Goal: Communication & Community: Answer question/provide support

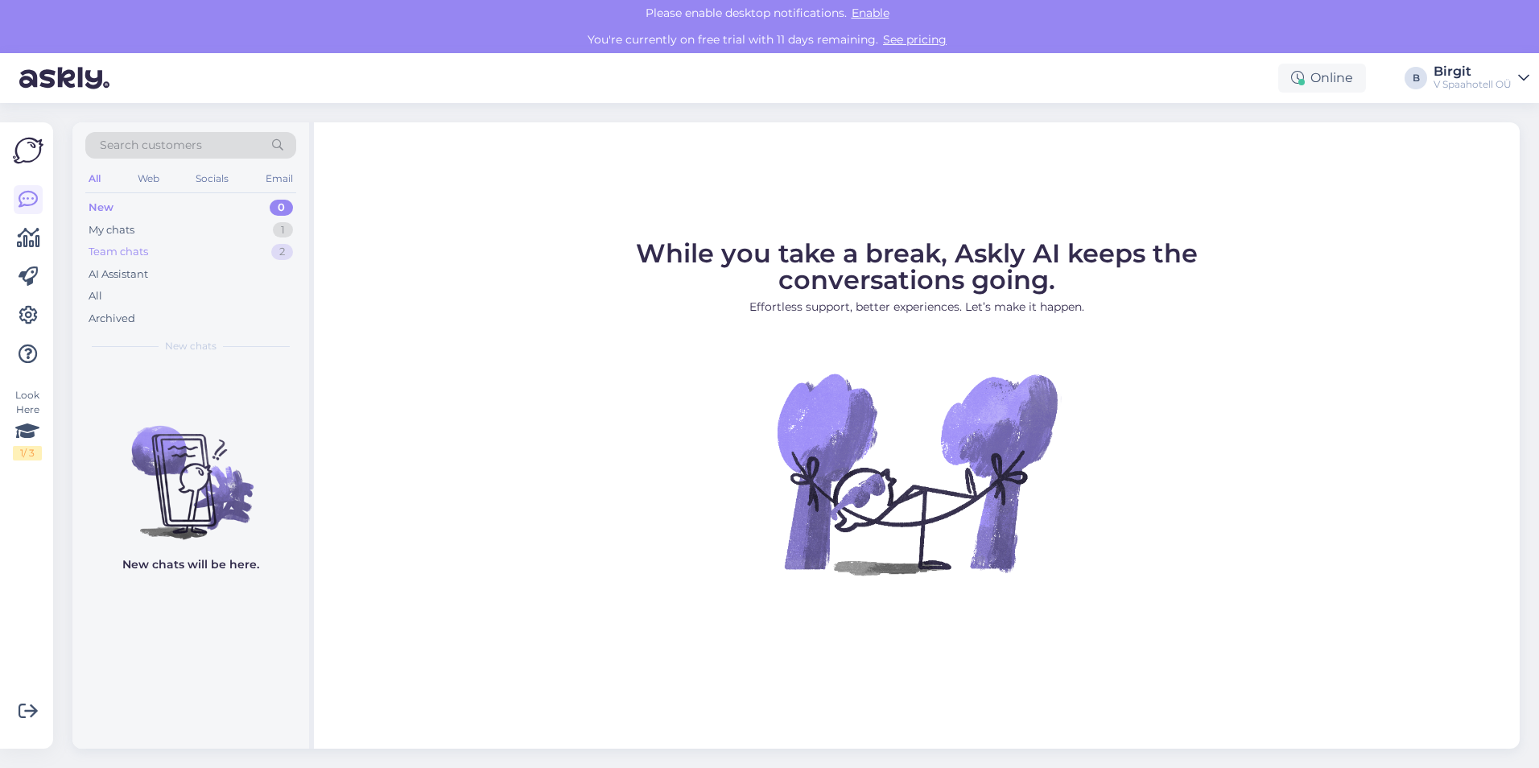
click at [205, 254] on div "Team chats 2" at bounding box center [190, 252] width 211 height 23
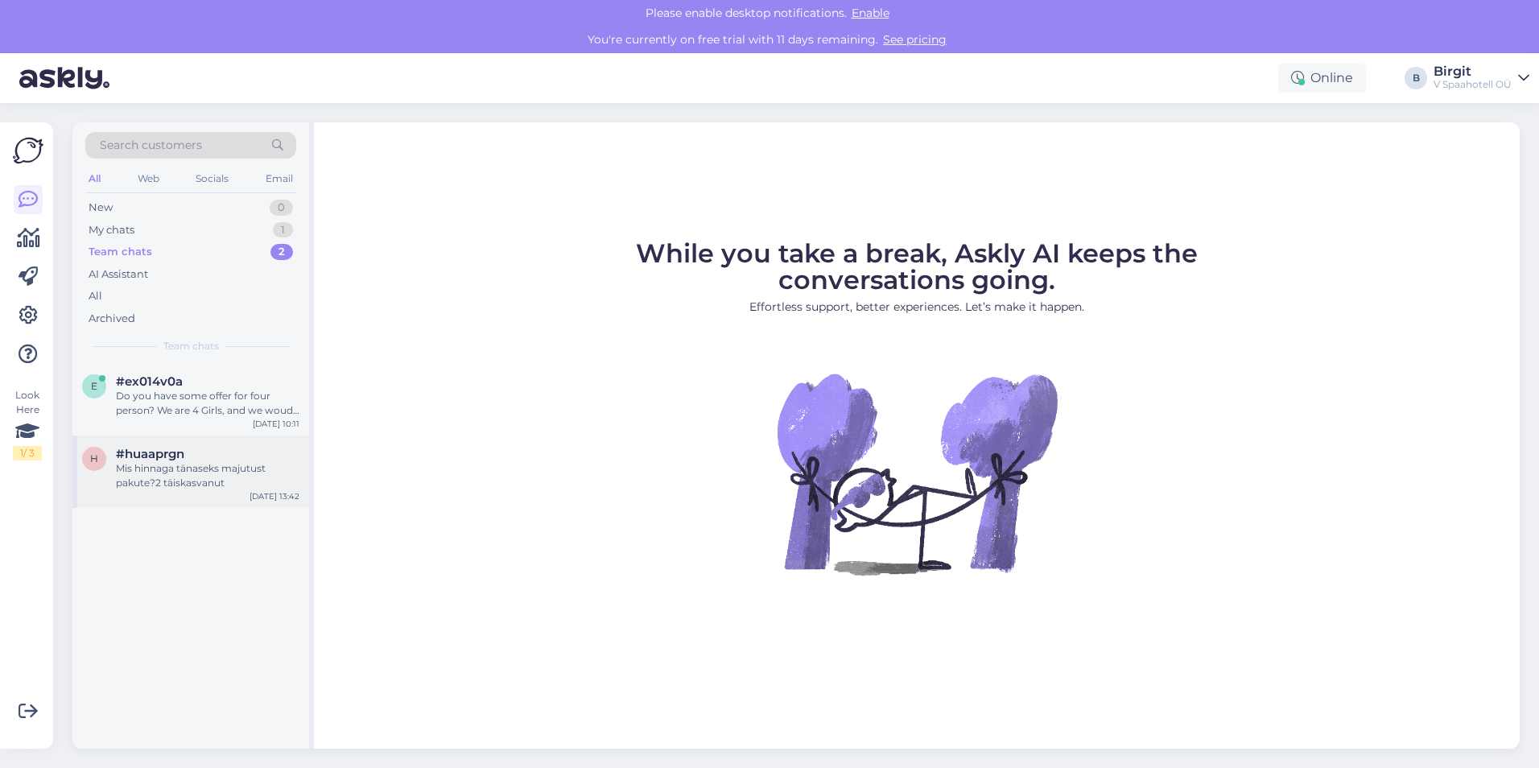
click at [184, 485] on div "Mis hinnaga tänaseks majutust pakute?2 täiskasvanut" at bounding box center [208, 475] width 184 height 29
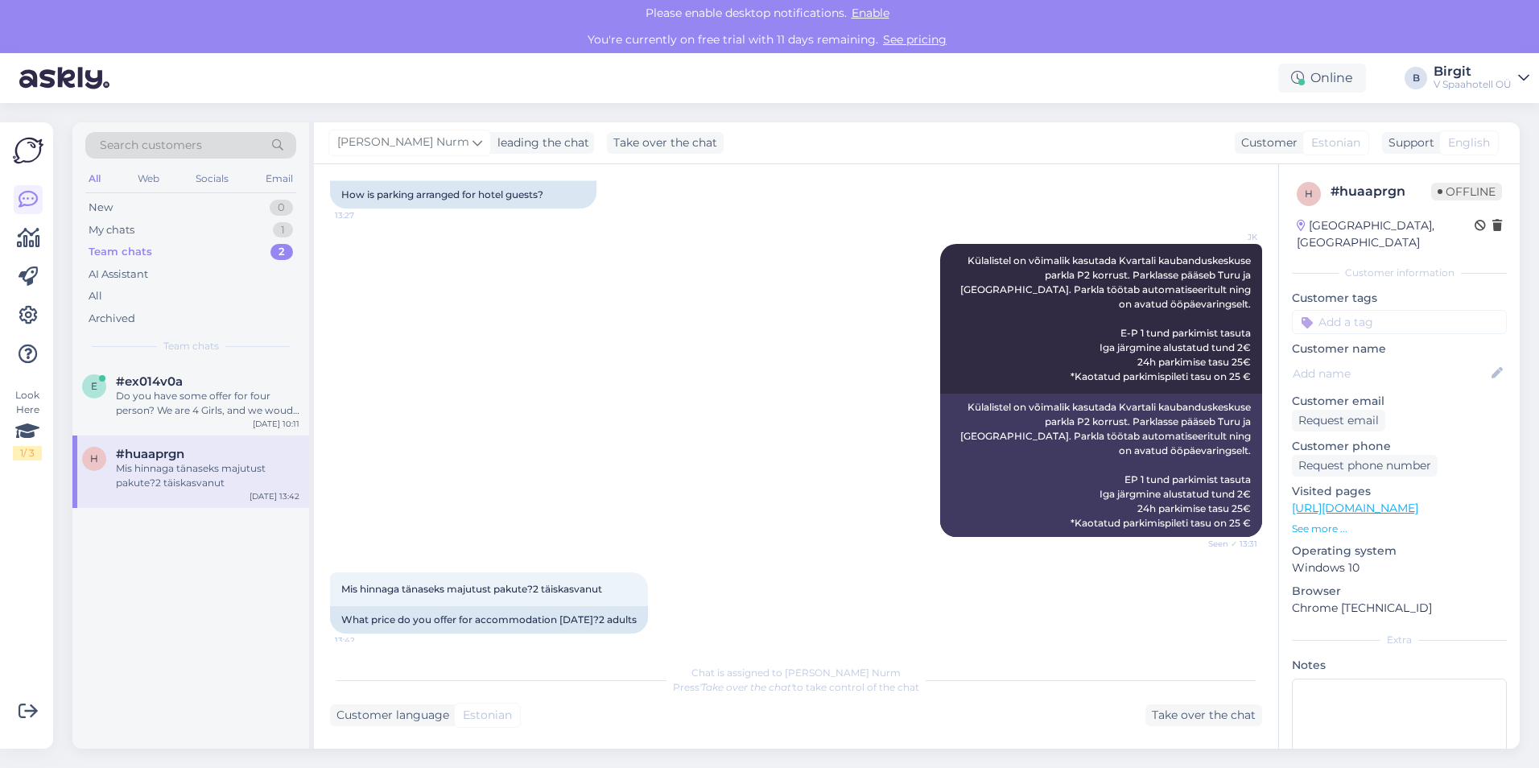
scroll to position [128, 0]
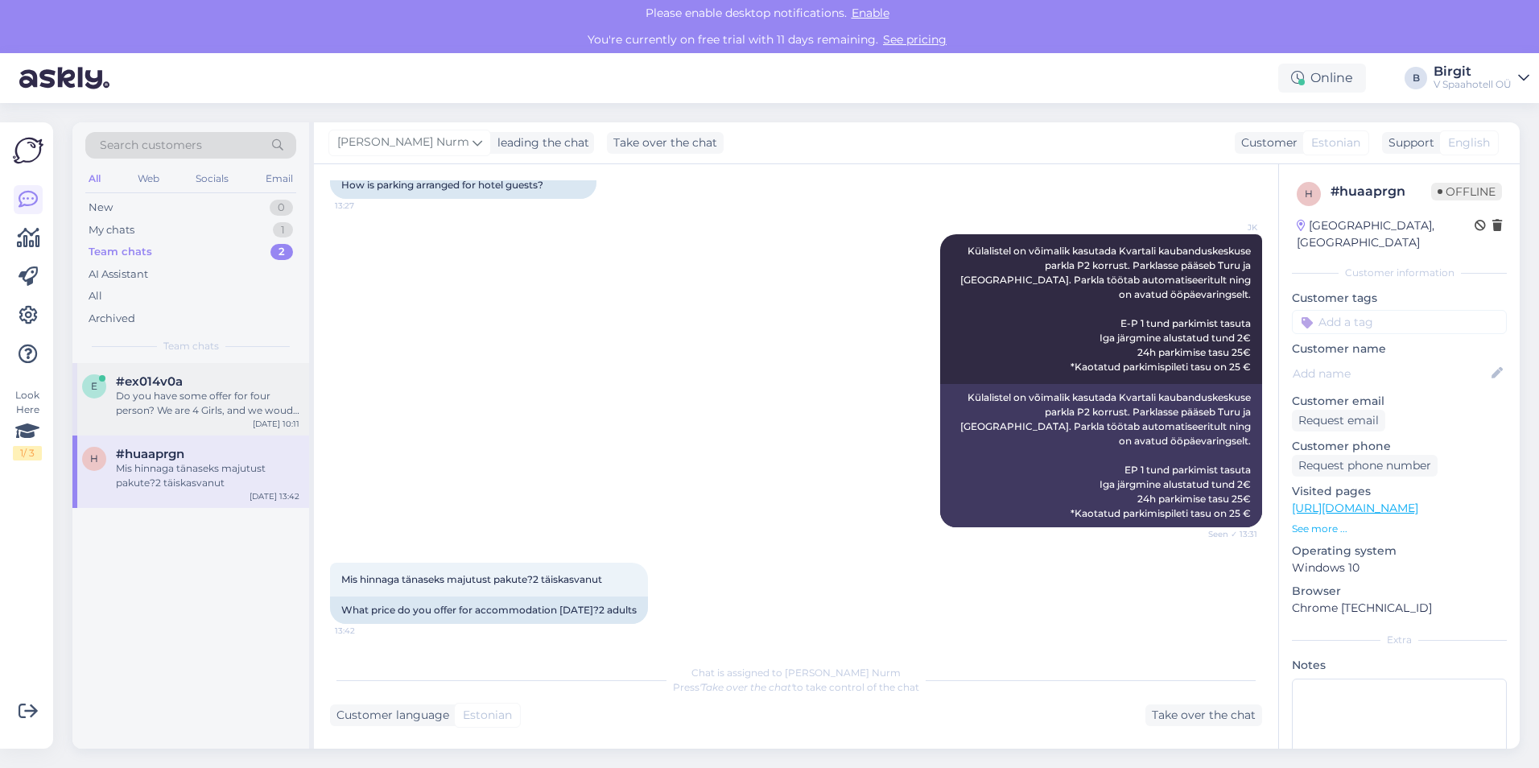
click at [230, 379] on div "#ex014v0a" at bounding box center [208, 381] width 184 height 14
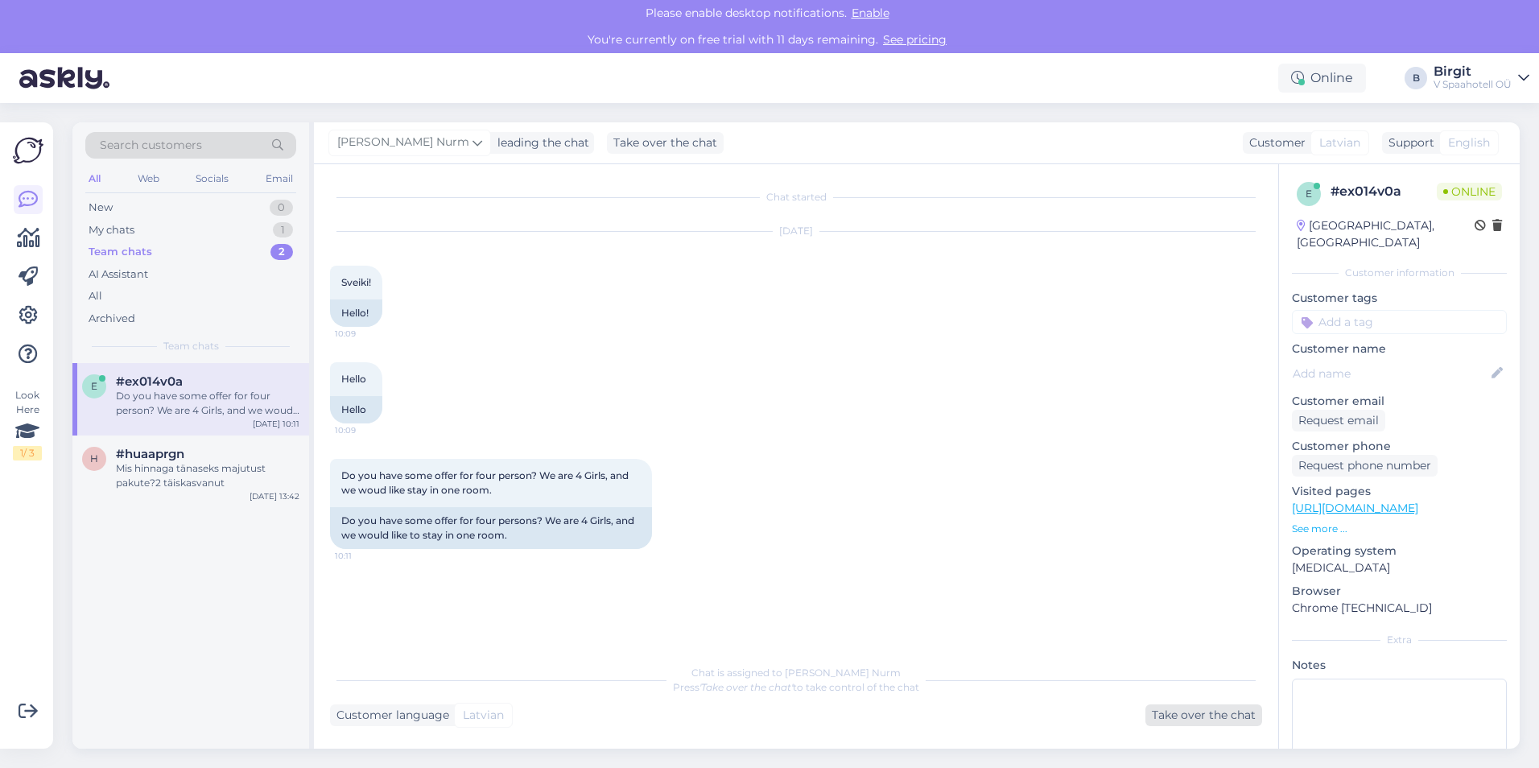
click at [1186, 713] on div "Take over the chat" at bounding box center [1203, 715] width 117 height 22
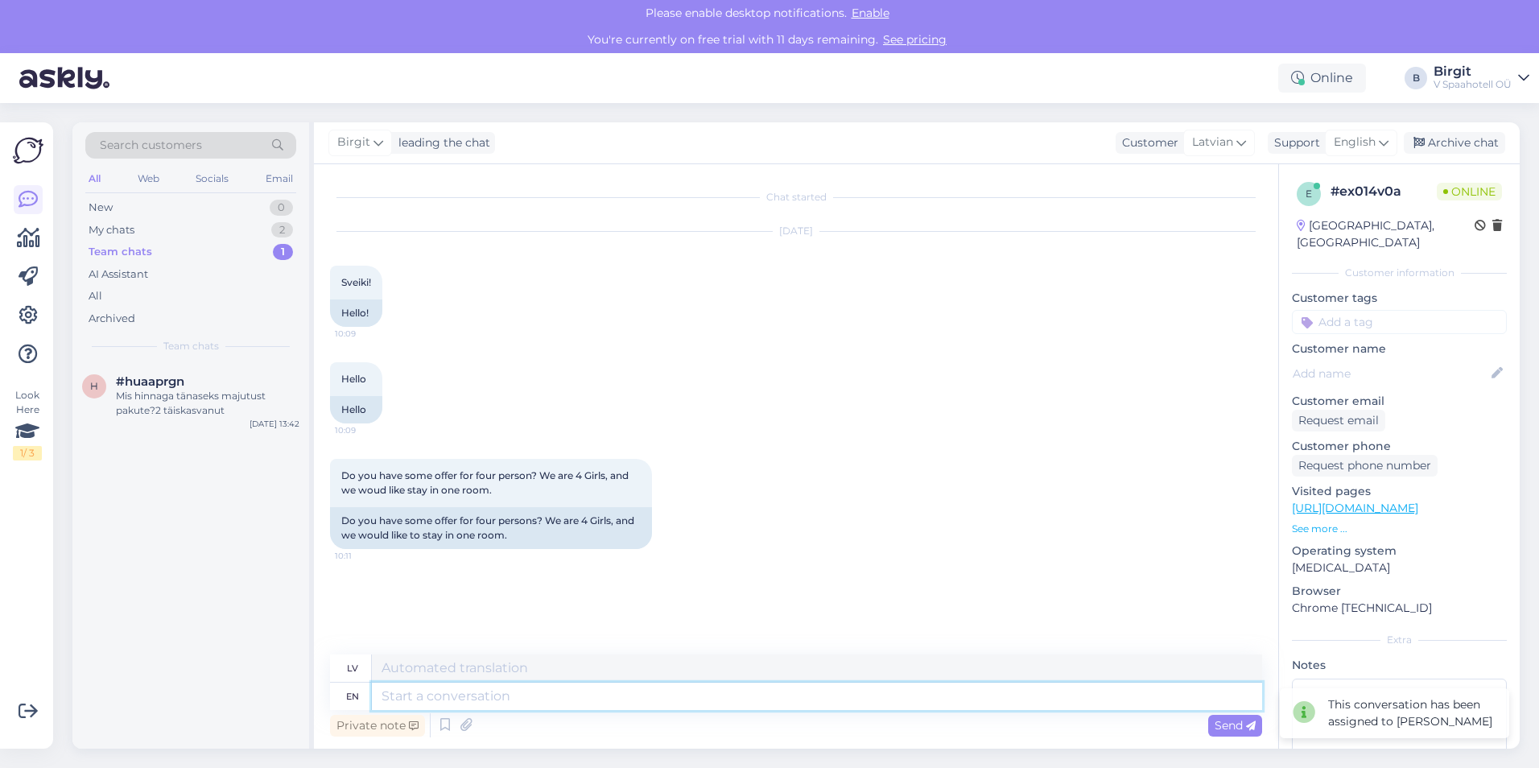
click at [518, 695] on textarea at bounding box center [817, 696] width 890 height 27
type textarea "H"
type textarea "Hello,"
type textarea "Sveiki"
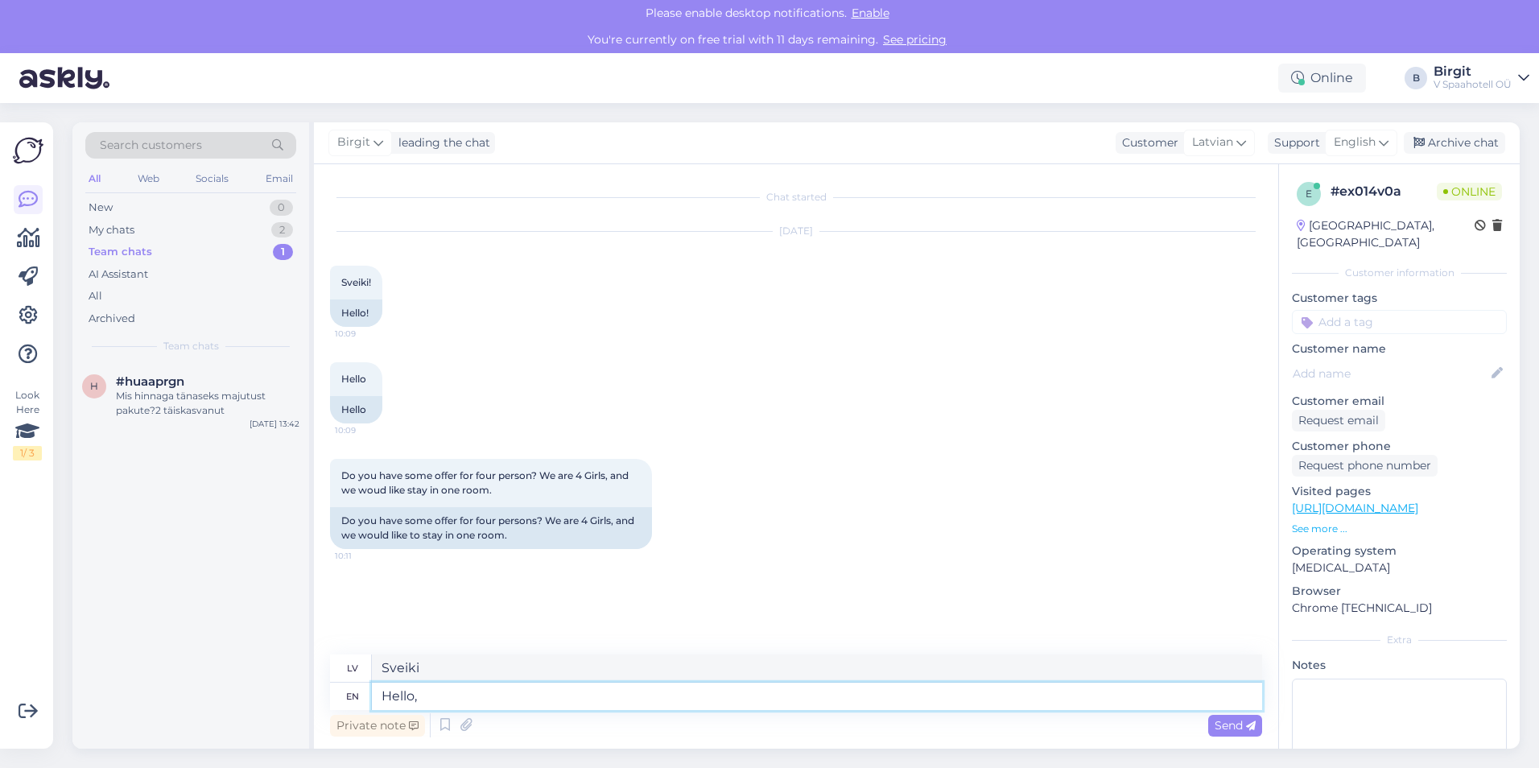
type textarea "Hello,"
type textarea "Sveiki,"
type textarea "Hello, thank"
type textarea "Sveiki, paldies"
type textarea "Hello, thank You for"
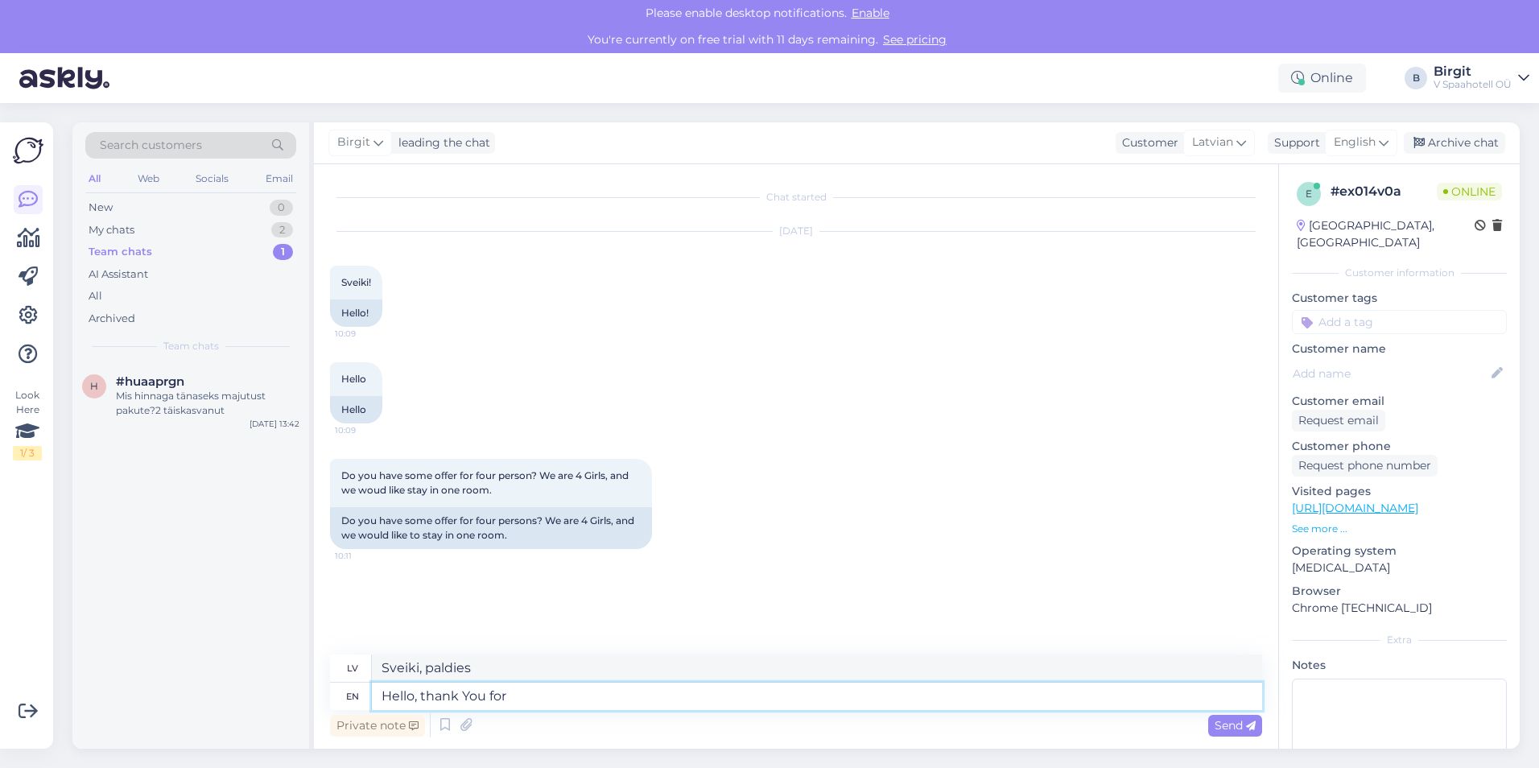
type textarea "Sveiki, paldies par"
type textarea "Hello, thank You for writing!"
type textarea "Sveiki, paldies, ka rakstījāt!"
type textarea "Hello, thank You for writing! 4 a"
type textarea "Sveiki, paldies, ka rakstījāt! 4"
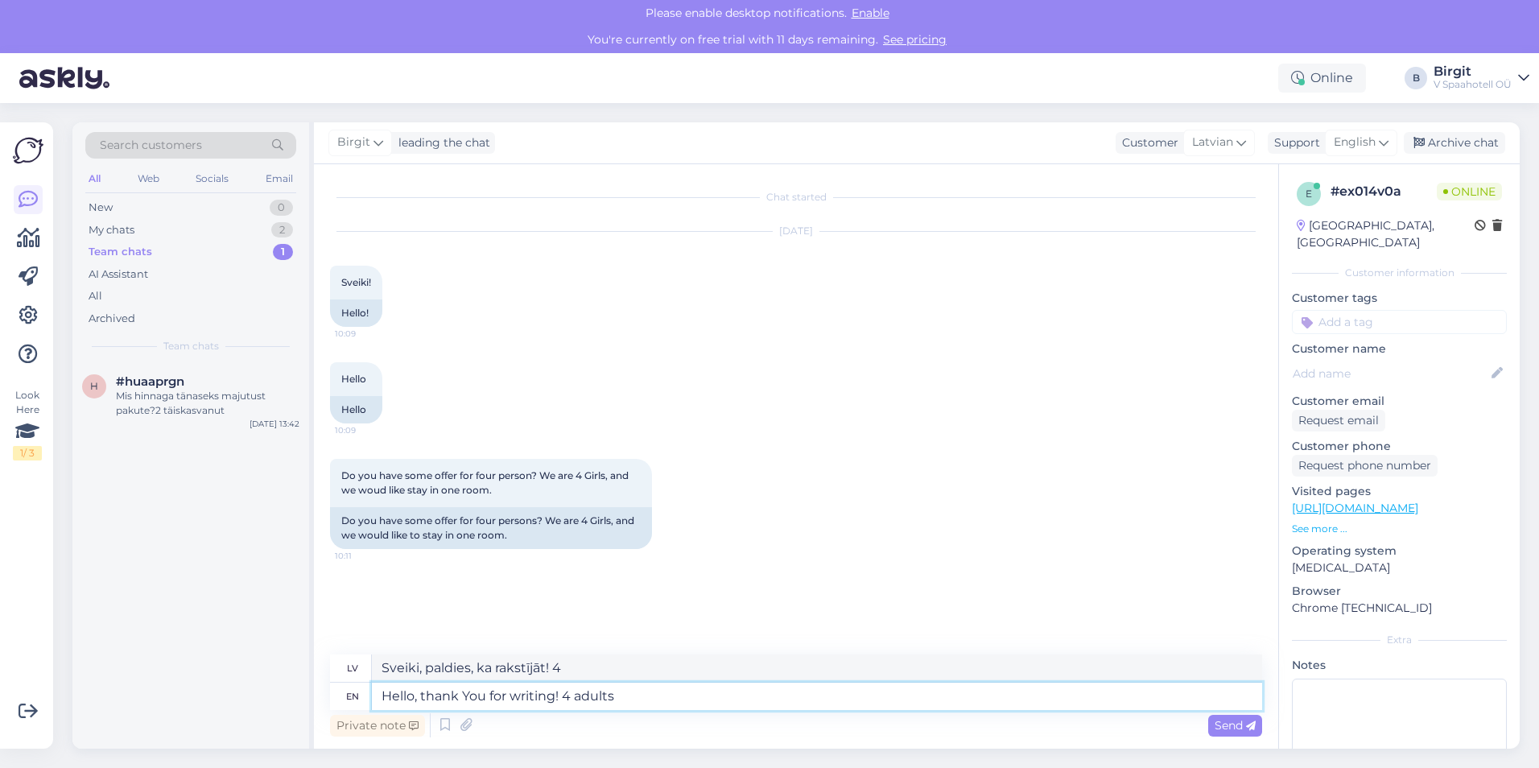
type textarea "Hello, thank You for writing! 4 adults"
type textarea "Sveiki, paldies, ka rakstījāt! 4 pieaugušie"
type textarea "Hello, thank You for writing! 4 adults can s"
type textarea "Sveiki, paldies, ka rakstījāt! Var 4 pieaugušie"
type textarea "Hello, thank You for writing! 4 adults can stay"
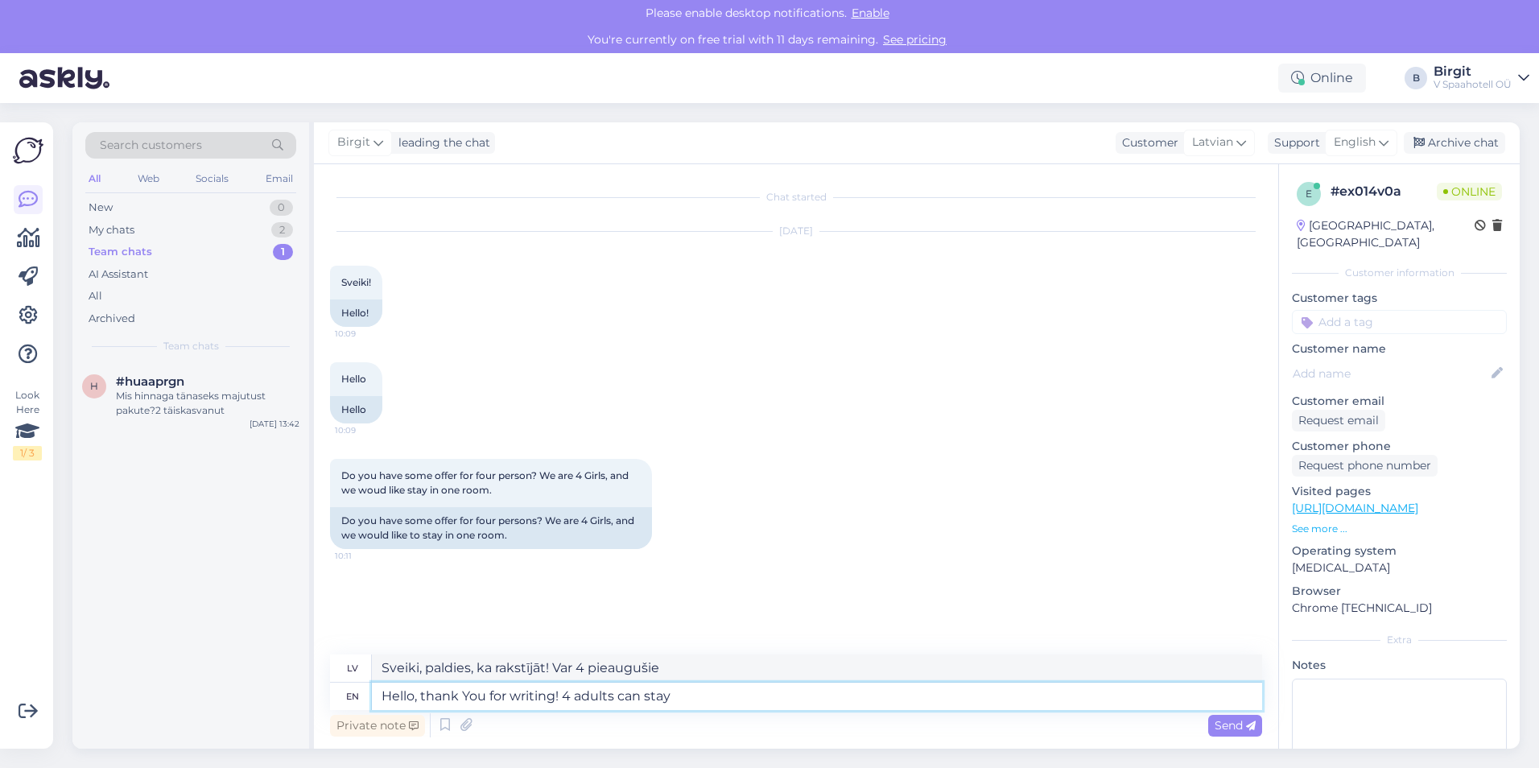
type textarea "Sveiki, paldies, ka rakstījāt! Var apmesties 4 pieaugušie"
type textarea "Hello, thank You for writing! 4 ad"
type textarea "Sveiki, paldies, ka rakstījāt! 4 pieaugušie"
type textarea "Hello, thank You for writing! 4 a"
type textarea "Sveiki, paldies, ka rakstījāt! Var 4 pieaugušie"
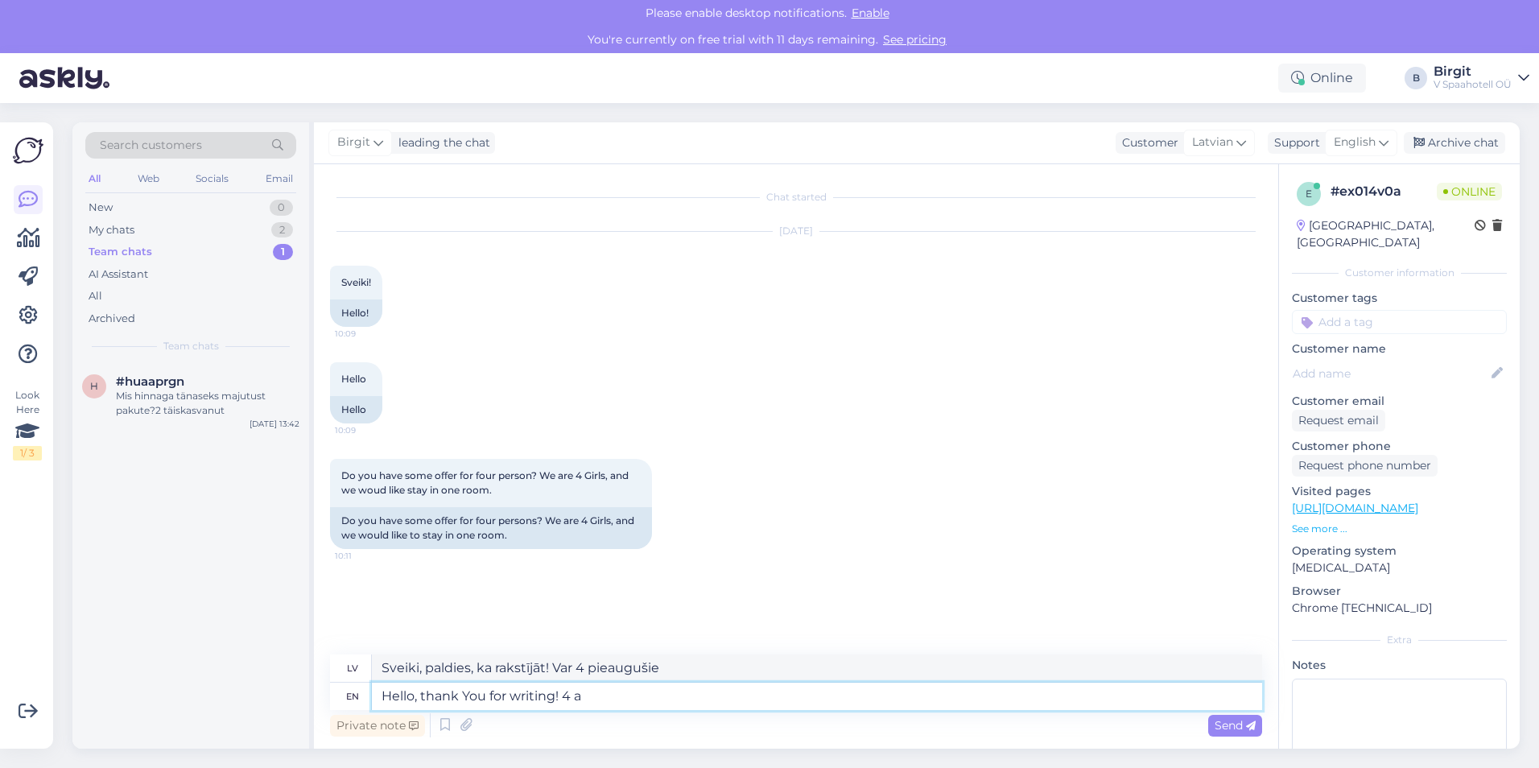
type textarea "Hello, thank You for writing! 4"
type textarea "Sveiki, paldies, ka rakstījāt! 4"
type textarea "Hello, thank You for writing!"
type textarea "Sveiki, paldies, ka rakstījāt!"
type textarea "Hello, thank You for writing! For"
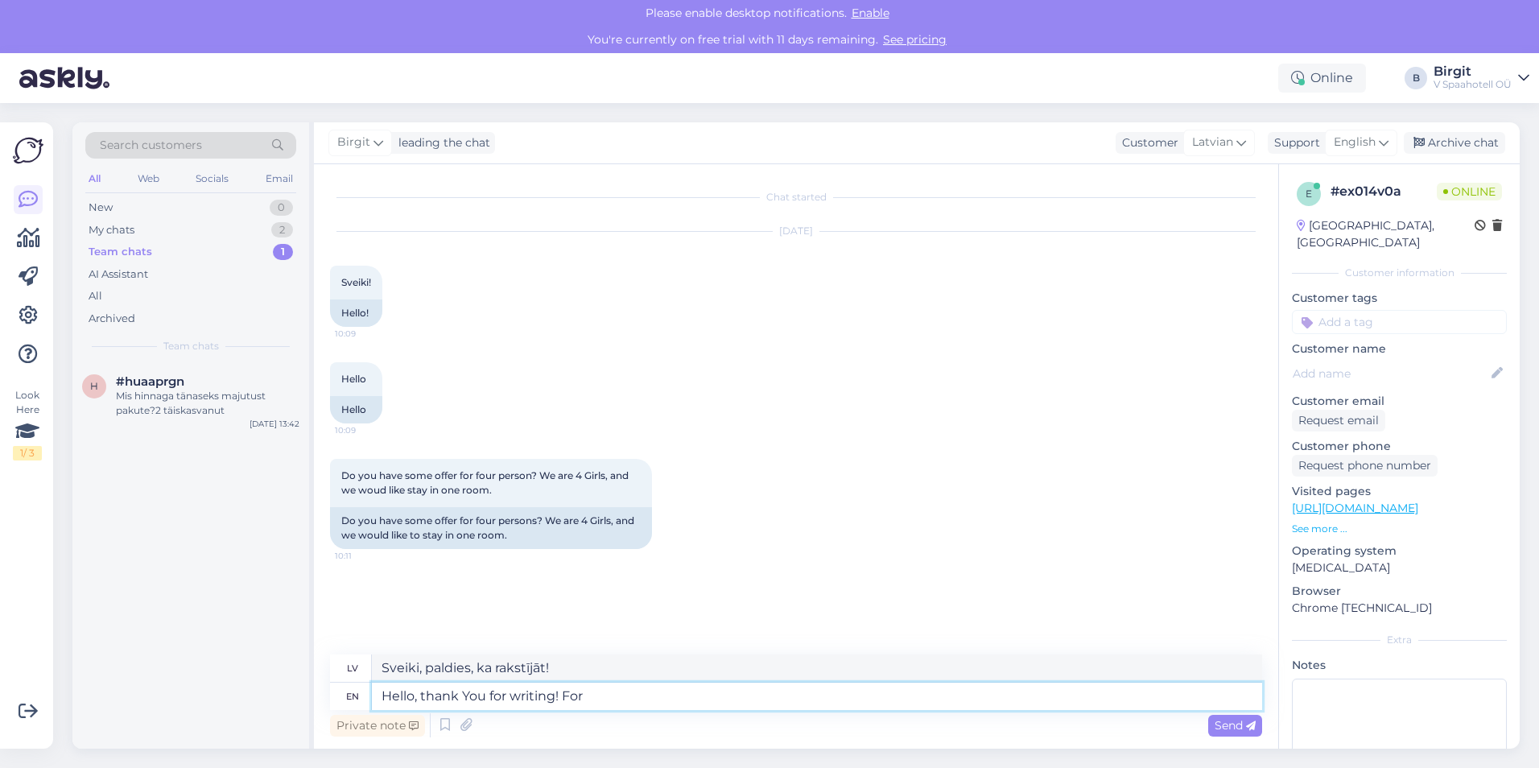
type textarea "Sveiki, paldies, ka rakstījāt! Par"
type textarea "Hello, thank You for writing! For 4 ad"
type textarea "Sveiki, paldies, ka rakstījāt! 4. sērijai"
type textarea "Hello, thank You for writing! For 4 adults,"
type textarea "Sveiki, paldies, ka rakstījāt! 4 pieaugušajiem,"
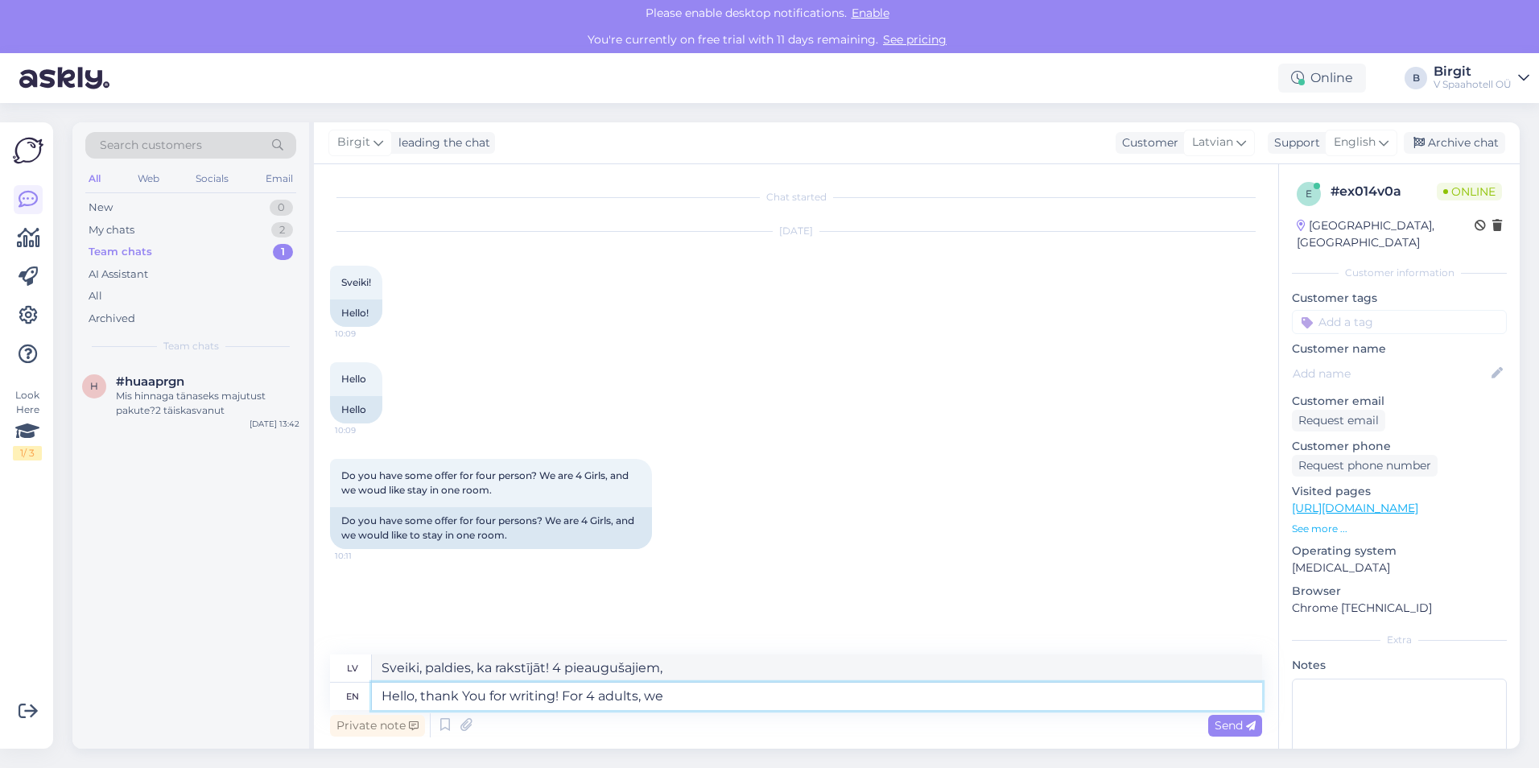
type textarea "Hello, thank You for writing! For 4 adults, we w"
type textarea "Sveiki, paldies, ka rakstījāt! 4 pieaugušajiem mēs"
type textarea "Hello, thank You for writing! For 4 adults, we would re"
type textarea "Sveiki, paldies, ka rakstījāt! 4 pieaugušajiem mēs to darītu"
type textarea "Hello, thank You for writing! For 4 adults, we would recommend"
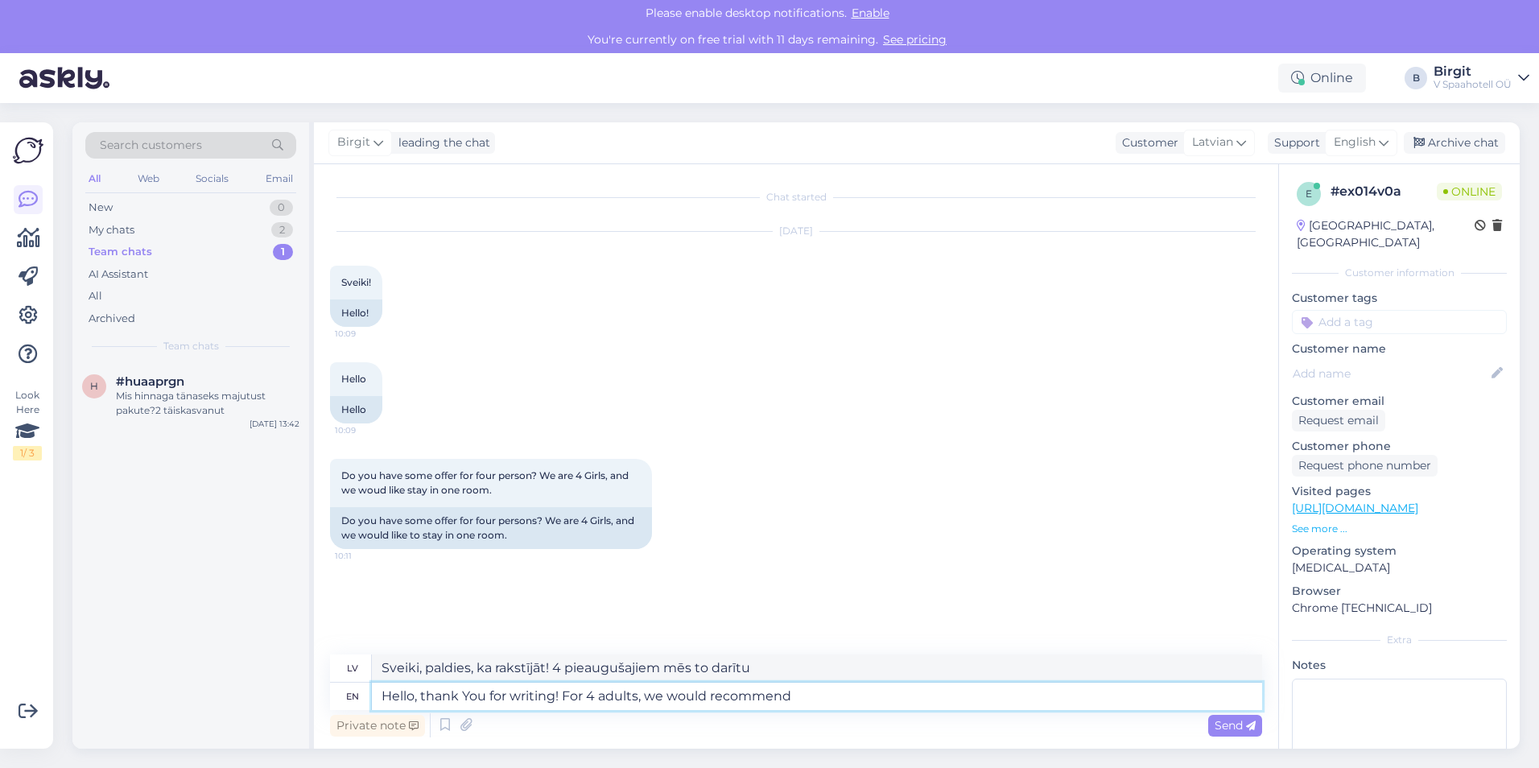
type textarea "Sveiki, paldies, ka rakstījāt! 4 pieaugušajiem mēs ieteiktu"
type textarea "Hello, thank You for writing! For 4 adults, we would recommend two s"
type textarea "Sveiki, paldies, ka rakstījāt! 4 pieaugušajiem mēs ieteiktu divus"
type textarea "Hello, thank You for writing! For 4 adults, we would recommend two separate"
type textarea "Sveiki, paldies, ka rakstījāt! 4 pieaugušajiem mēs ieteiktu divas atsevišķas"
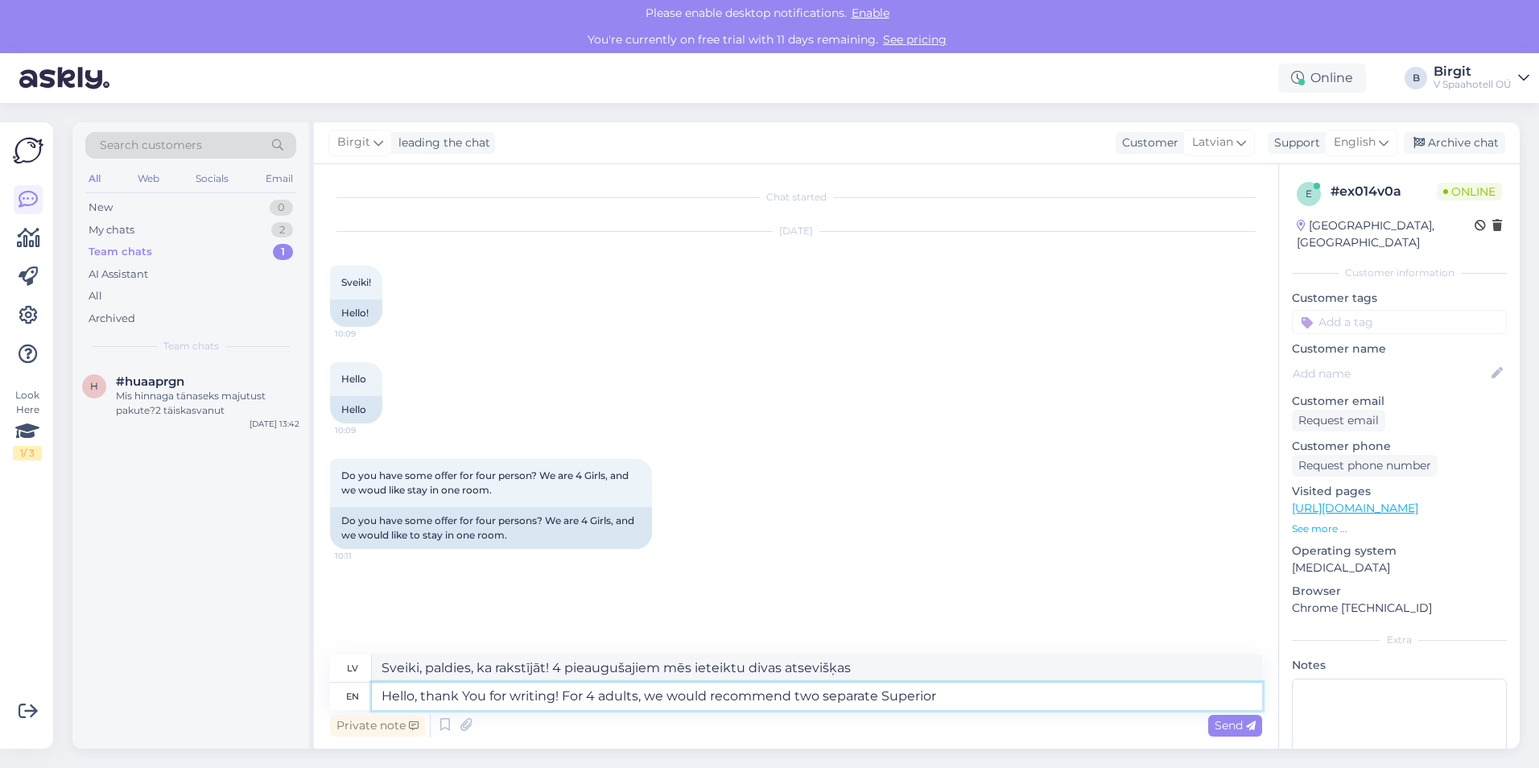
type textarea "Hello, thank You for writing! For 4 adults, we would recommend two separate Sup…"
type textarea "Sveiki, paldies, ka rakstījāt! 4 pieaugušajiem mēs iesakām divas atsevišķas Sup…"
type textarea "Hello, thank You for writing! For 4 adults, we would recommend two separate Sup…"
type textarea "Sveiki, paldies, ka rakstījāt! 4 pieaugušajiem mēs ieteiktu divas atsevišķas Su…"
type textarea "Hello, thank You for writing! For 4 adults, we would recommend two separate Sup…"
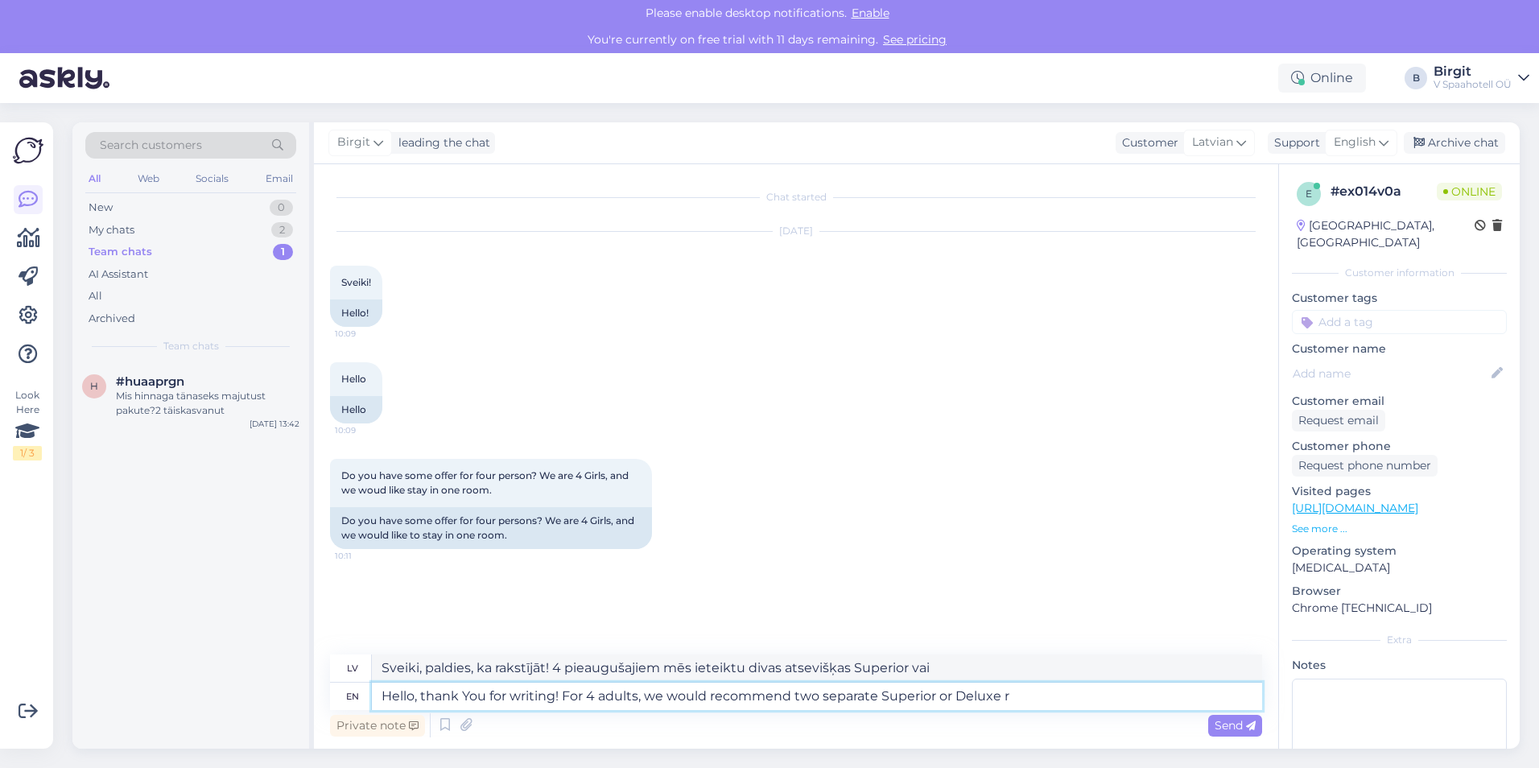
type textarea "Sveiki, paldies, ka rakstījāt! 4 pieaugušajiem mēs iesakām divas atsevišķas Sup…"
type textarea "Hello, thank You for writing! For 4 adults, we would recommend two separate Sup…"
type textarea "Sveiki, paldies, ka rakstījāt! 4 pieaugušajiem mēs ieteiktu divus atsevišķus Su…"
type textarea "Hello, thank You for writing! For 4 adults, we would recommend two separate Sup…"
type textarea "Sveiki, paldies, ka rakstījāt! 4 pieaugušajiem mēs ieteiktu divus atsevišķus Su…"
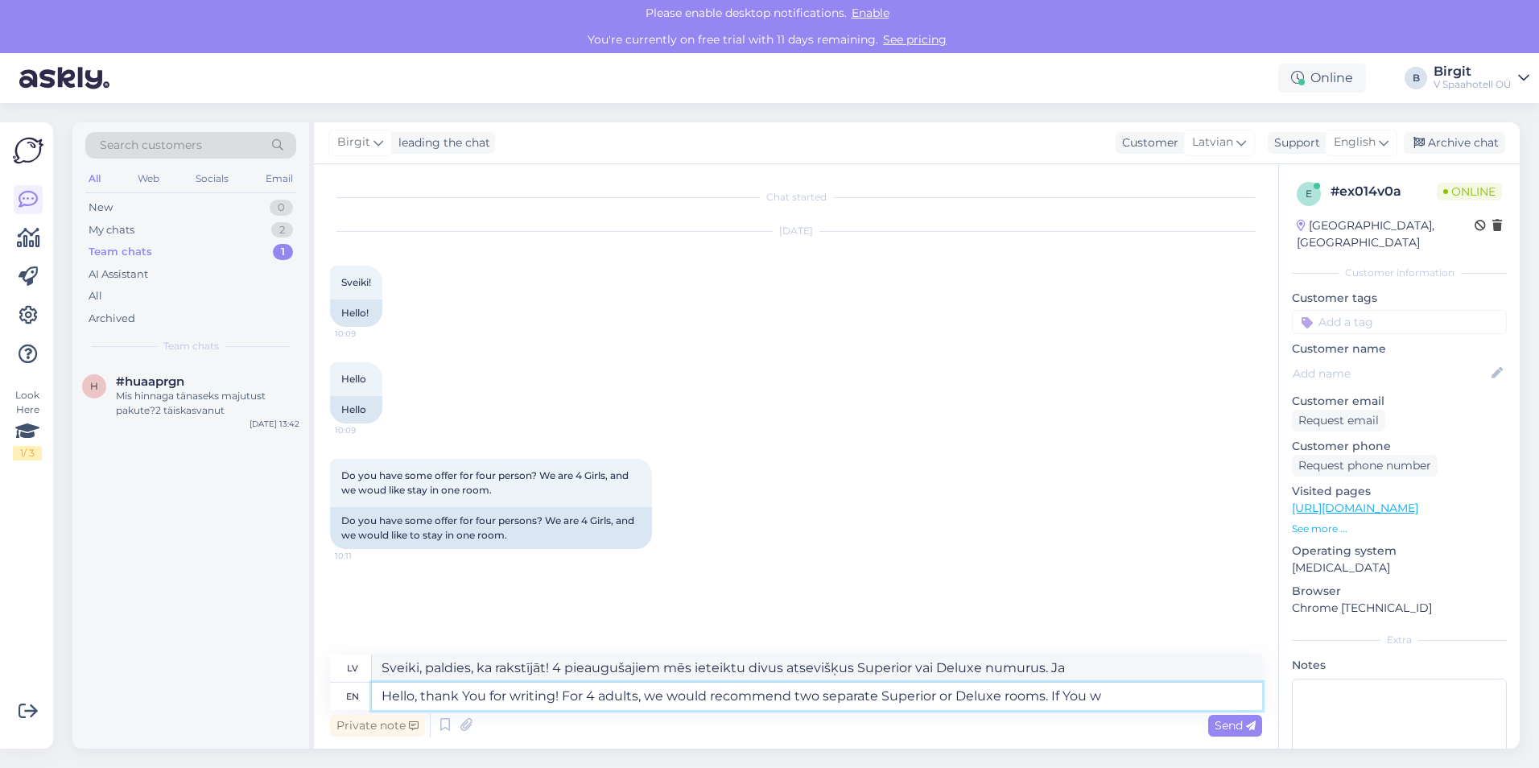
type textarea "Hello, thank You for writing! For 4 adults, we would recommend two separate Sup…"
type textarea "Sveiki, paldies, ka rakstījāt! 4 pieaugušajiem mēs ieteiktu divus atsevišķus Su…"
type textarea "Hello, thank You for writing! For 4 adults, we would recommend two separate Sup…"
type textarea "Sveiki, paldies, ka rakstījāt! 4 pieaugušajiem mēs ieteiktu divus atsevišķus Su…"
type textarea "Hello, thank You for writing! For 4 adults, we would recommend two separate Sup…"
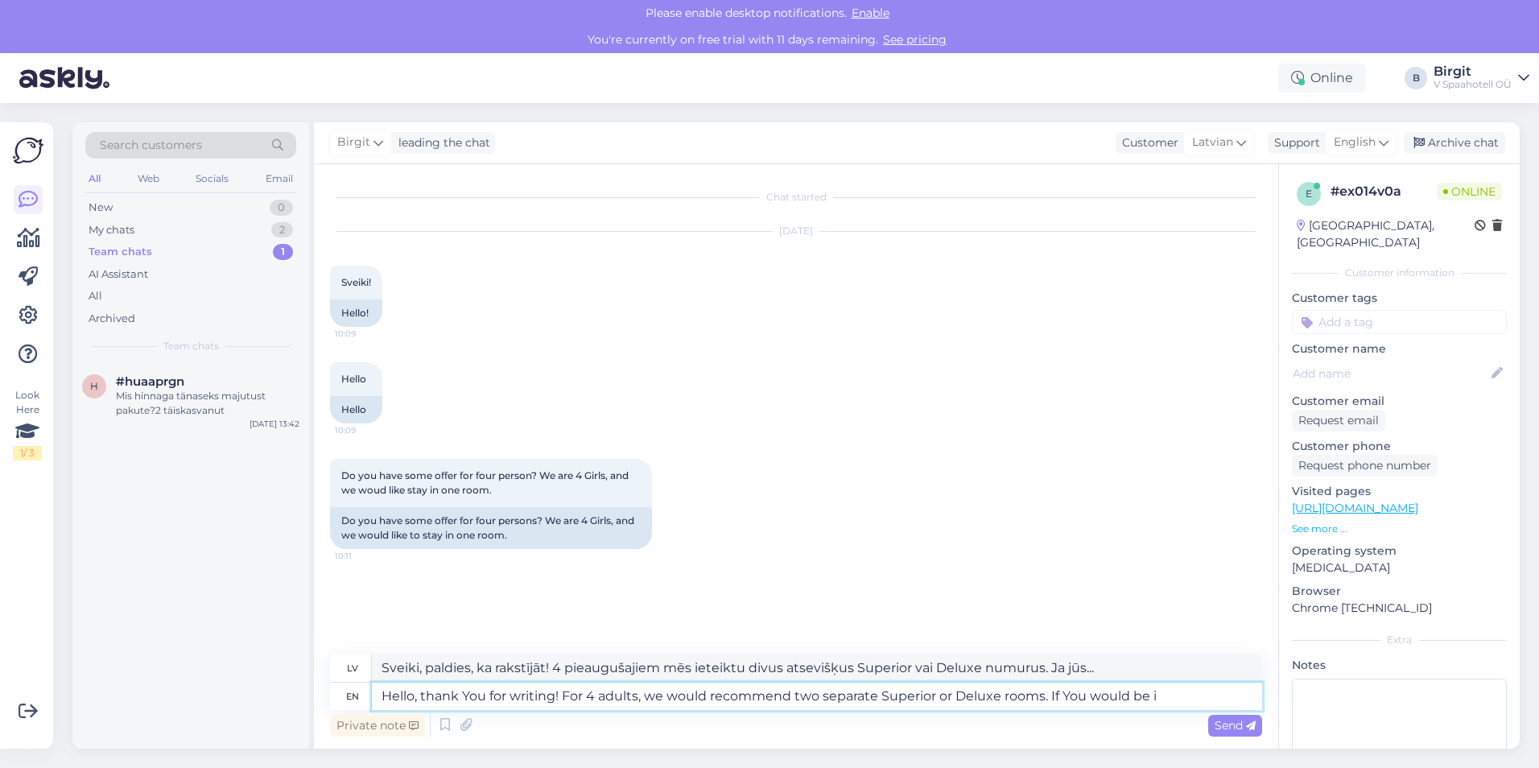
type textarea "Sveiki, paldies, ka rakstījāt! 4 pieaugušajiem mēs ieteiktu divus atsevišķus Su…"
type textarea "Hello, thank You for writing! For 4 adults, we would recommend two separate Sup…"
type textarea "Sveiki, paldies, ka rakstījāt! 4 pieaugušajiem mēs ieteiktu divus atsevišķus Su…"
type textarea "Hello, thank You for writing! For 4 adults, we would recommend two separate Sup…"
type textarea "Sveiki, paldies, ka rakstījāt! 4 pieaugušajiem mēs ieteiktu divus atsevišķus Su…"
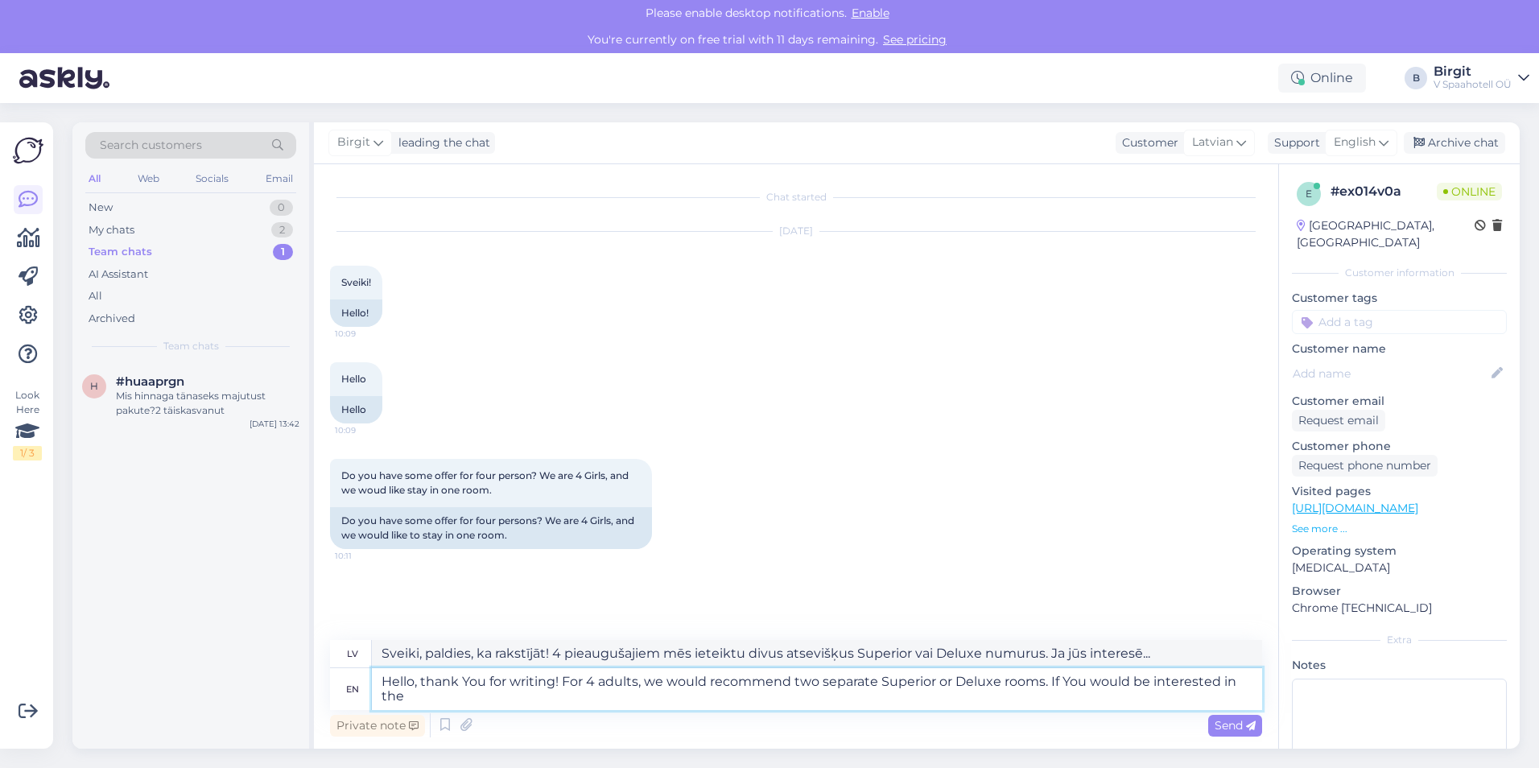
type textarea "Hello, thank You for writing! For 4 adults, we would recommend two separate Sup…"
type textarea "Sveiki, paldies, ka rakstījāt! 4 pieaugušajiem mēs ieteiktu divus atsevišķus Su…"
type textarea "Hello, thank You for writing! For 4 adults, we would recommend two separate Sup…"
type textarea "Sveiki, paldies, ka rakstījāt! 4 pieaugušajiem mēs ieteiktu divus atsevišķus Su…"
type textarea "Hello, thank You for writing! For 4 adults, we would recommend two separate Sup…"
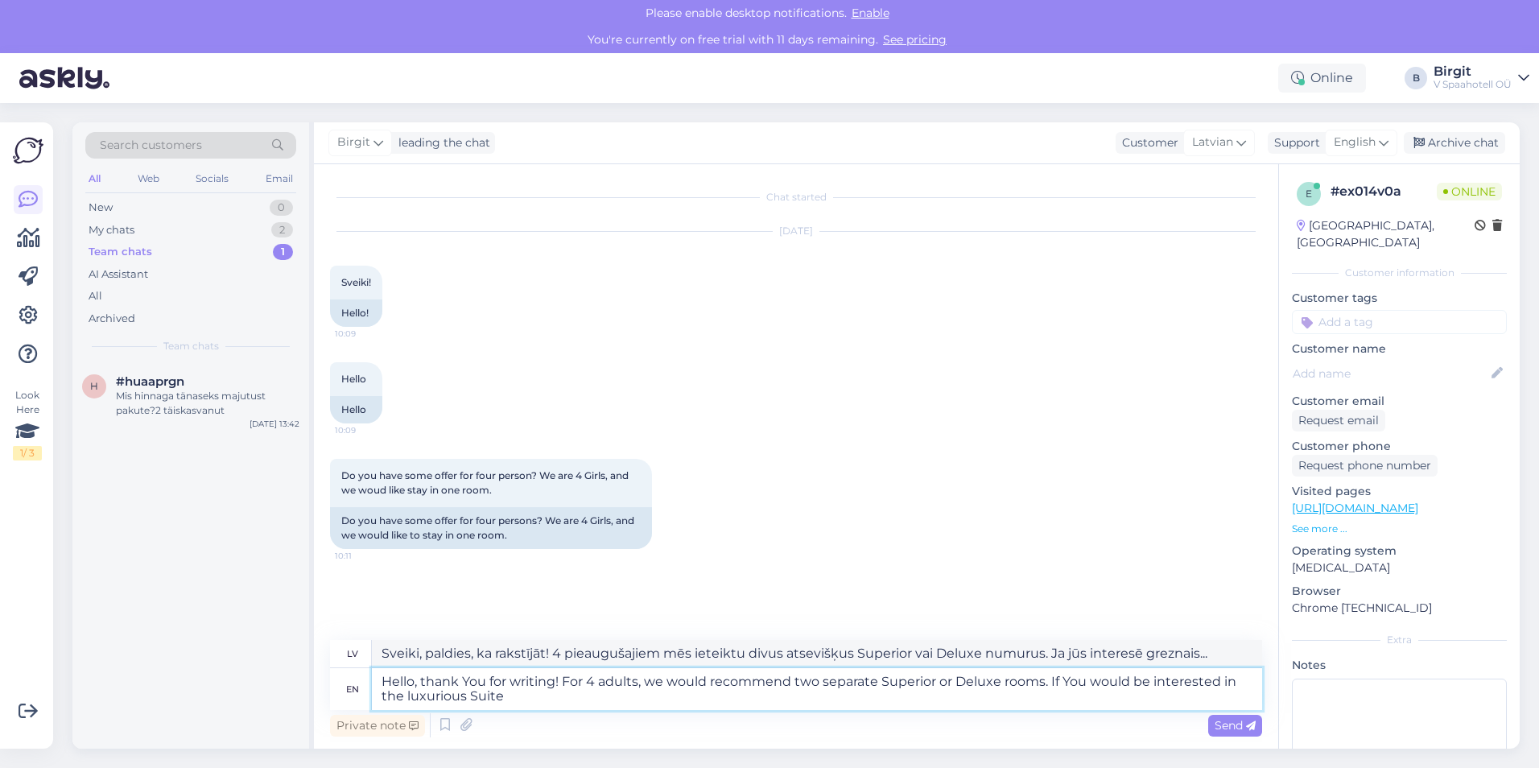
type textarea "Sveiki, paldies, ka rakstījāt! 4 pieaugušajiem mēs iesakām divus atsevišķus Sup…"
type textarea "Hello, thank You for writing! For 4 adults, we would recommend two separate Sup…"
type textarea "Sveiki, paldies, ka rakstījāt! 4 pieaugušajiem mēs iesakām divus atsevišķus Sup…"
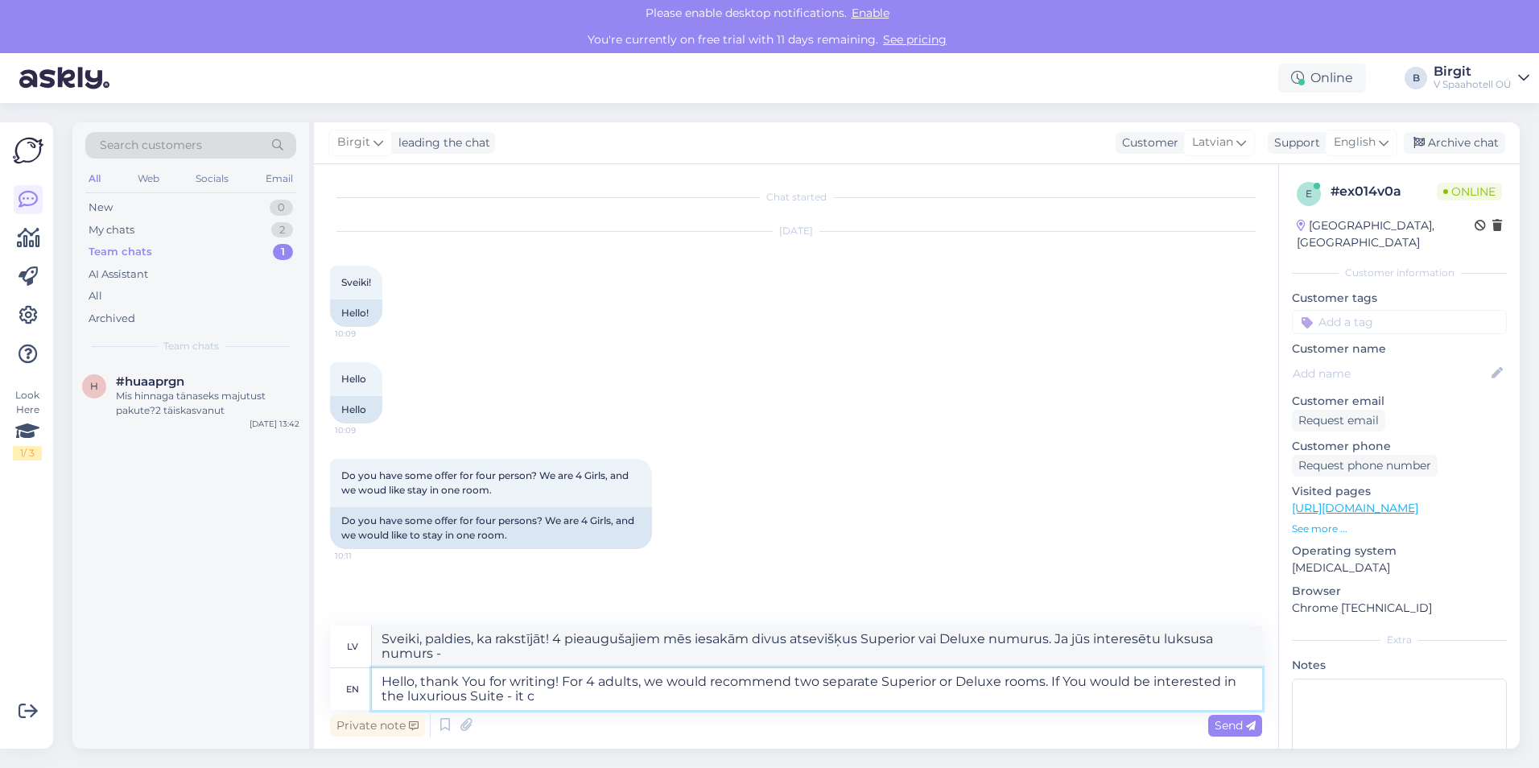
type textarea "Hello, thank You for writing! For 4 adults, we would recommend two separate Sup…"
type textarea "Sveiki, paldies, ka rakstījāt! 4 pieaugušajiem mēs ieteiktu divus atsevišķus Su…"
type textarea "Hello, thank You for writing! For 4 adults, we would recommend two separate Sup…"
type textarea "Sveiki, paldies, ka rakstījāt! 4 pieaugušajiem mēs iesakām divus atsevišķus Sup…"
type textarea "Hello, thank You for writing! For 4 adults, we would recommend two separate Sup…"
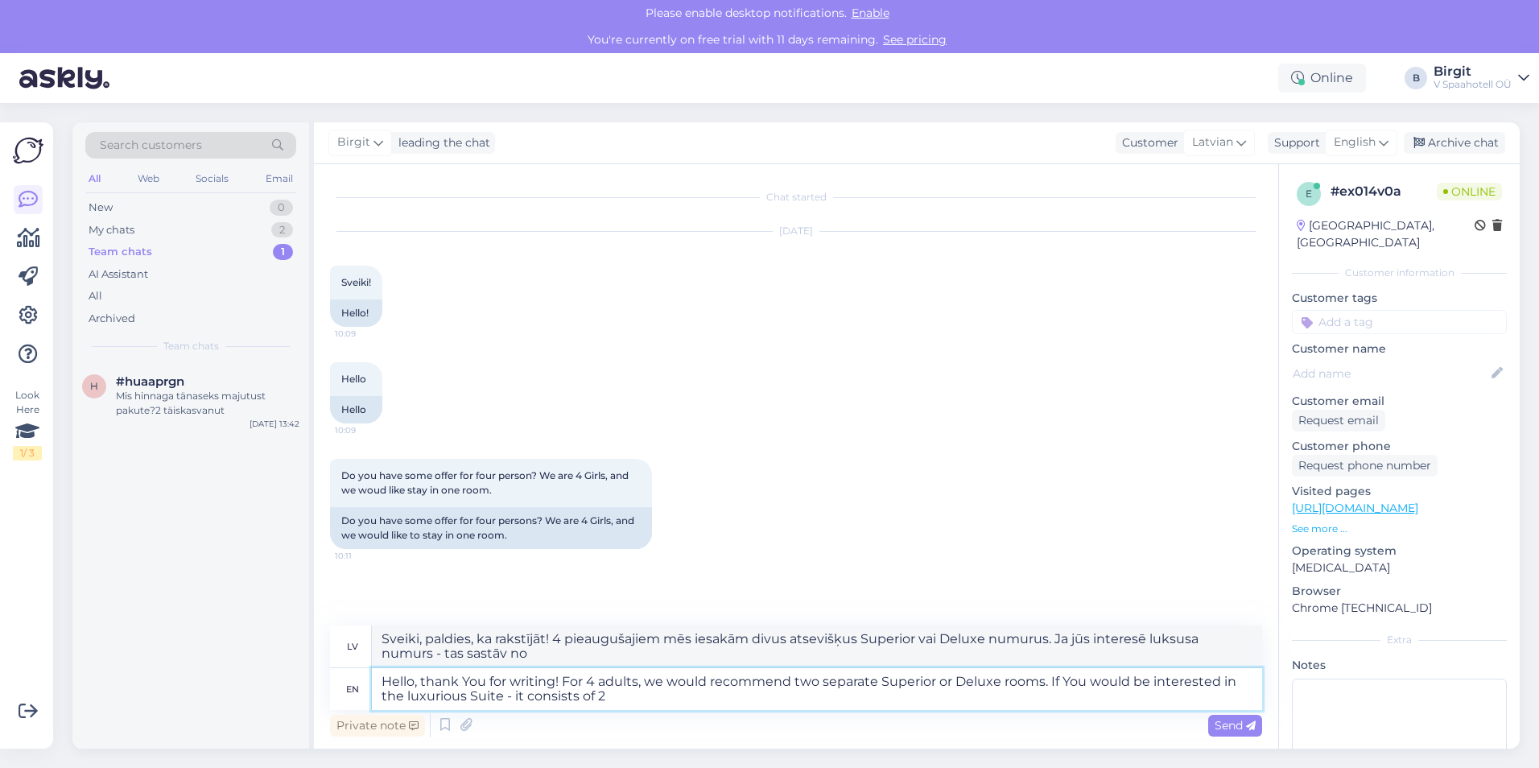
type textarea "Sveiki, paldies, ka rakstījāt! 4 pieaugušajiem mēs iesakām divus atsevišķus Sup…"
type textarea "Hello, thank You for writing! For 4 adults, we would recommend two separate Sup…"
type textarea "Sveiki, paldies, ka rakstījāt! 4 pieaugušajiem mēs iesakām divus atsevišķus Sup…"
type textarea "Hello, thank You for writing! For 4 adults, we would recommend two separate Sup…"
type textarea "Sveiki, paldies, ka rakstījāt! 4 pieaugušajiem mēs iesakām divus atsevišķus Sup…"
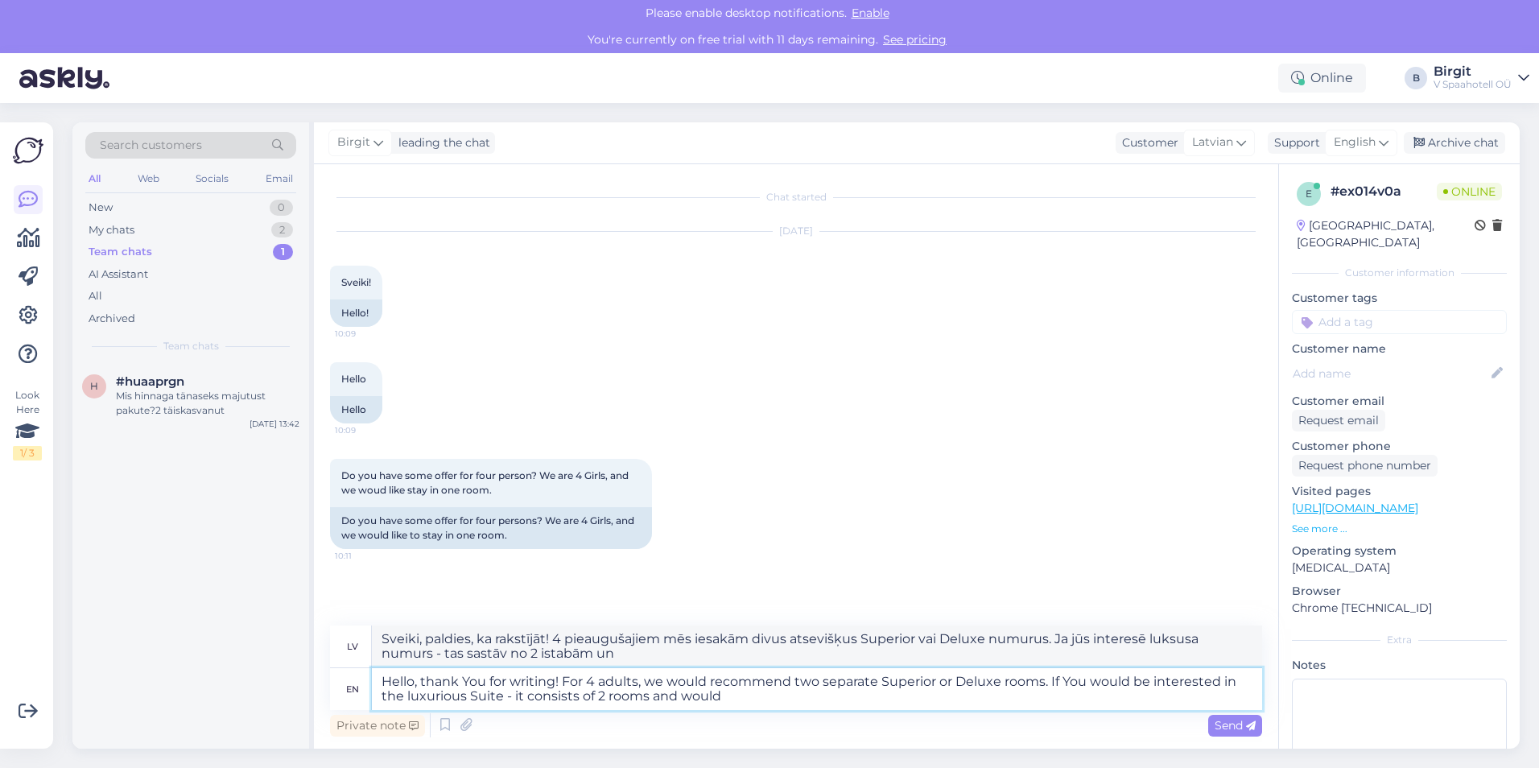
type textarea "Hello, thank You for writing! For 4 adults, we would recommend two separate Sup…"
type textarea "Sveiki, paldies, ka rakstījāt! 4 pieaugušajiem mēs ieteiktu divus atsevišķus Su…"
type textarea "Hello, thank You for writing! For 4 adults, we would recommend two separate Sup…"
type textarea "Sveiki, paldies, ka rakstījāt! 4 pieaugušajiem mēs iesakām divus atsevišķus Sup…"
type textarea "Hello, thank You for writing! For 4 adults, we would recommend two separate Sup…"
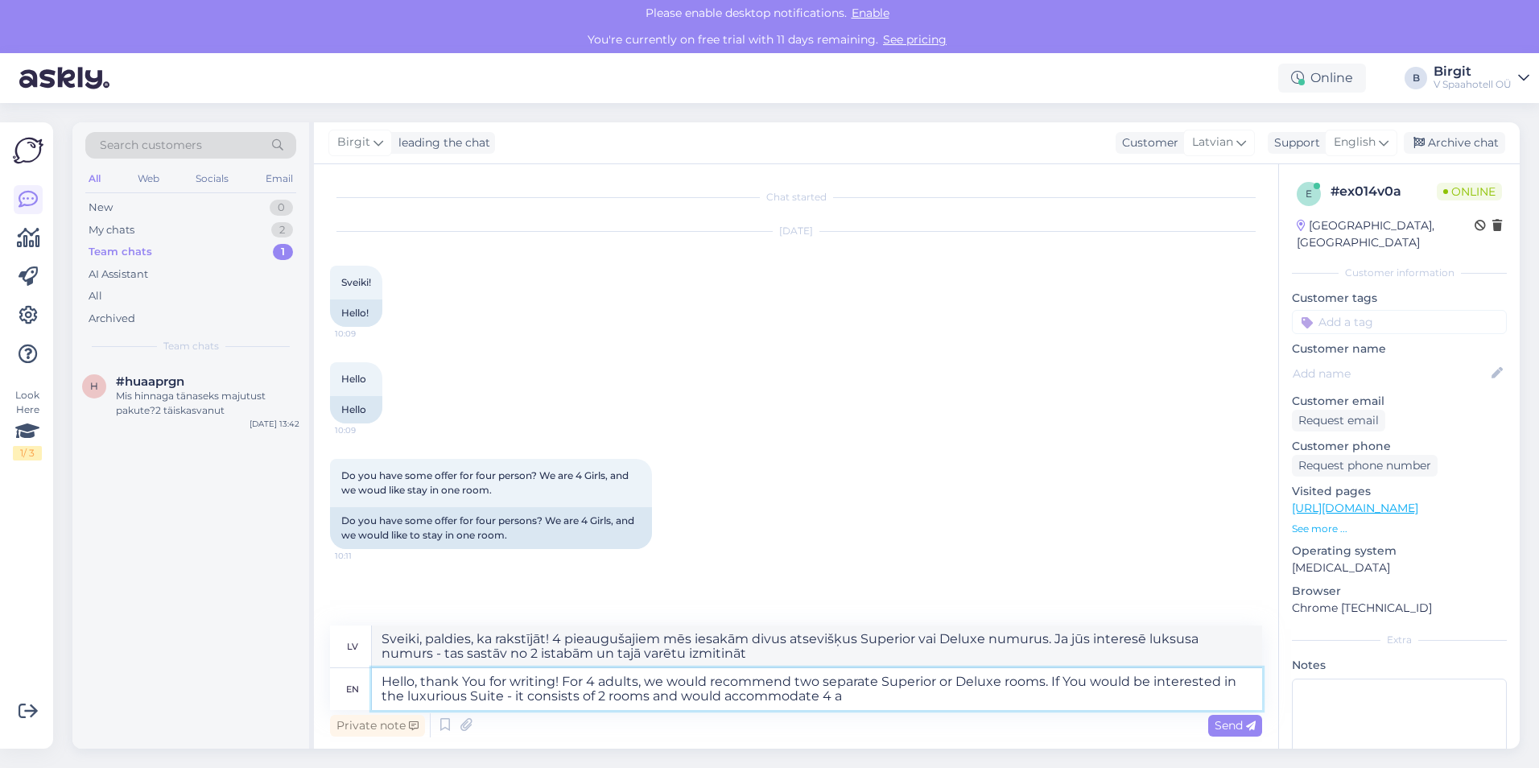
type textarea "Sveiki, paldies, ka rakstījāt! 4 pieaugušajiem mēs iesakām divus atsevišķus Sup…"
type textarea "Hello, thank You for writing! For 4 adults, we would recommend two separate Sup…"
type textarea "Sveiki, paldies, ka rakstījāt! 4 pieaugušajiem mēs iesakām divus atsevišķus Sup…"
type textarea "Hello, thank You for writing! For 4 adults, we would recommend two separate Sup…"
type textarea "Sveiki, paldies, ka rakstījāt! 4 pieaugušajiem mēs ieteiktu divus atsevišķus Su…"
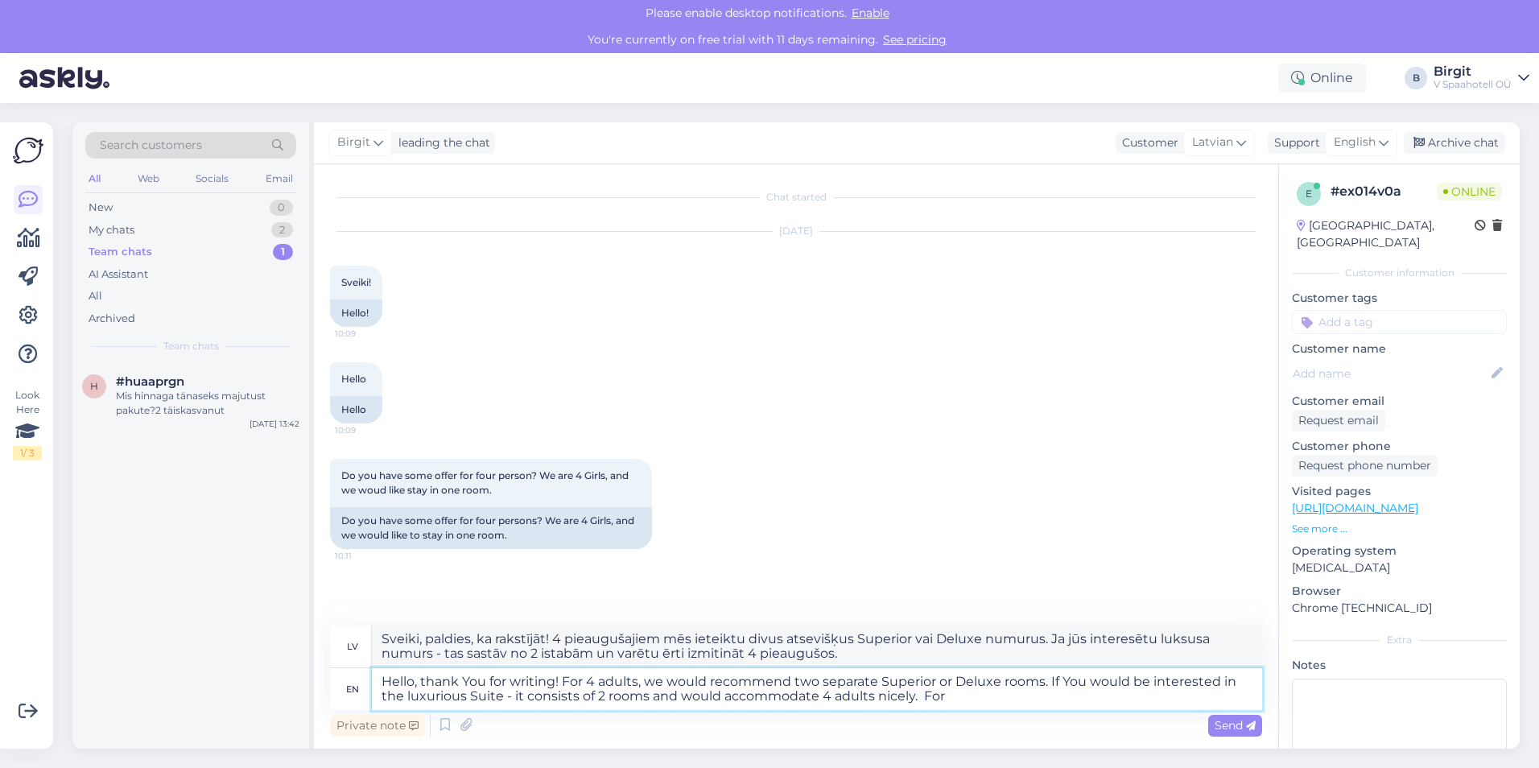
type textarea "Hello, thank You for writing! For 4 adults, we would recommend two separate Sup…"
type textarea "Sveiki, paldies, ka rakstījāt! 4 pieaugušajiem mēs ieteiktu divus atsevišķus Su…"
type textarea "Hello, thank You for writing! For 4 adults, we would recommend two separate Sup…"
type textarea "Sveiki, paldies, ka rakstījāt! 4 pieaugušajiem mēs ieteiktu divus atsevišķus Su…"
type textarea "Hello, thank You for writing! For 4 adults, we would recommend two separate Sup…"
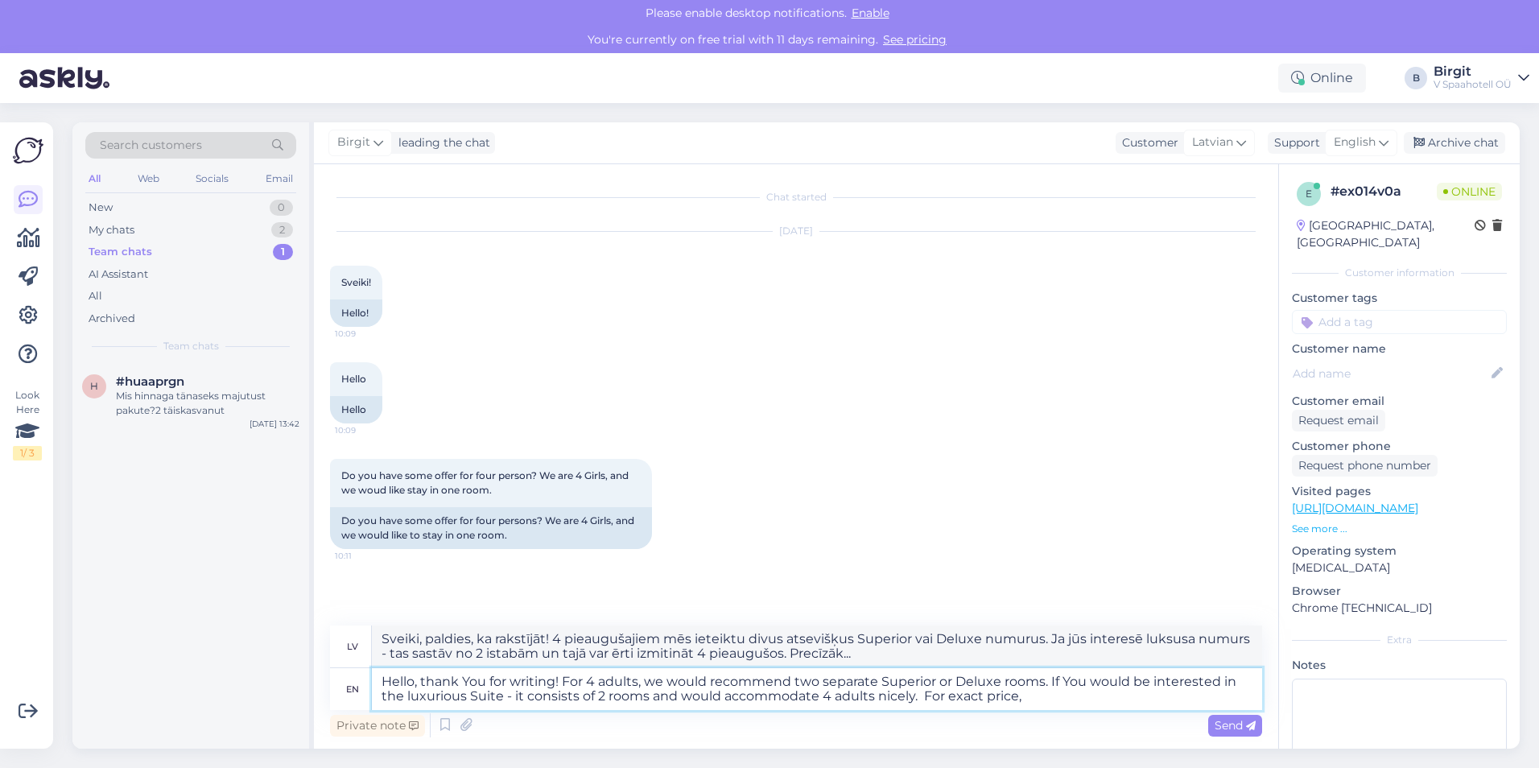
type textarea "Sveiki, paldies, ka rakstījāt! 4 pieaugušajiem mēs ieteiktu divus atsevišķus Su…"
type textarea "Hello, thank You for writing! For 4 adults, we would recommend two separate Sup…"
type textarea "Sveiki, paldies, ka rakstījāt! 4 pieaugušajiem mēs ieteiktu divus atsevišķus Su…"
type textarea "Hello, thank You for writing! For 4 adults, we would recommend two separate Sup…"
type textarea "Sveiki, paldies, ka rakstījāt! 4 pieaugušajiem mēs iesakām divus atsevišķus Sup…"
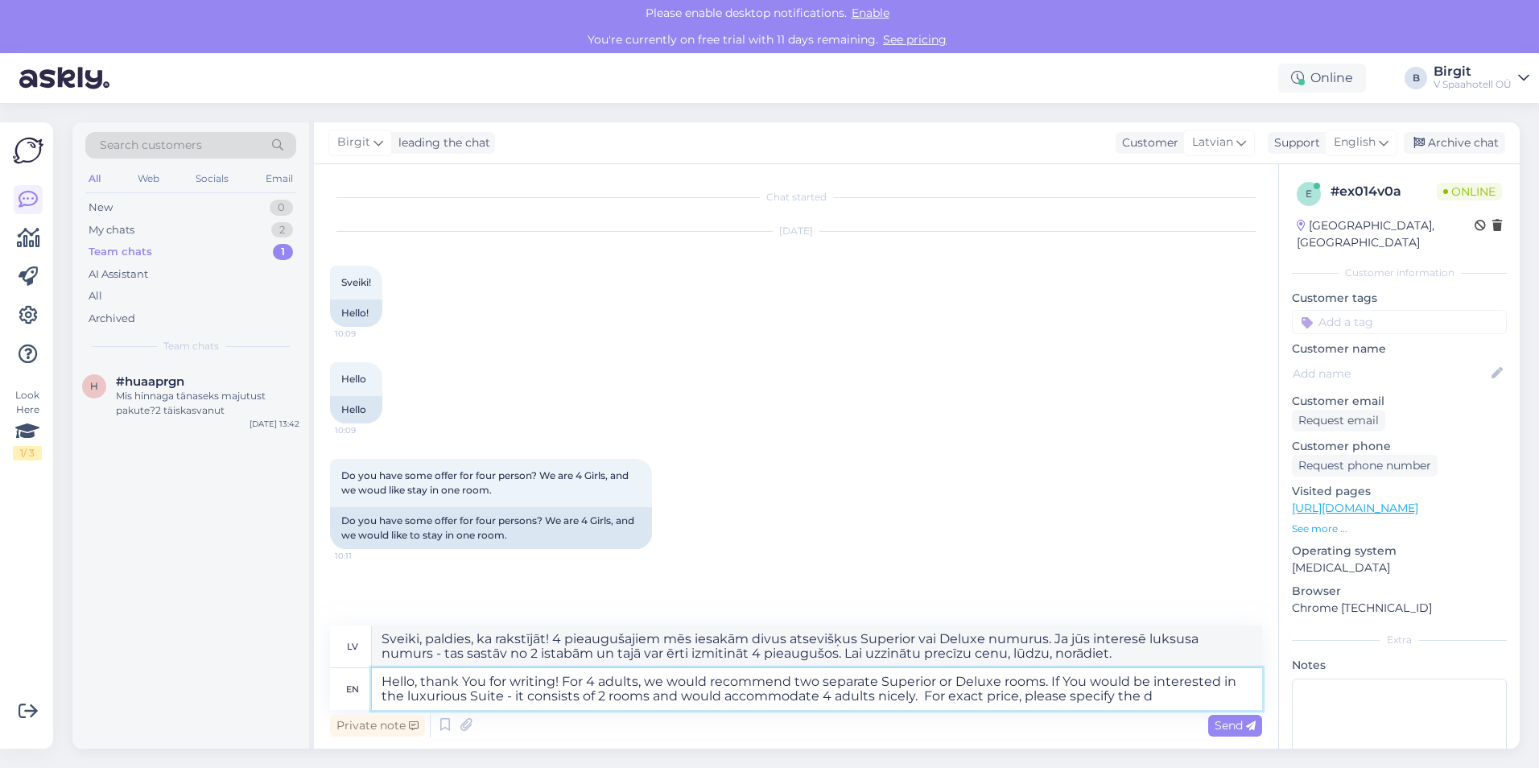
type textarea "Hello, thank You for writing! For 4 adults, we would recommend two separate Sup…"
type textarea "Sveiki, paldies, ka rakstījāt! 4 pieaugušajiem mēs ieteiktu divus atsevišķus Su…"
type textarea "Hello, thank You for writing! For 4 adults, we would recommend two separate Sup…"
type textarea "Sveiki, paldies, ka rakstījāt! 4 pieaugušajiem mēs ieteiktu divus atsevišķus Su…"
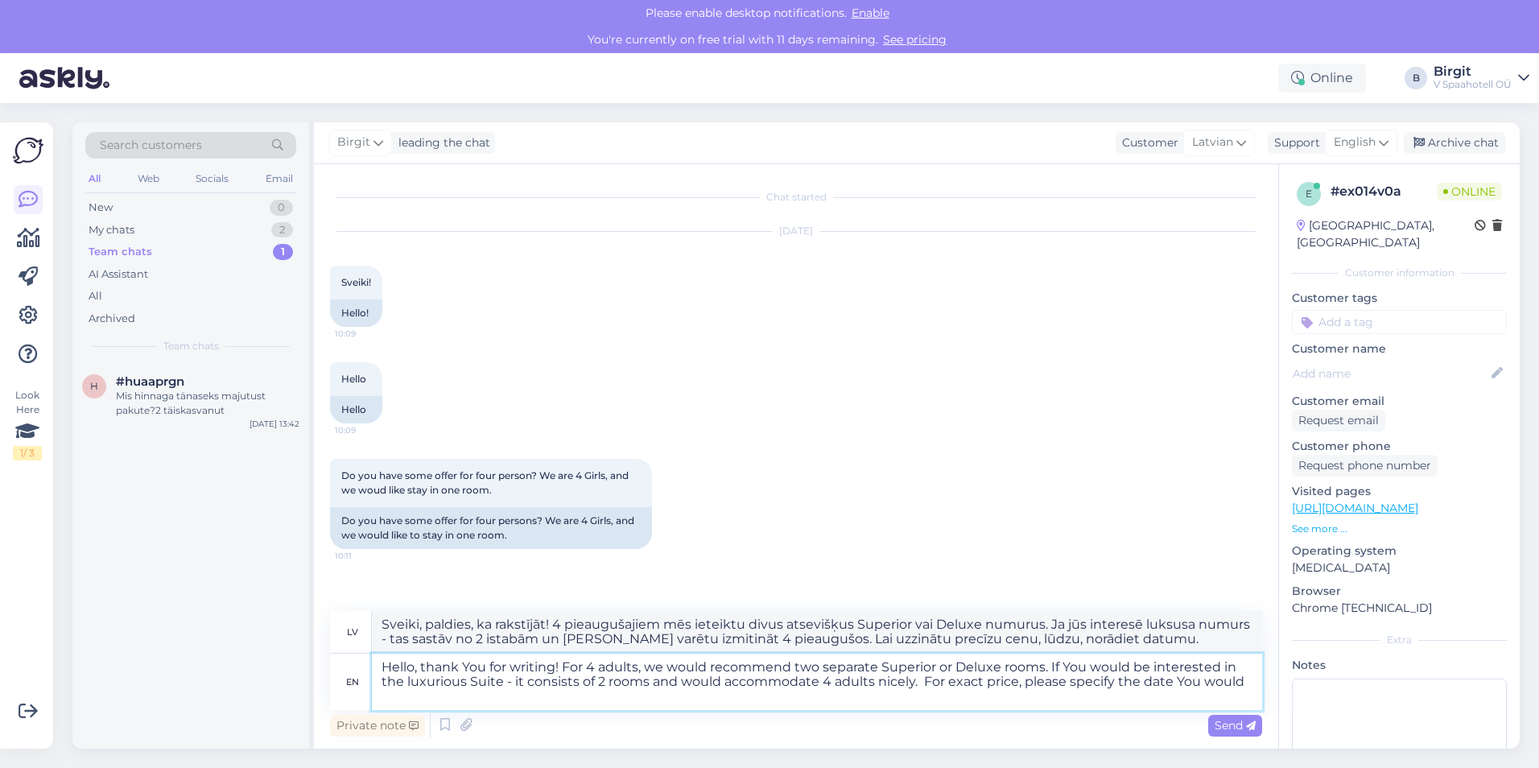
type textarea "Hello, thank You for writing! For 4 adults, we would recommend two separate Sup…"
type textarea "Sveiki, paldies, ka rakstījāt! 4 pieaugušajiem mēs ieteiktu divus atsevišķus Su…"
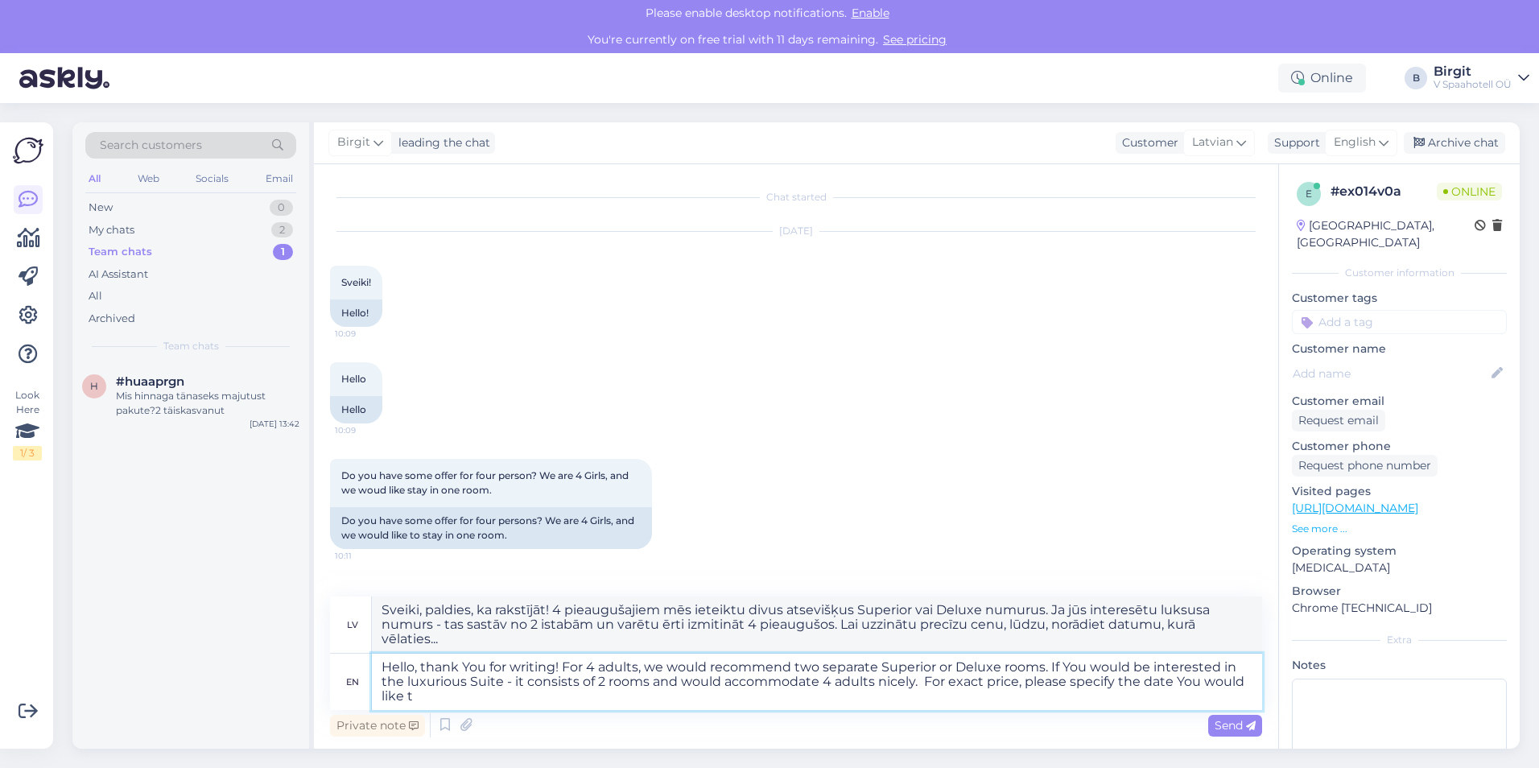
type textarea "Hello, thank You for writing! For 4 adults, we would recommend two separate Sup…"
type textarea "Sveiki, paldies, ka rakstījāt! 4 pieaugušajiem mēs iesakām divus atsevišķus Sup…"
type textarea "Hello, thank You for writing! For 4 adults, we would recommend two separate Sup…"
type textarea "Sveiki, paldies, ka rakstījāt! 4 pieaugušajiem mēs iesakām divus atsevišķus Sup…"
type textarea "Hello, thank You for writing! For 4 adults, we would recommend two separate Sup…"
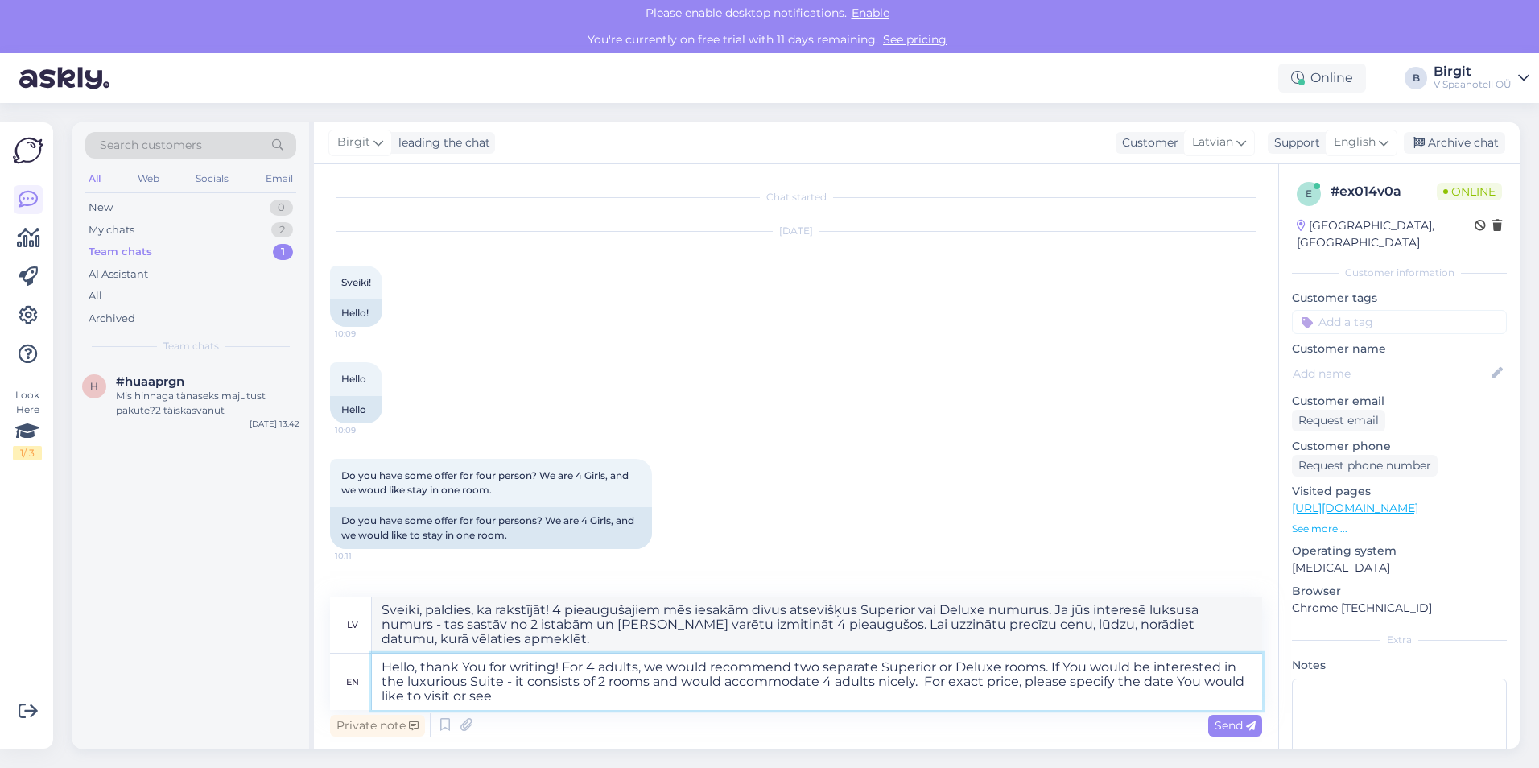
type textarea "Sveiki, paldies, ka rakstījāt! 4 pieaugušajiem mēs iesakām divus atsevišķus Sup…"
type textarea "Hello, thank You for writing! For 4 adults, we would recommend two separate Sup…"
type textarea "Sveiki, paldies, ka rakstījāt! 4 pieaugušajiem mēs ieteiktu divus atsevišķus Su…"
type textarea "Hello, thank You for writing! For 4 adults, we would recommend two separate Sup…"
type textarea "Sveiki, paldies, ka rakstījāt! 4 pieaugušajiem mēs iesakām divus atsevišķus Sup…"
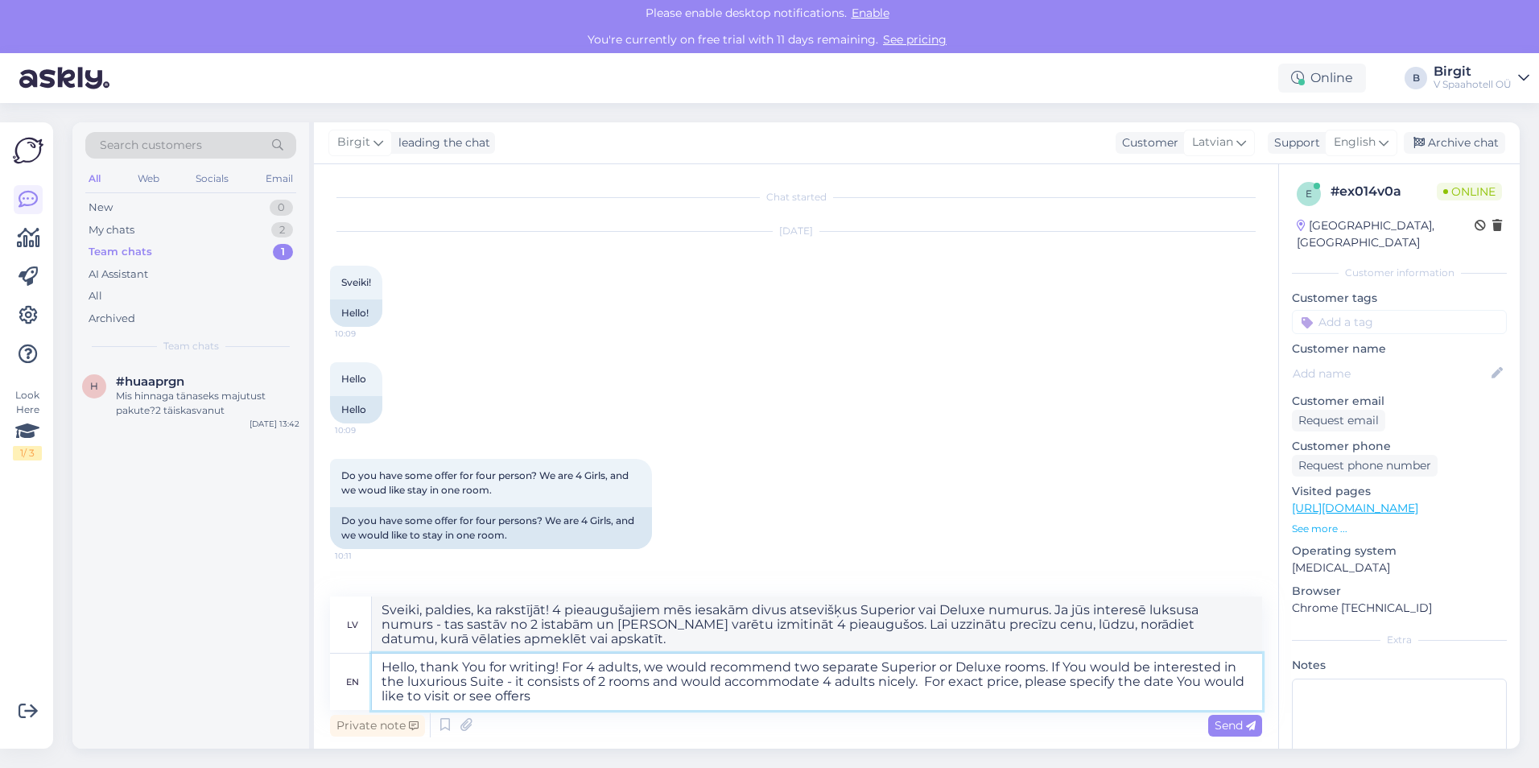
type textarea "Hello, thank You for writing! For 4 adults, we would recommend two separate Sup…"
type textarea "Sveiki, paldies, ka rakstījāt! 4 pieaugušajiem mēs iesakām divus atsevišķus Sup…"
type textarea "Hello, thank You for writing! For 4 adults, we would recommend two separate Sup…"
type textarea "Sveiki, paldies, ka rakstījāt! 4 pieaugušajiem mēs iesakām divus atsevišķus Sup…"
type textarea "Hello, thank You for writing! For 4 adults, we would recommend two separate Sup…"
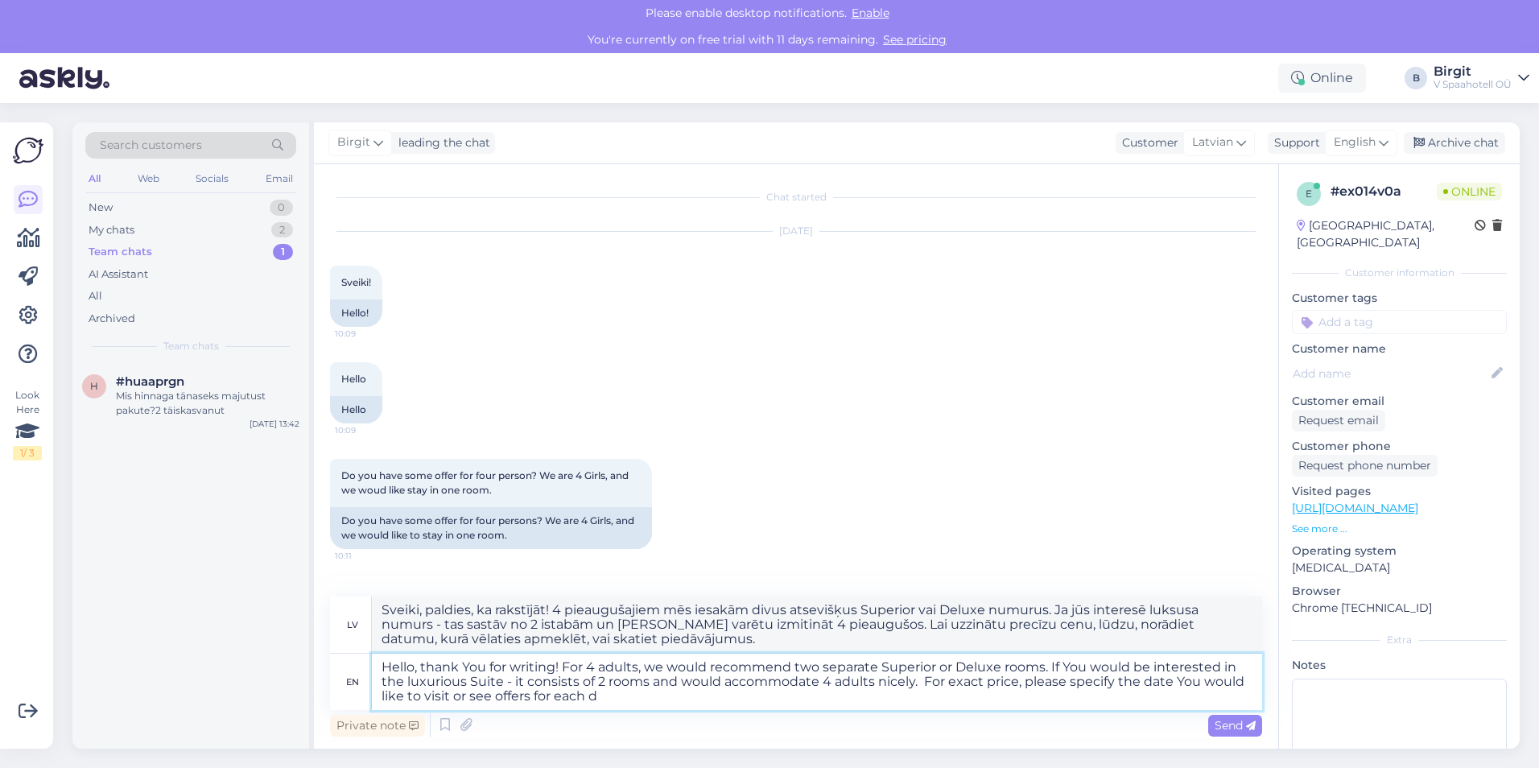
type textarea "Sveiki, paldies, ka rakstījāt! 4 pieaugušajiem mēs iesakām divus atsevišķus Sup…"
type textarea "Hello, thank You for writing! For 4 adults, we would recommend two separate Sup…"
type textarea "Sveiki, paldies, ka rakstījāt! 4 pieaugušajiem mēs iesakām divus atsevišķus Sup…"
type textarea "Hello, thank You for writing! For 4 adults, we would recommend two separate Sup…"
type textarea "Sveiki, paldies, ka rakstījāt! 4 pieaugušajiem mēs iesakām divus atsevišķus Sup…"
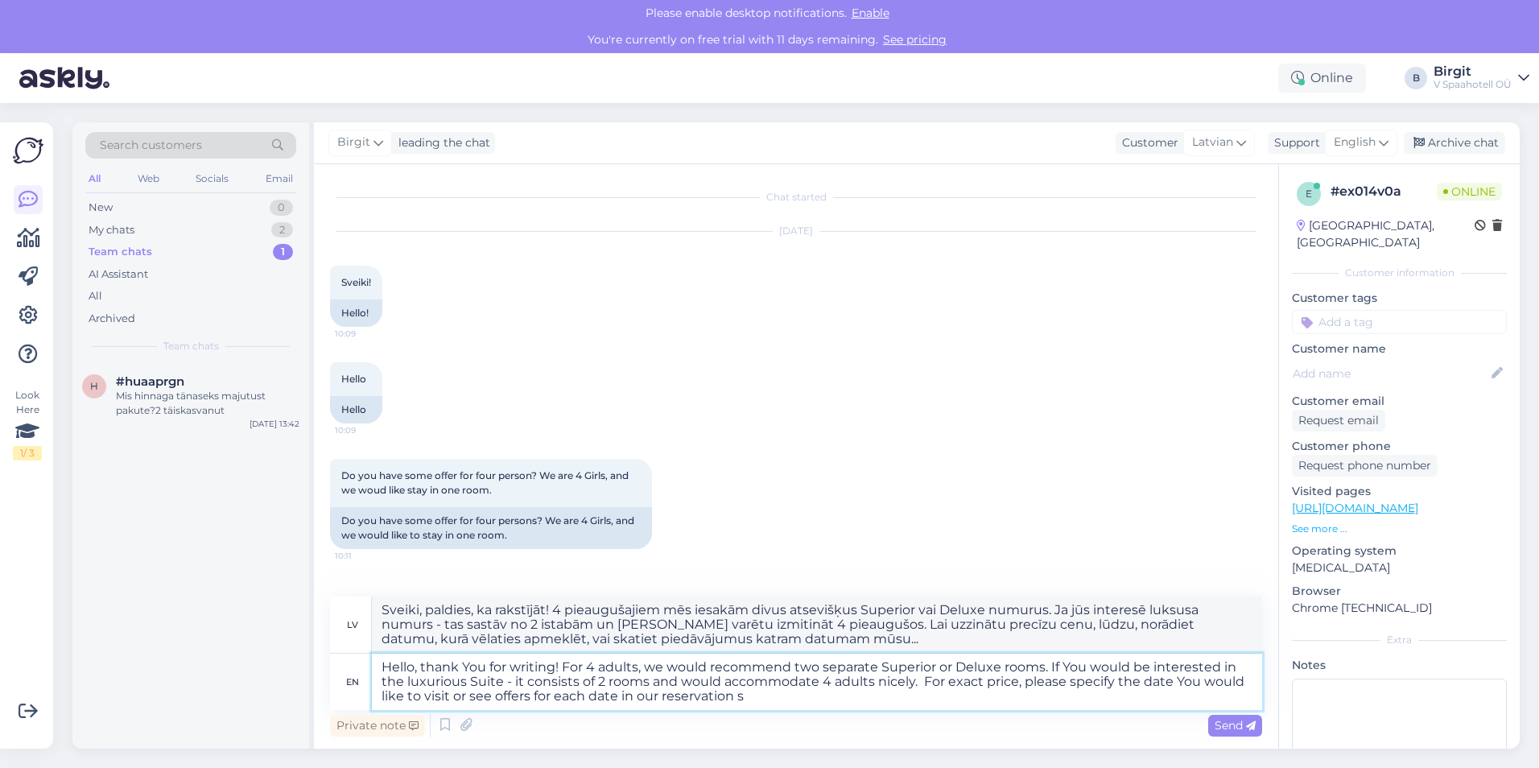
type textarea "Hello, thank You for writing! For 4 adults, we would recommend two separate Sup…"
type textarea "Sveiki, paldies, ka rakstījāt! 4 pieaugušajiem mēs iesakām divus atsevišķus Sup…"
type textarea "Hello, thank You for writing! For 4 adults, we would recommend two separate Sup…"
type textarea "Sveiki, paldies, ka rakstījāt! 4 pieaugušajiem mēs iesakām divus atsevišķus Sup…"
click at [393, 683] on textarea "Hello, thank You for writing! For 4 adults, we would recommend two separate Sup…" at bounding box center [817, 682] width 890 height 56
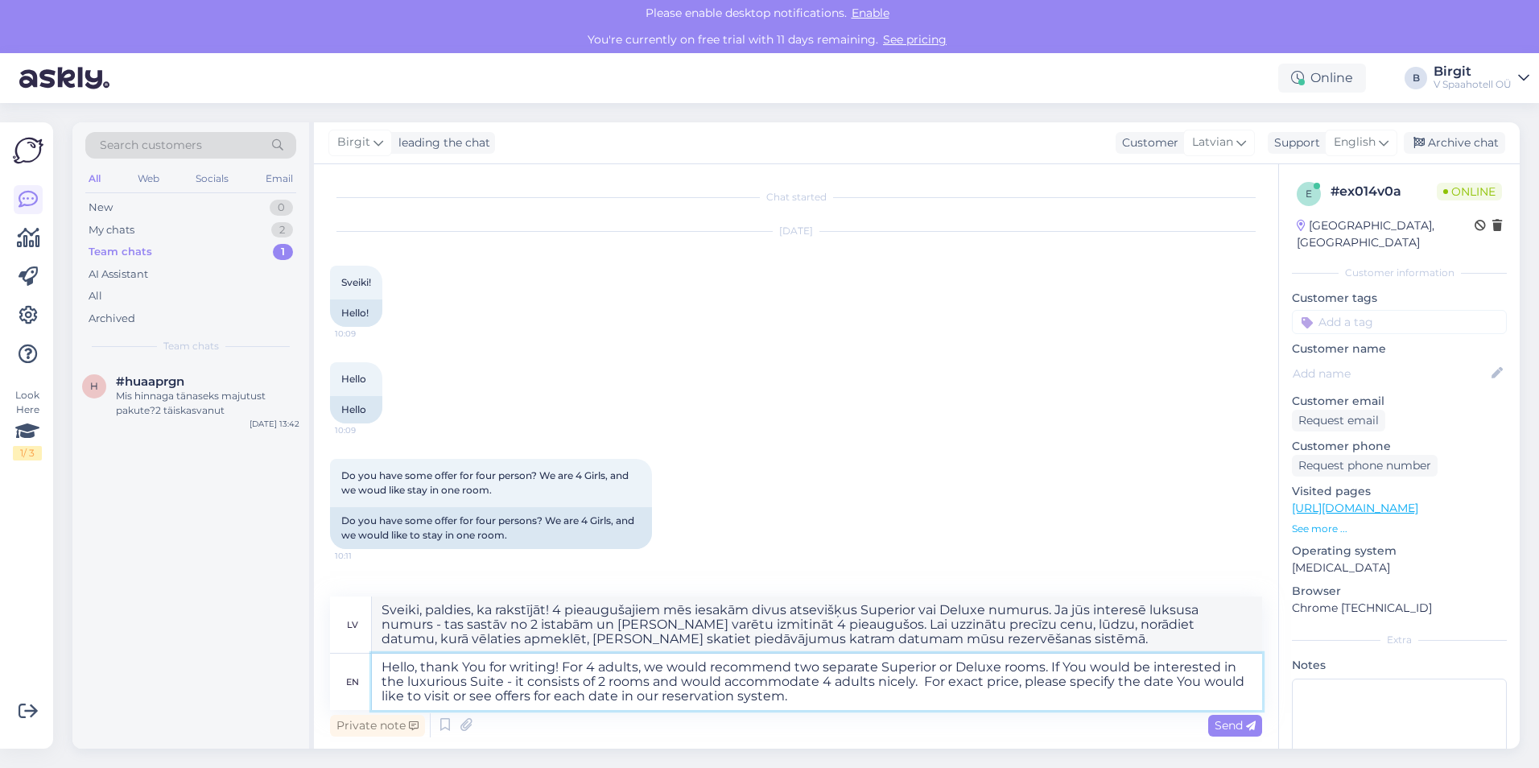
drag, startPoint x: 402, startPoint y: 679, endPoint x: 383, endPoint y: 679, distance: 18.5
click at [383, 679] on textarea "Hello, thank You for writing! For 4 adults, we would recommend two separate Sup…" at bounding box center [817, 682] width 890 height 56
drag, startPoint x: 464, startPoint y: 680, endPoint x: 382, endPoint y: 680, distance: 82.1
click at [382, 680] on textarea "Hello, thank You for writing! For 4 adults, we would recommend two separate Sup…" at bounding box center [817, 682] width 890 height 56
type textarea "Hello, thank You for writing! For 4 adults, we would recommend two separate Sup…"
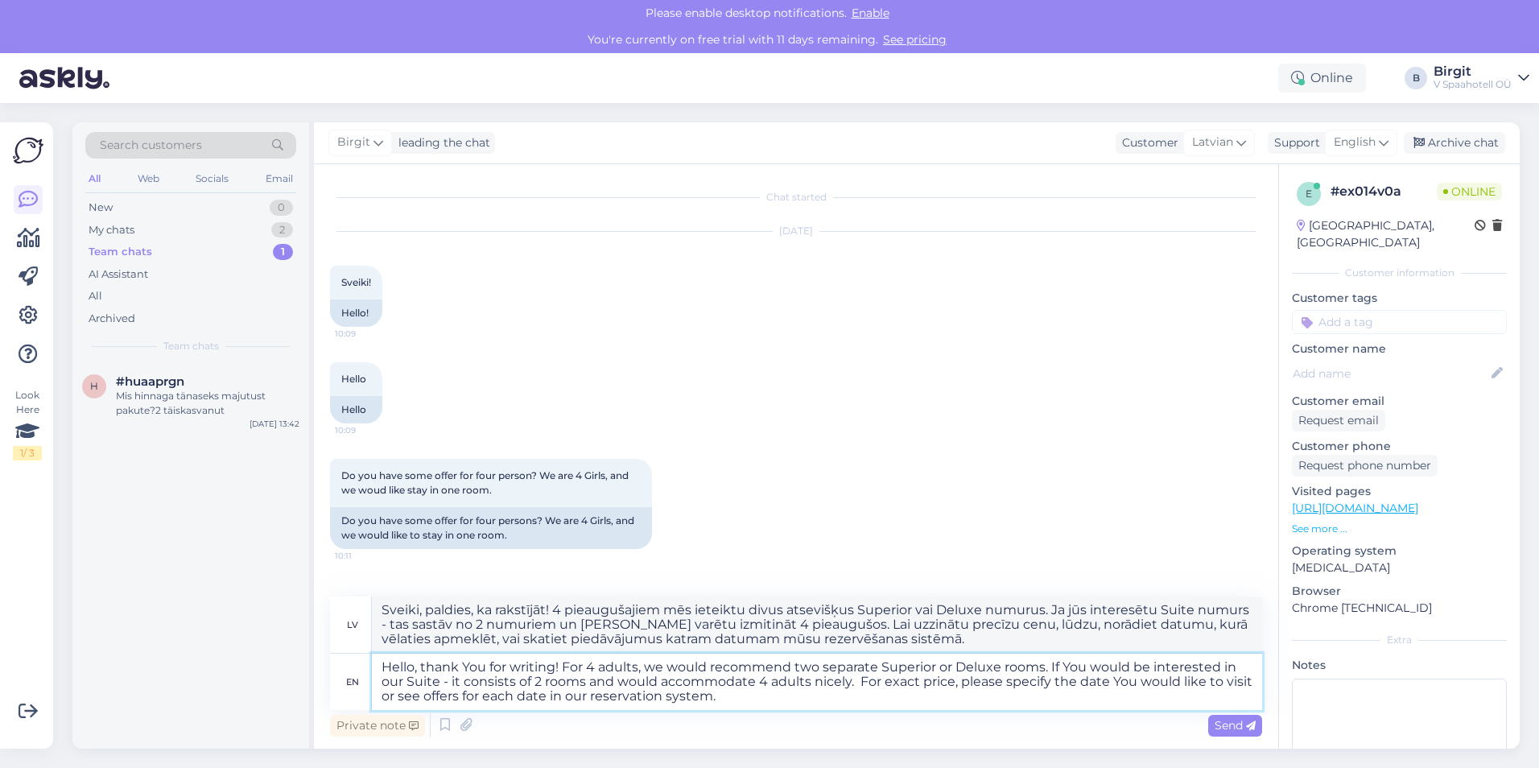
type textarea "Sveiki, paldies, ka rakstījāt! 4 pieaugušajiem mēs iesakām divus atsevišķus Sup…"
click at [778, 701] on textarea "Hello, thank You for writing! For 4 adults, we would recommend two separate Sup…" at bounding box center [817, 682] width 890 height 56
click at [885, 680] on textarea "Hello, thank You for writing! For 4 adults, we would recommend two separate Sup…" at bounding box center [817, 682] width 890 height 56
click at [765, 700] on textarea "Hello, thank You for writing! For 4 adults, we would recommend two separate Sup…" at bounding box center [817, 682] width 890 height 56
type textarea "Hello, thank You for writing! For 4 adults, we would recommend two separate Sup…"
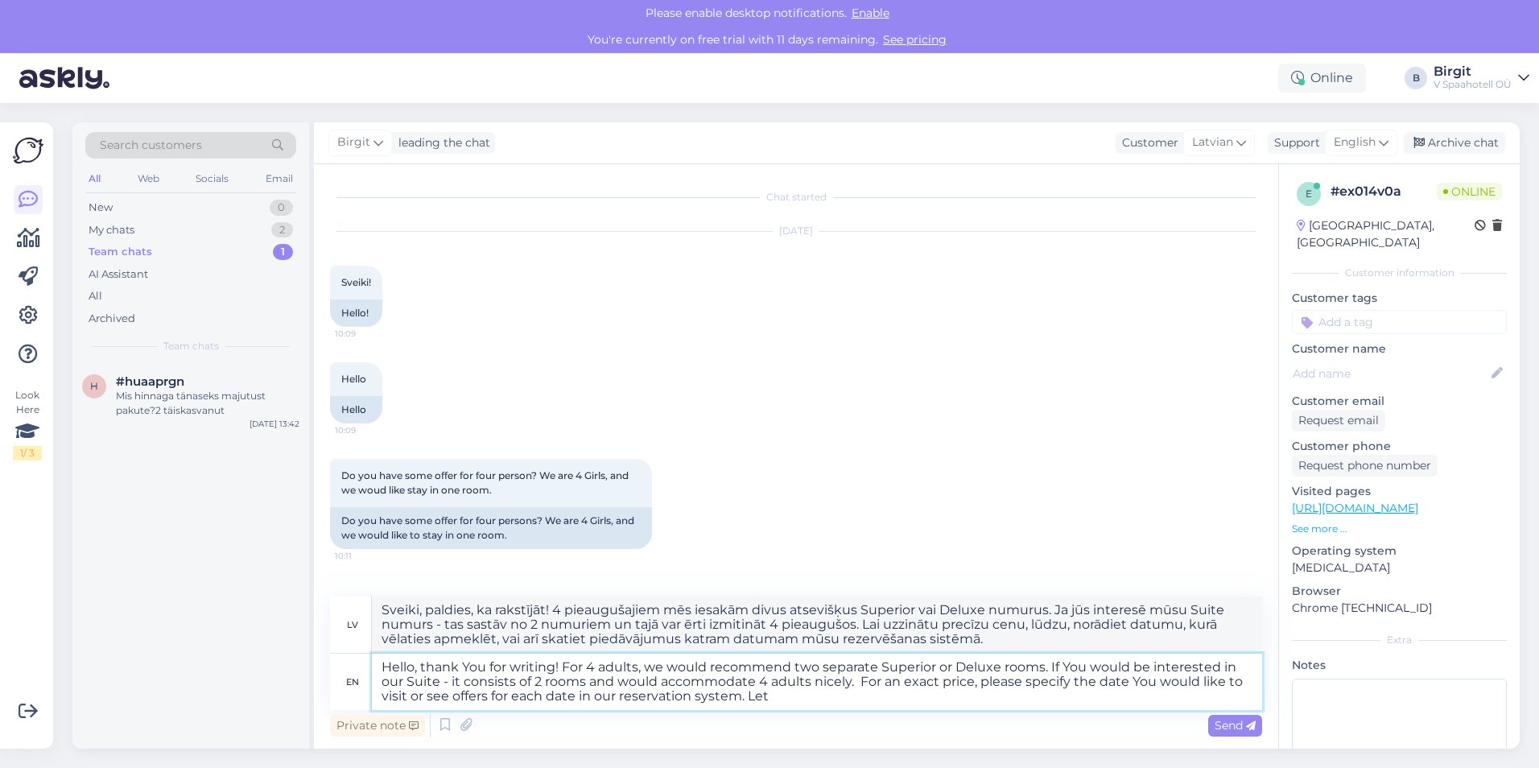
type textarea "Sveiki, paldies, ka rakstījāt! 4 pieaugušajiem mēs iesakām divus atsevišķus Sup…"
type textarea "Hello, thank You for writing! For 4 adults, we would recommend two separate Sup…"
type textarea "Sveiki, paldies, ka rakstījāt! 4 pieaugušajiem mēs iesakām divus atsevišķus Sup…"
type textarea "Hello, thank You for writing! For 4 adults, we would recommend two separate Sup…"
type textarea "Sveiki, paldies, ka rakstījāt! 4 pieaugušajiem mēs iesakām divus atsevišķus Sup…"
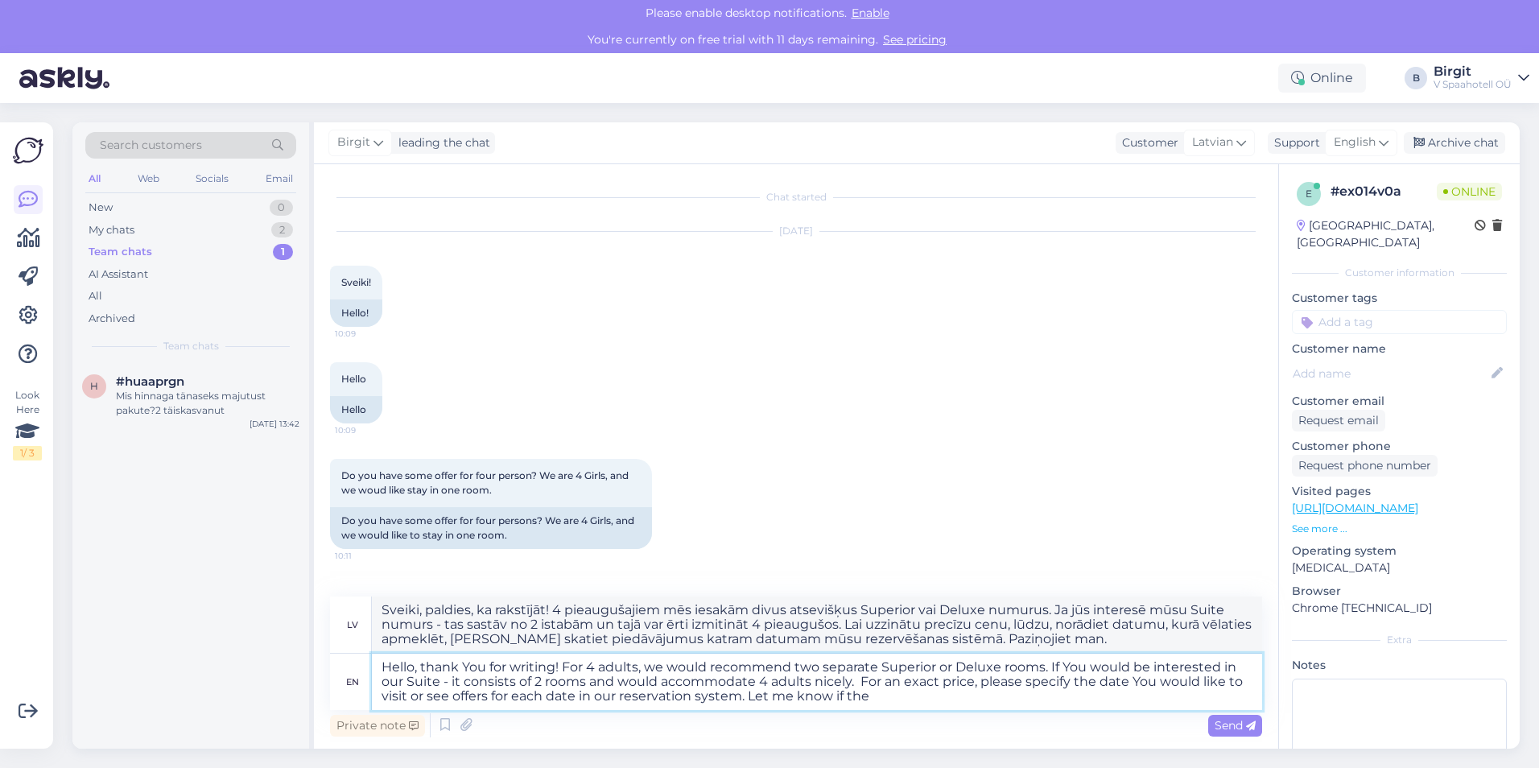
type textarea "Hello, thank You for writing! For 4 adults, we would recommend two separate Sup…"
type textarea "Sveiki, paldies, ka rakstījāt! 4 pieaugušajiem mēs ieteiktu divus atsevišķus Su…"
type textarea "Hello, thank You for writing! For 4 adults, we would recommend two separate Sup…"
type textarea "Sveiki, paldies, ka rakstījāt! 4 pieaugušajiem mēs ieteiktu divus atsevišķus Su…"
type textarea "Hello, thank You for writing! For 4 adults, we would recommend two separate Sup…"
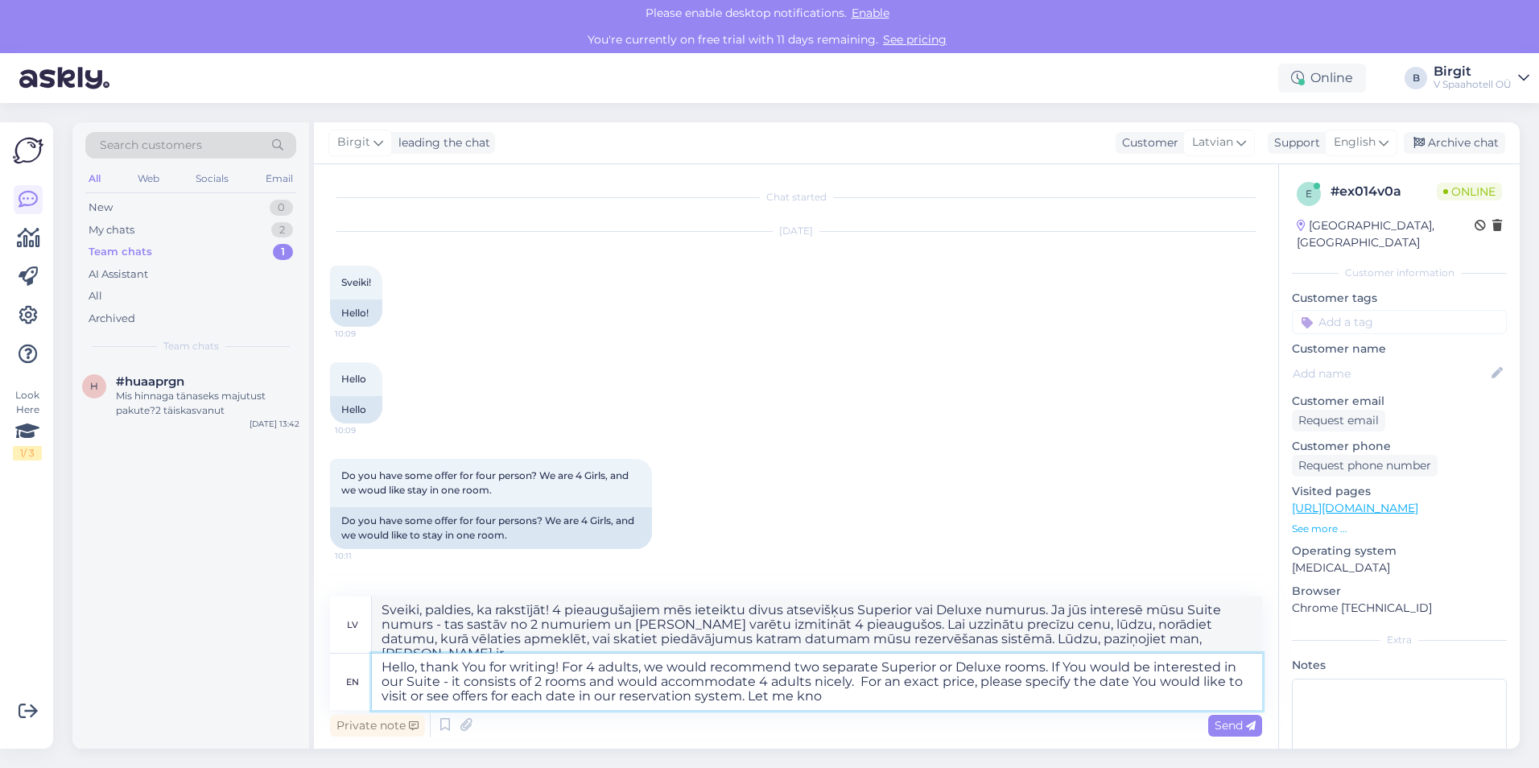
type textarea "Sveiki, paldies, ka rakstījāt! 4 pieaugušajiem mēs ieteiktu divus atsevišķus Su…"
type textarea "Hello, thank You for writing! For 4 adults, we would recommend two separate Sup…"
type textarea "Sveiki, paldies, ka rakstījāt! 4 pieaugušajiem mēs iesakām divus atsevišķus Sup…"
type textarea "Hello, thank You for writing! For 4 adults, we would recommend two separate Sup…"
type textarea "Sveiki, paldies, ka rakstījāt! 4 pieaugušajiem mēs iesakām divus atsevišķus Sup…"
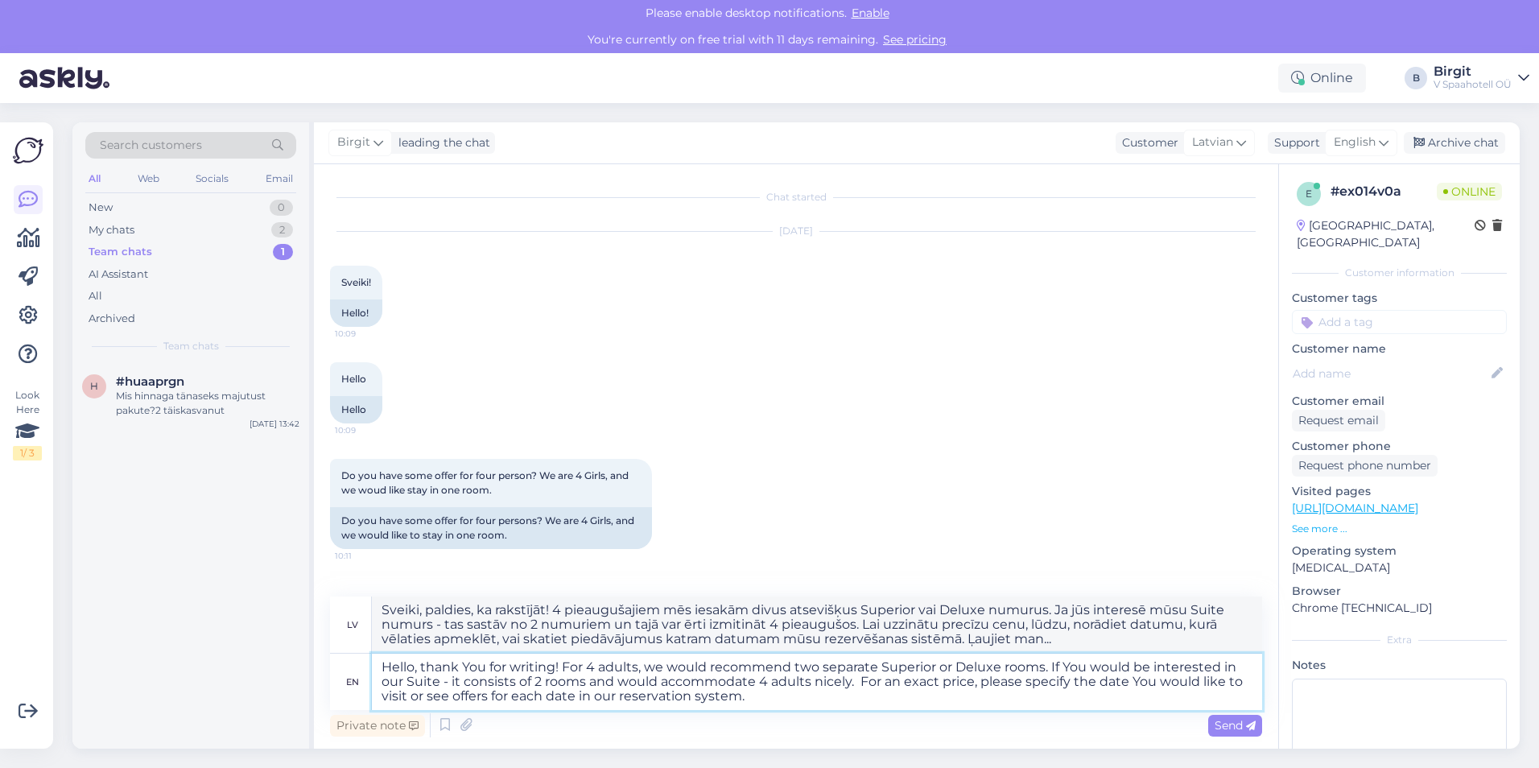
type textarea "Hello, thank You for writing! For 4 adults, we would recommend two separate Sup…"
type textarea "Sveiki, paldies, ka rakstījāt! 4 pieaugušajiem mēs iesakām divus atsevišķus Sup…"
type textarea "Hello, thank You for writing! For 4 adults, we would recommend two separate Sup…"
click at [1216, 721] on span "Send" at bounding box center [1235, 725] width 41 height 14
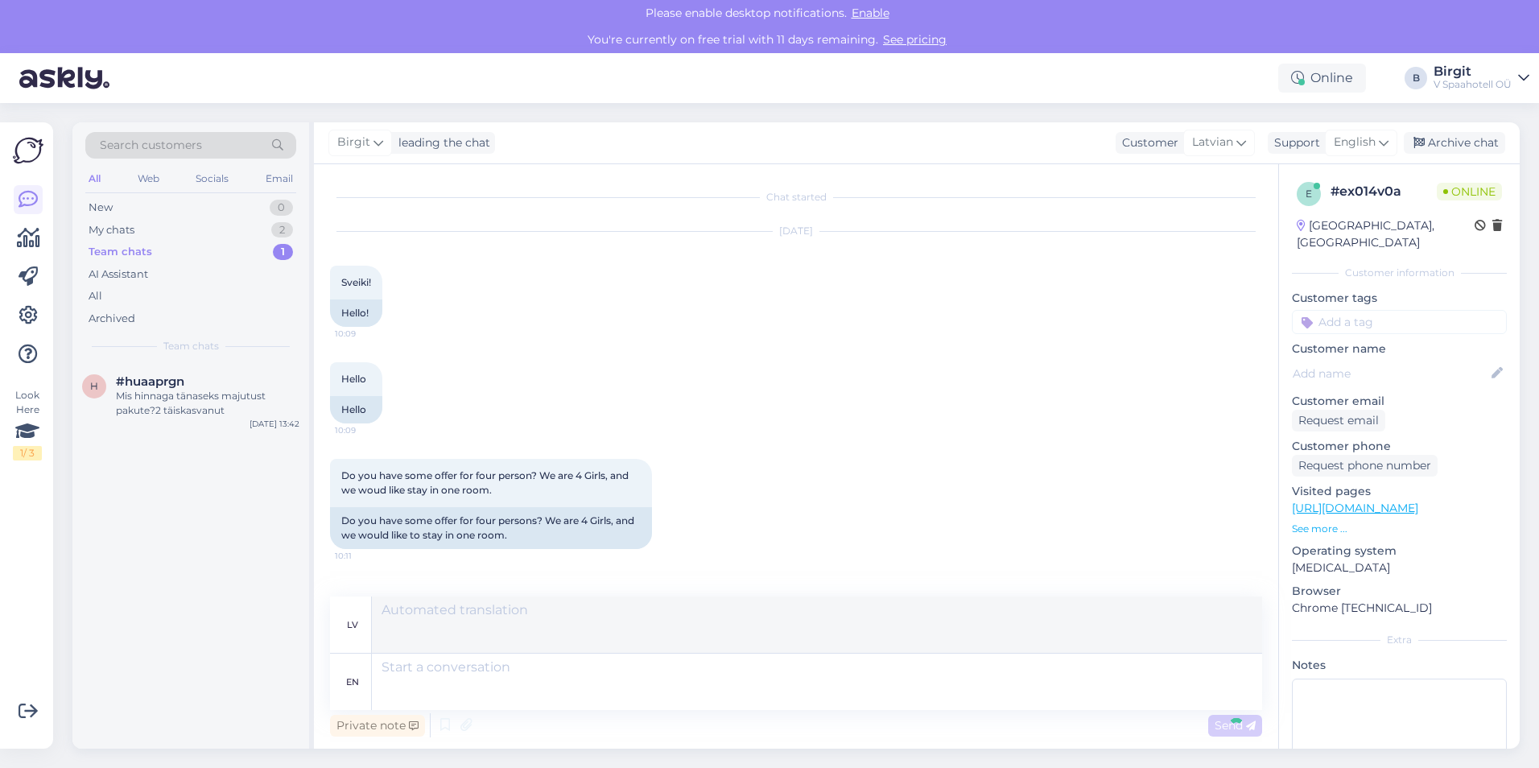
scroll to position [168, 0]
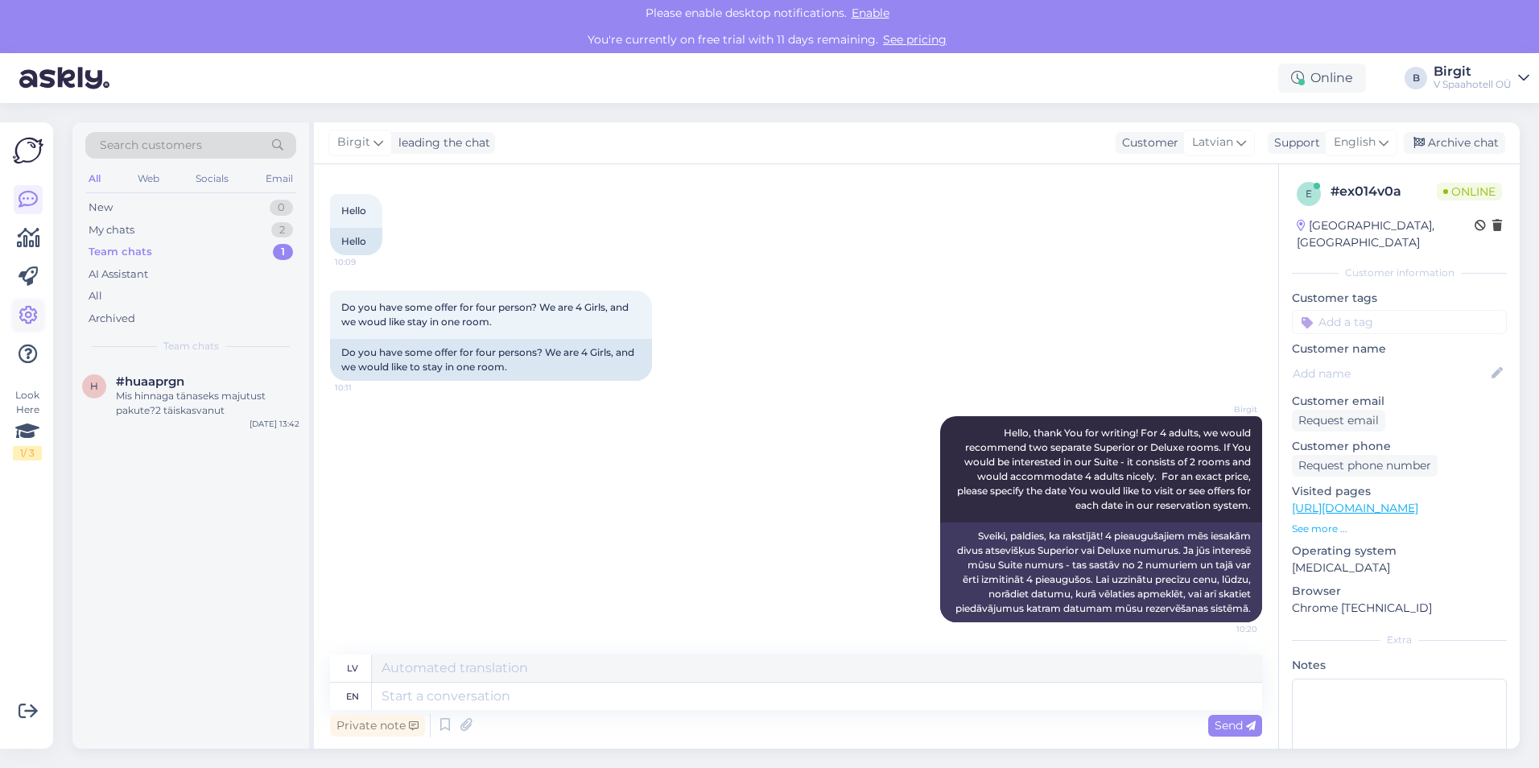
click at [31, 314] on icon at bounding box center [28, 315] width 19 height 19
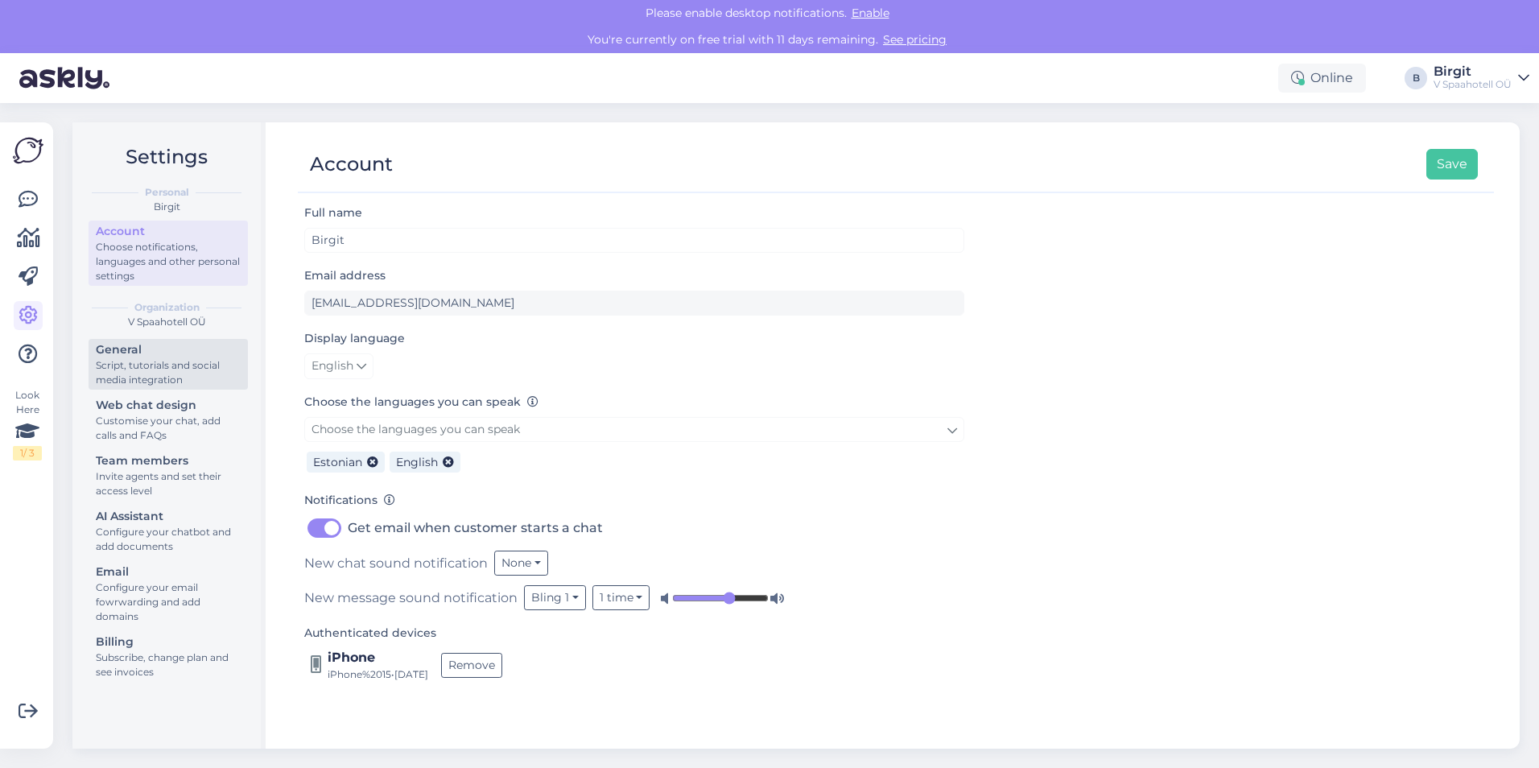
click at [160, 372] on div "Script, tutorials and social media integration" at bounding box center [168, 372] width 145 height 29
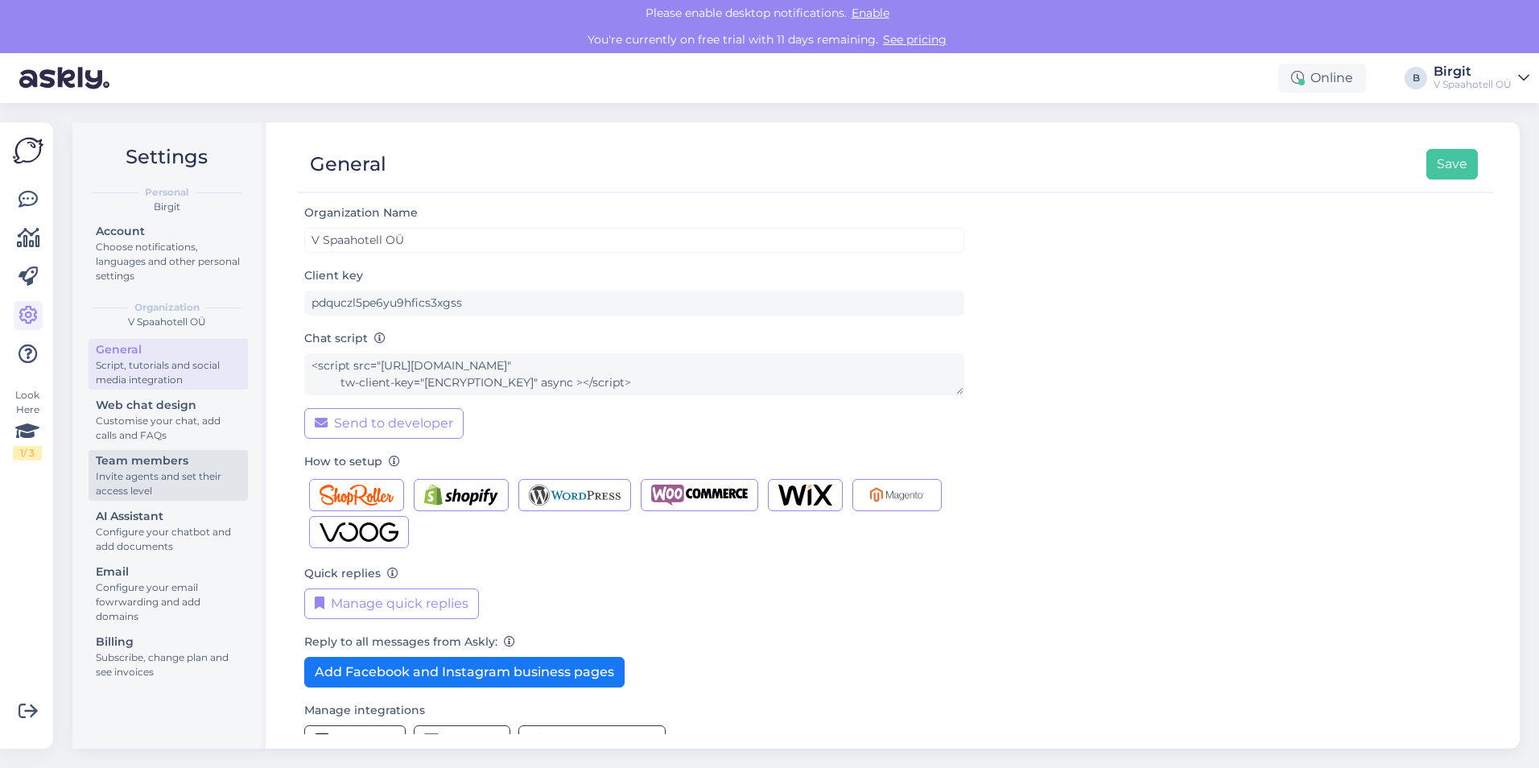
click at [175, 476] on div "Invite agents and set their access level" at bounding box center [168, 483] width 145 height 29
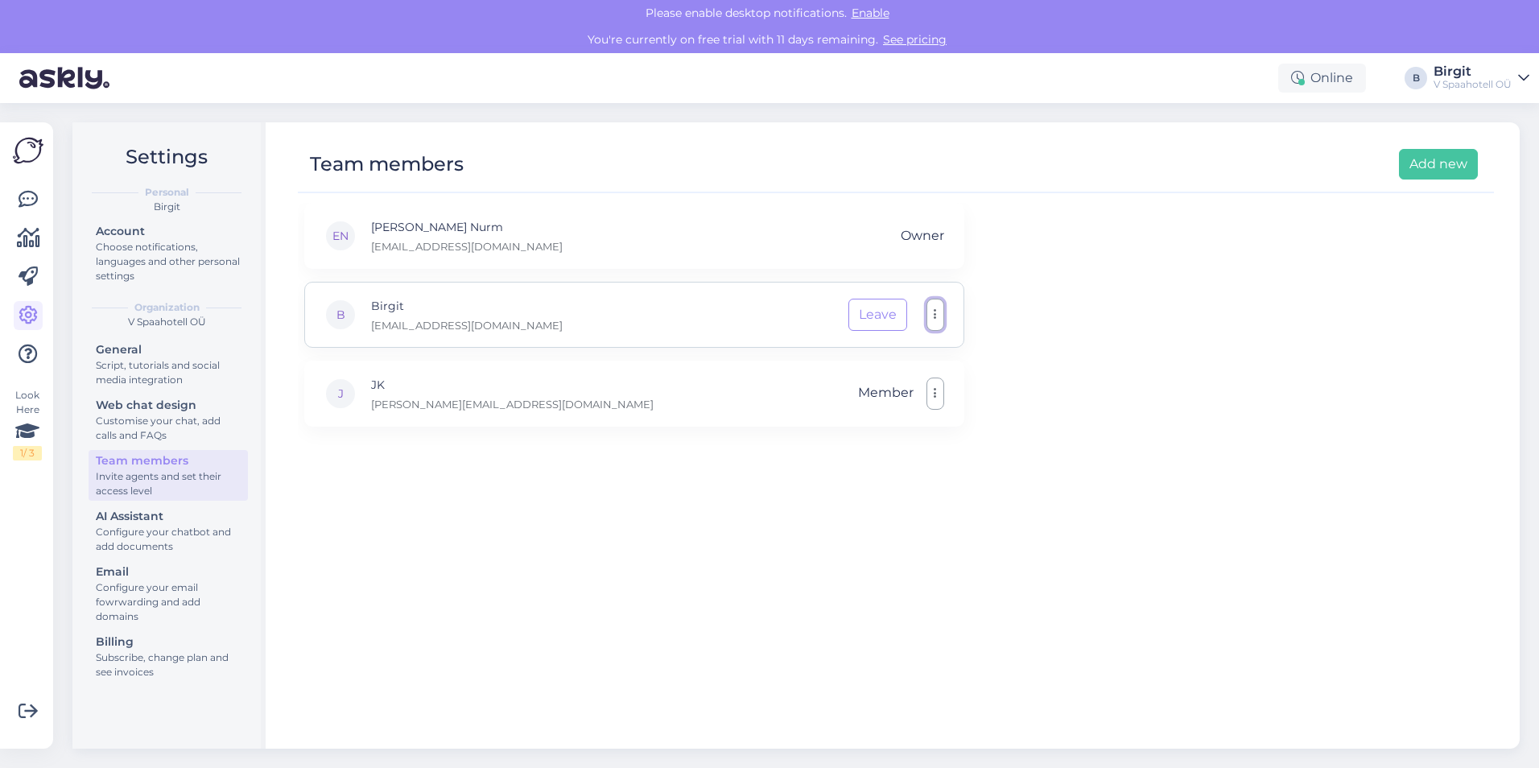
click at [935, 315] on icon "button" at bounding box center [935, 314] width 3 height 13
click at [33, 210] on link at bounding box center [28, 199] width 29 height 29
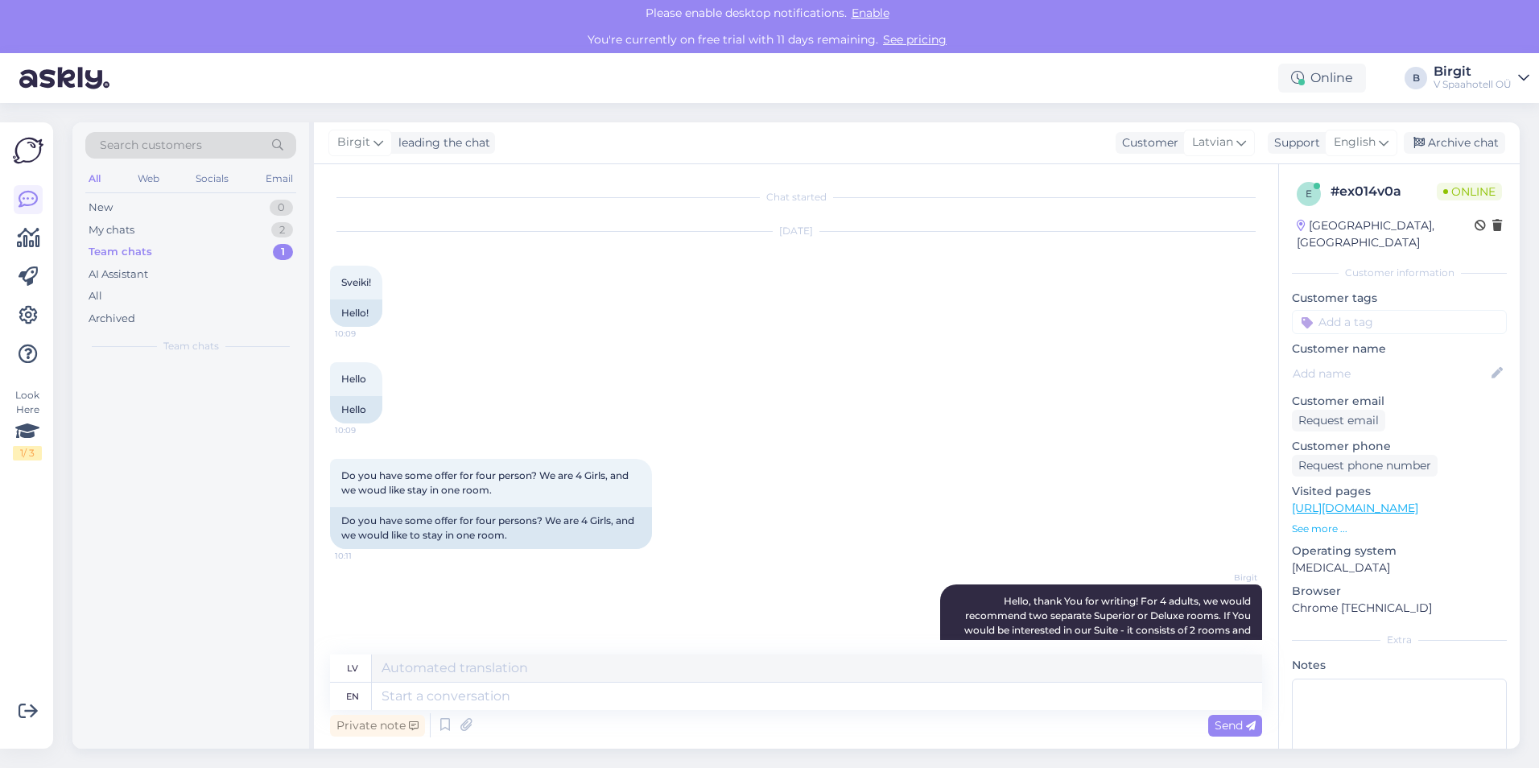
scroll to position [168, 0]
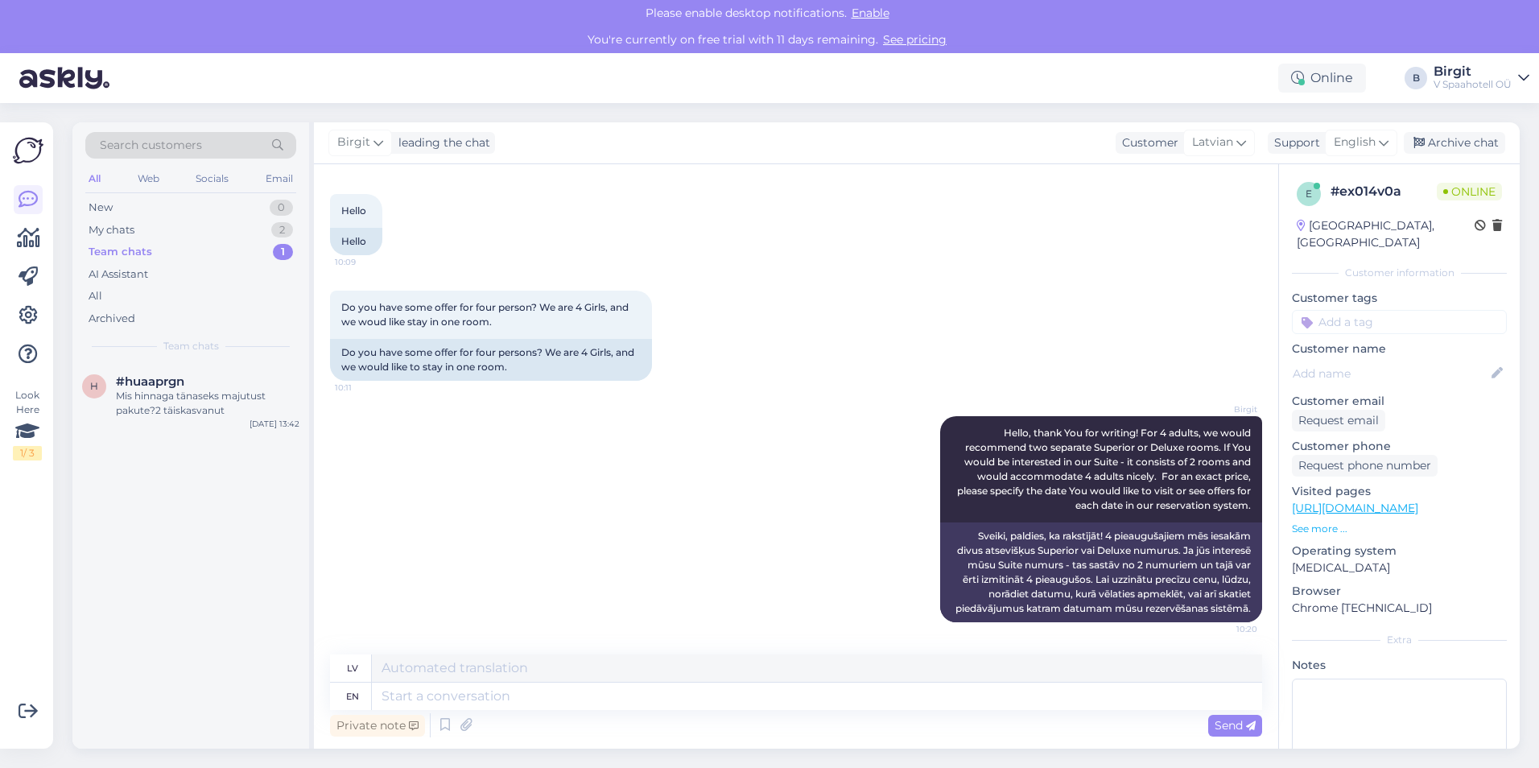
click at [1487, 77] on div "Birgit" at bounding box center [1473, 71] width 78 height 13
click at [1298, 114] on div "Search customers All Web Socials Email New 0 My chats 2 Team chats 1 AI Assista…" at bounding box center [801, 435] width 1476 height 665
click at [1298, 83] on div at bounding box center [1301, 82] width 6 height 6
click at [29, 318] on icon at bounding box center [28, 315] width 19 height 19
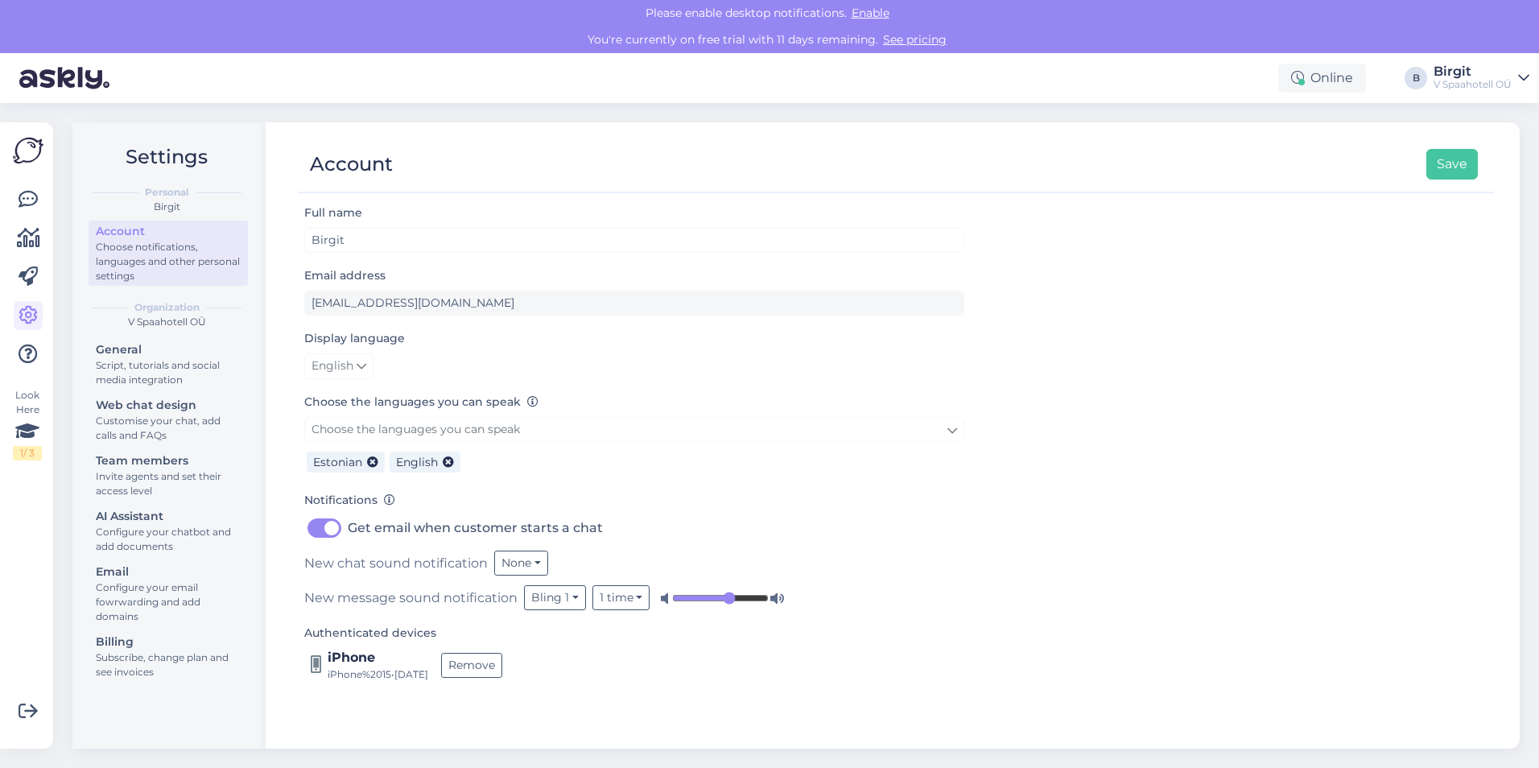
click at [180, 271] on div "Choose notifications, languages and other personal settings" at bounding box center [168, 261] width 145 height 43
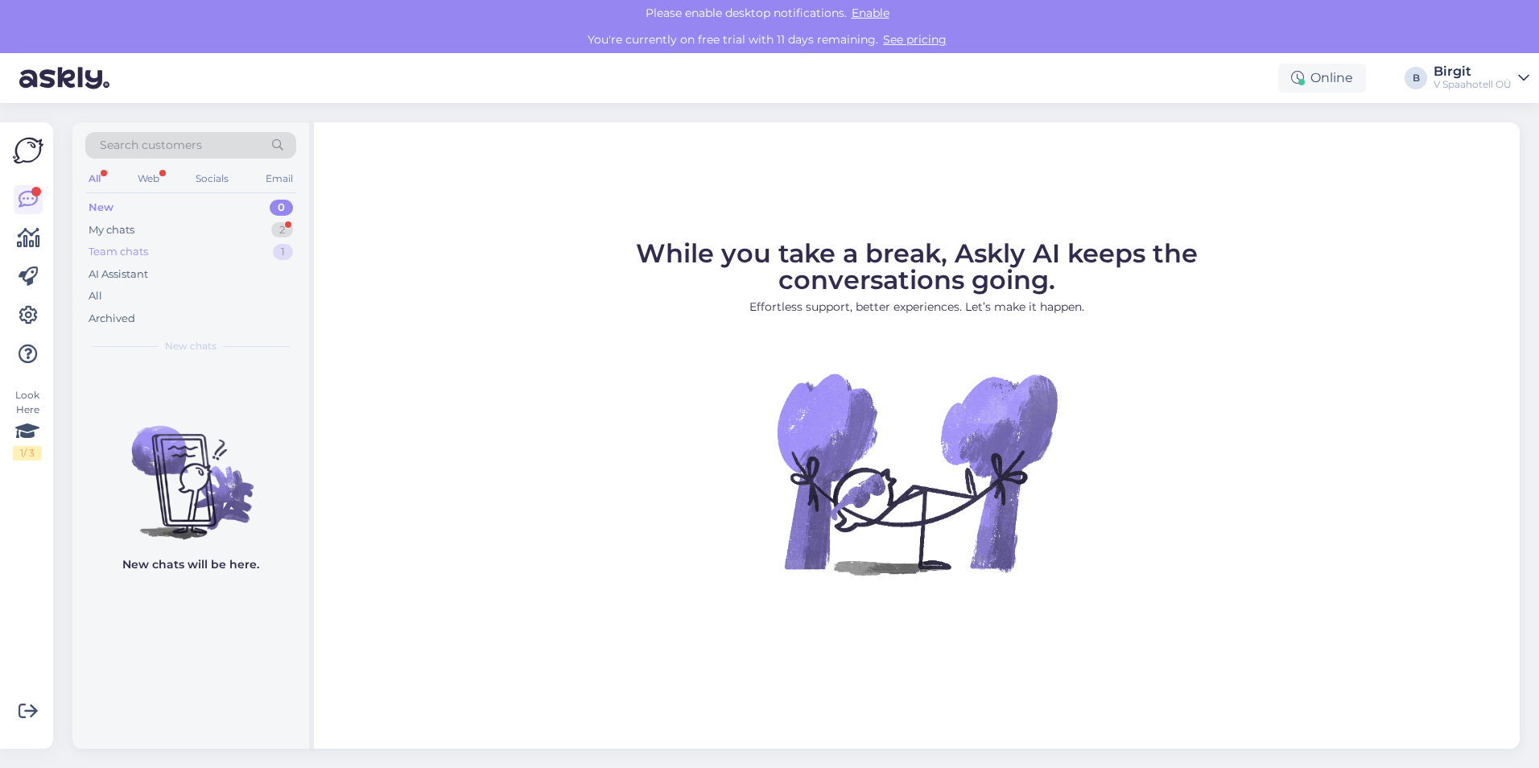
drag, startPoint x: 180, startPoint y: 254, endPoint x: 181, endPoint y: 241, distance: 13.0
click at [180, 254] on div "Team chats 1" at bounding box center [190, 252] width 211 height 23
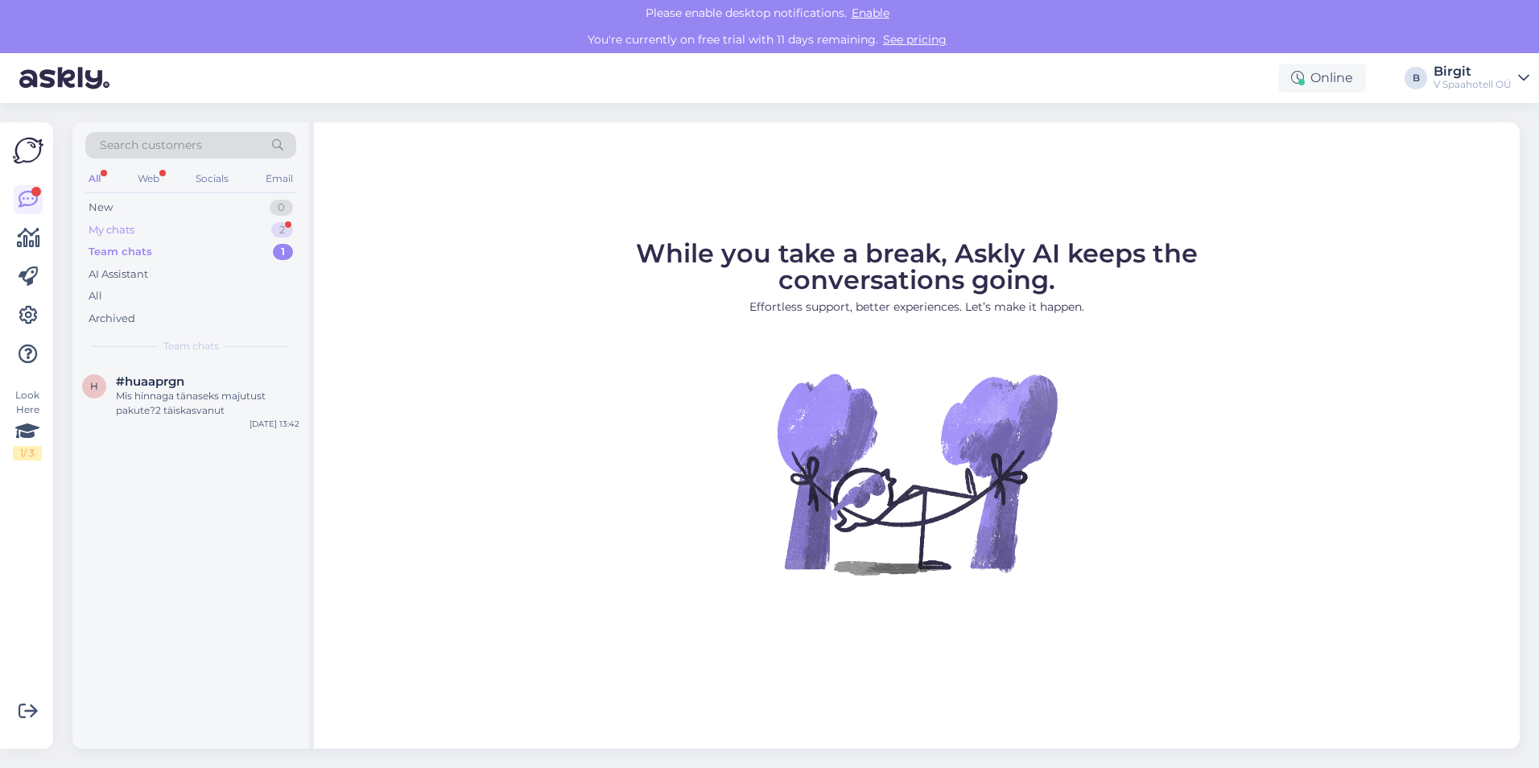
click at [184, 229] on div "My chats 2" at bounding box center [190, 230] width 211 height 23
click at [218, 403] on div "e #ex014v0a 1 Mani interesē no [DATE]-09.11.[DATE] 10:23" at bounding box center [190, 392] width 237 height 58
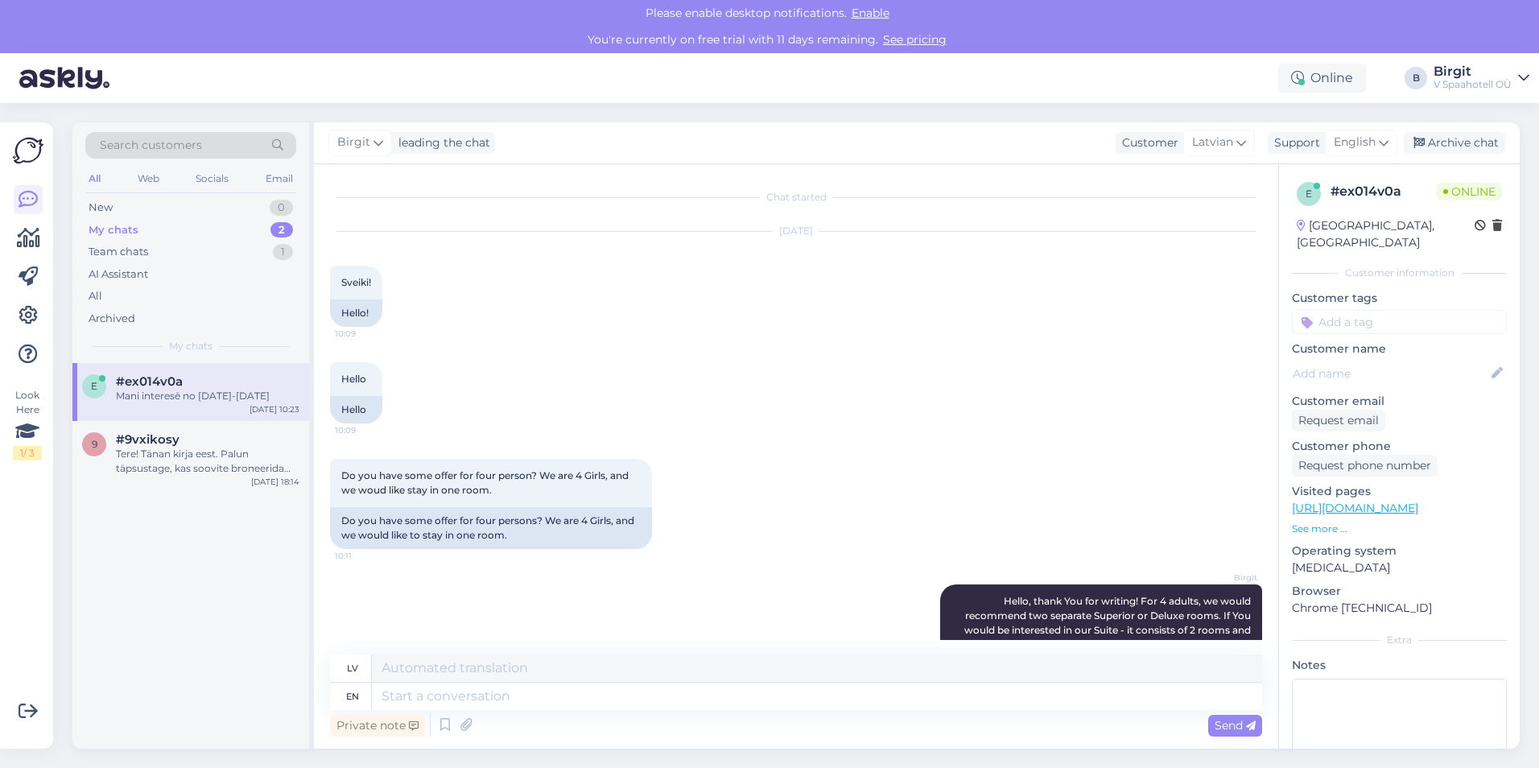
scroll to position [265, 0]
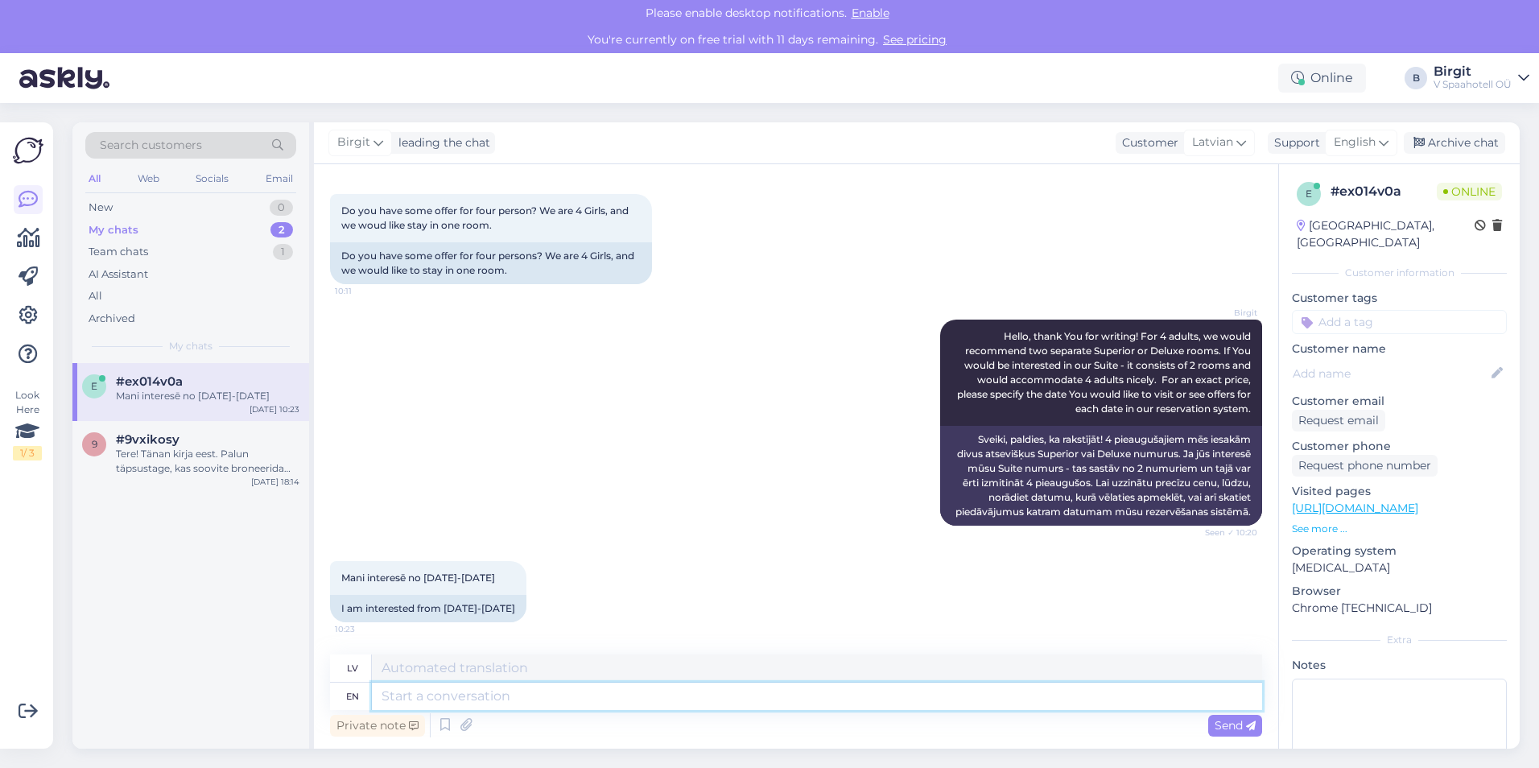
click at [671, 700] on textarea at bounding box center [817, 696] width 890 height 27
type textarea "S"
type textarea "Superior r"
type textarea "Augstāks"
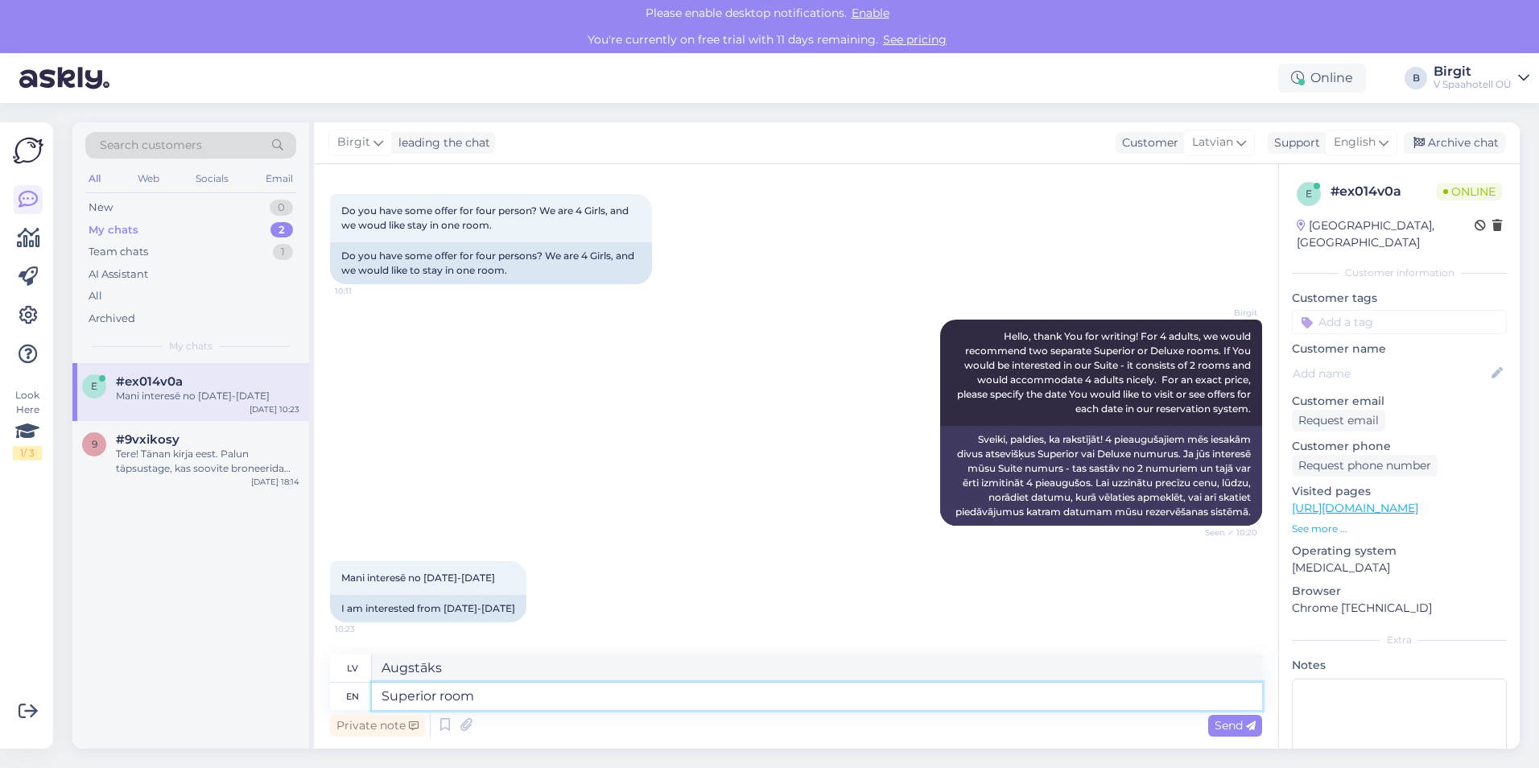
type textarea "Superior room"
type textarea "Superior klases numurs"
type textarea "Superior room for 2 ad"
type textarea "Superior klases numurs 2 personām"
type textarea "Superior room for 2 adults"
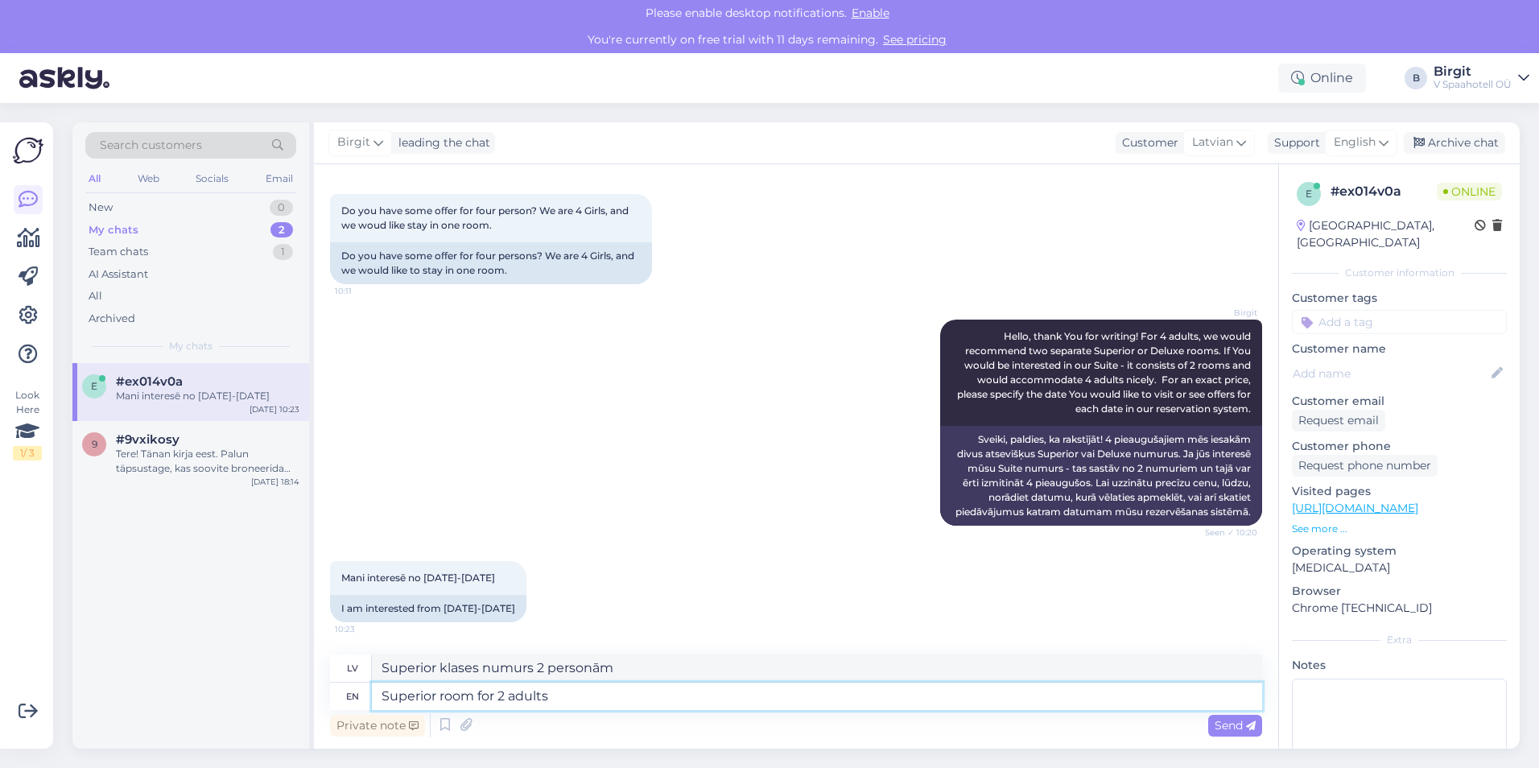
type textarea "Superior klases numurs 2 pieaugušajiem"
type textarea "Superior room for 2 adults (package"
type textarea "Superior klases numurs 2 pieaugušajiem (pakete)"
type textarea "Superior room for 2 adults"
type textarea "Superior klases numurs 2 pieaugušajiem"
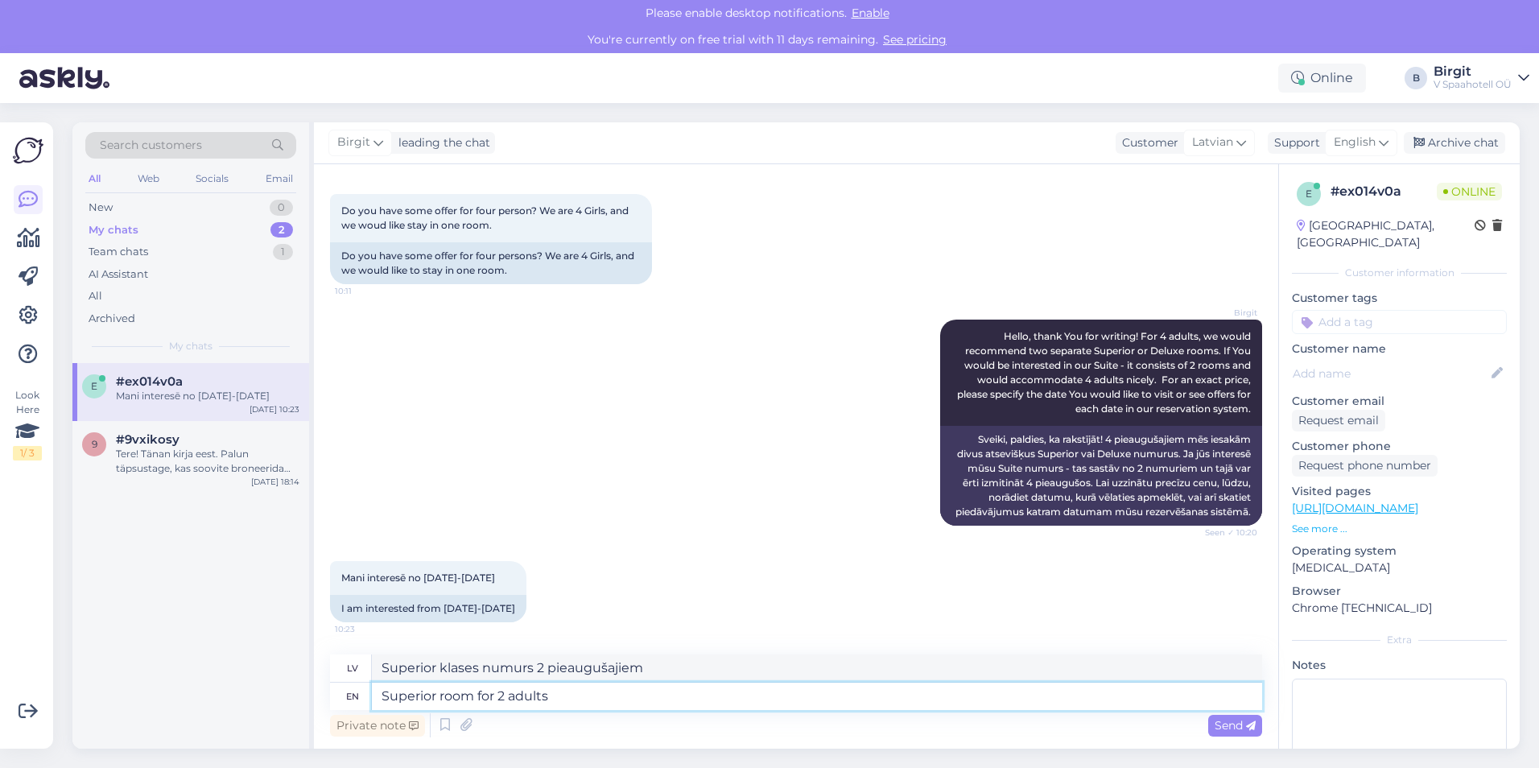
click at [380, 694] on textarea "Superior room for 2 adults" at bounding box center [817, 696] width 890 height 27
type textarea "2Superior room for 2 adults"
type textarea "2Superior klases numurs 2 pieaugušajiem"
type textarea "2x Superior room for 2 adults"
type textarea "2x Superior klases numurs 2 pieaugušajiem"
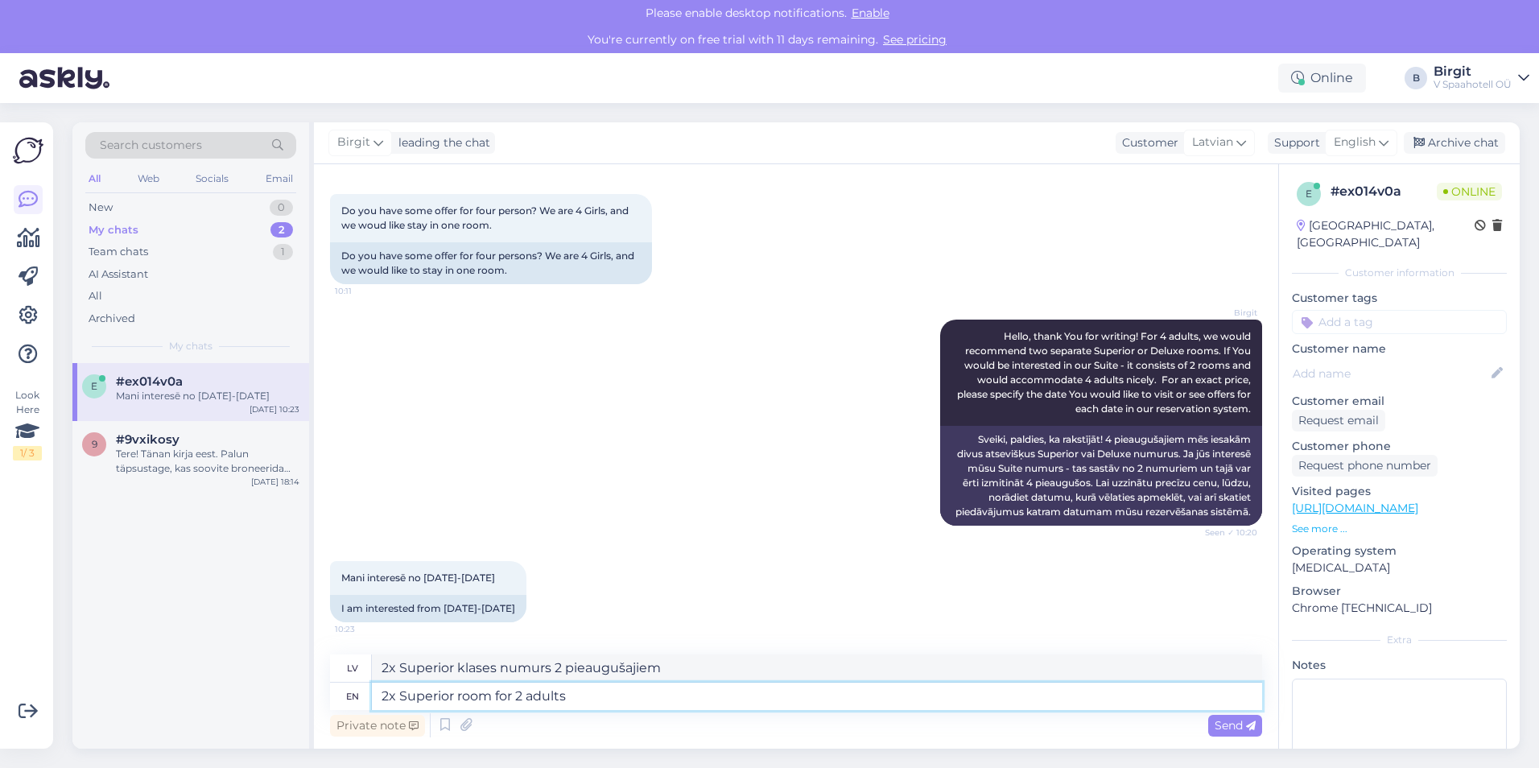
click at [491, 694] on textarea "2x Superior room for 2 adults" at bounding box center [817, 696] width 890 height 27
type textarea "2x Superior rooms for 2 adults"
type textarea "2x Superior klases numuri 2 pieaugušajiem"
drag, startPoint x: 585, startPoint y: 698, endPoint x: 501, endPoint y: 695, distance: 83.8
click at [501, 695] on textarea "2x Superior rooms for 2 adults" at bounding box center [817, 696] width 890 height 27
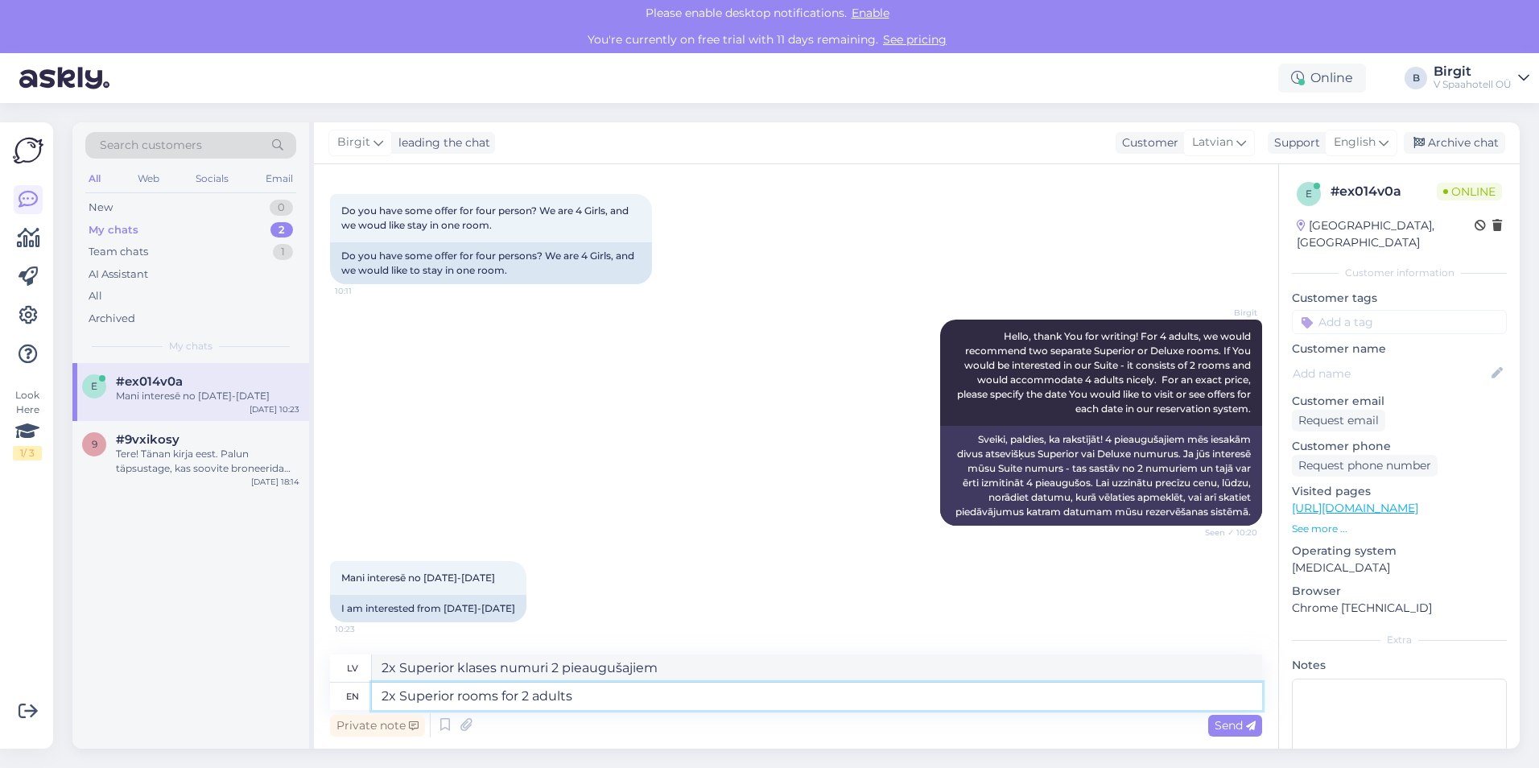
type textarea "2x Superior rooms"
type textarea "2 Superior klases numuri"
type textarea "2x Superior rooms 810€"
type textarea "2 Superior klases numuri 810 €"
type textarea "2x Superior rooms 810€ or"
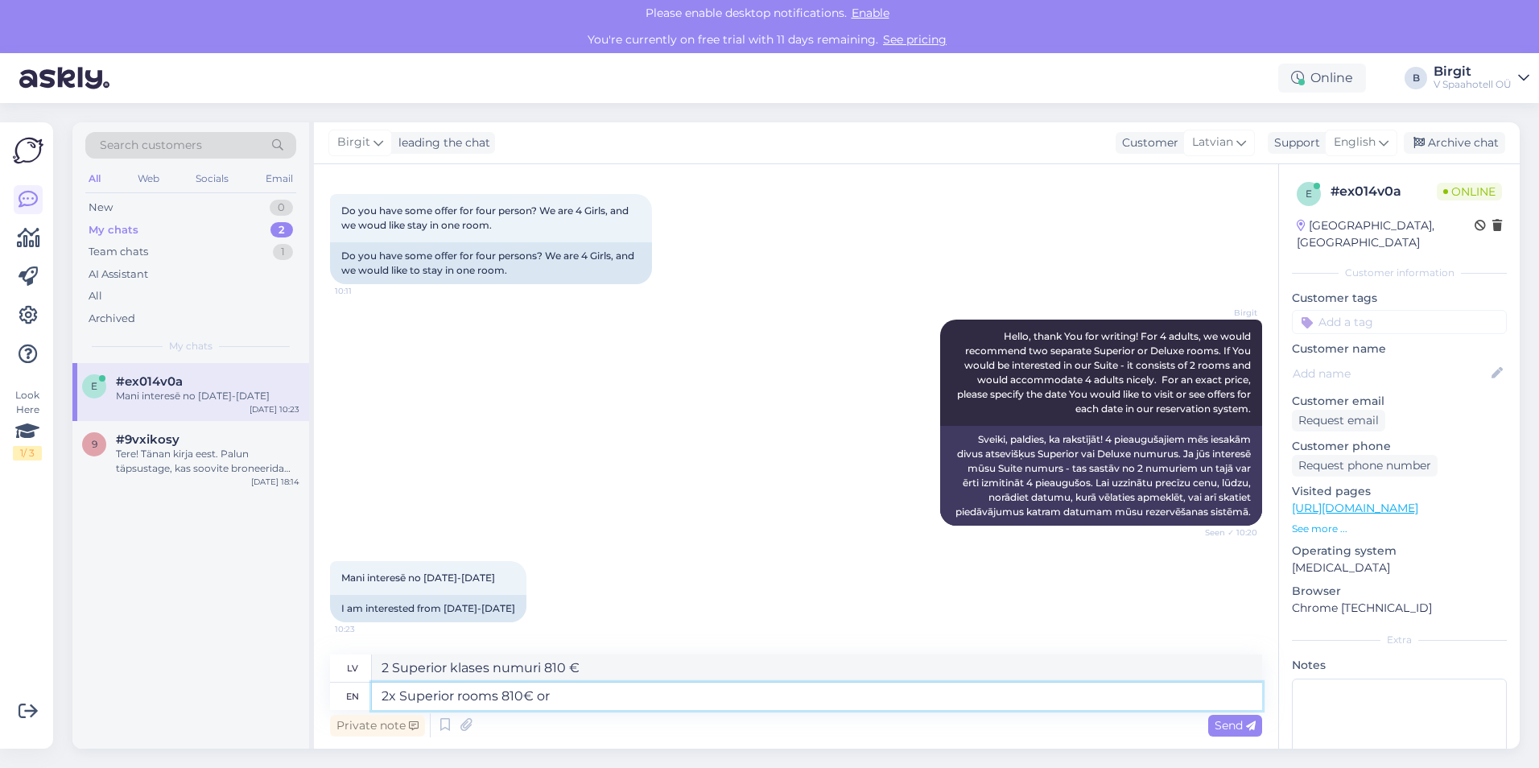
type textarea "2 Superior klases numuri 810 € vai"
type textarea "2x Superior rooms 810€ or 2x"
type textarea "2 Superior klases numuri 810 € vai 2"
type textarea "2x Superior rooms 810€ or 2x Deluxe r"
type textarea "2 Superior klases numuri 810 € vai 2 Deluxe klases numuri"
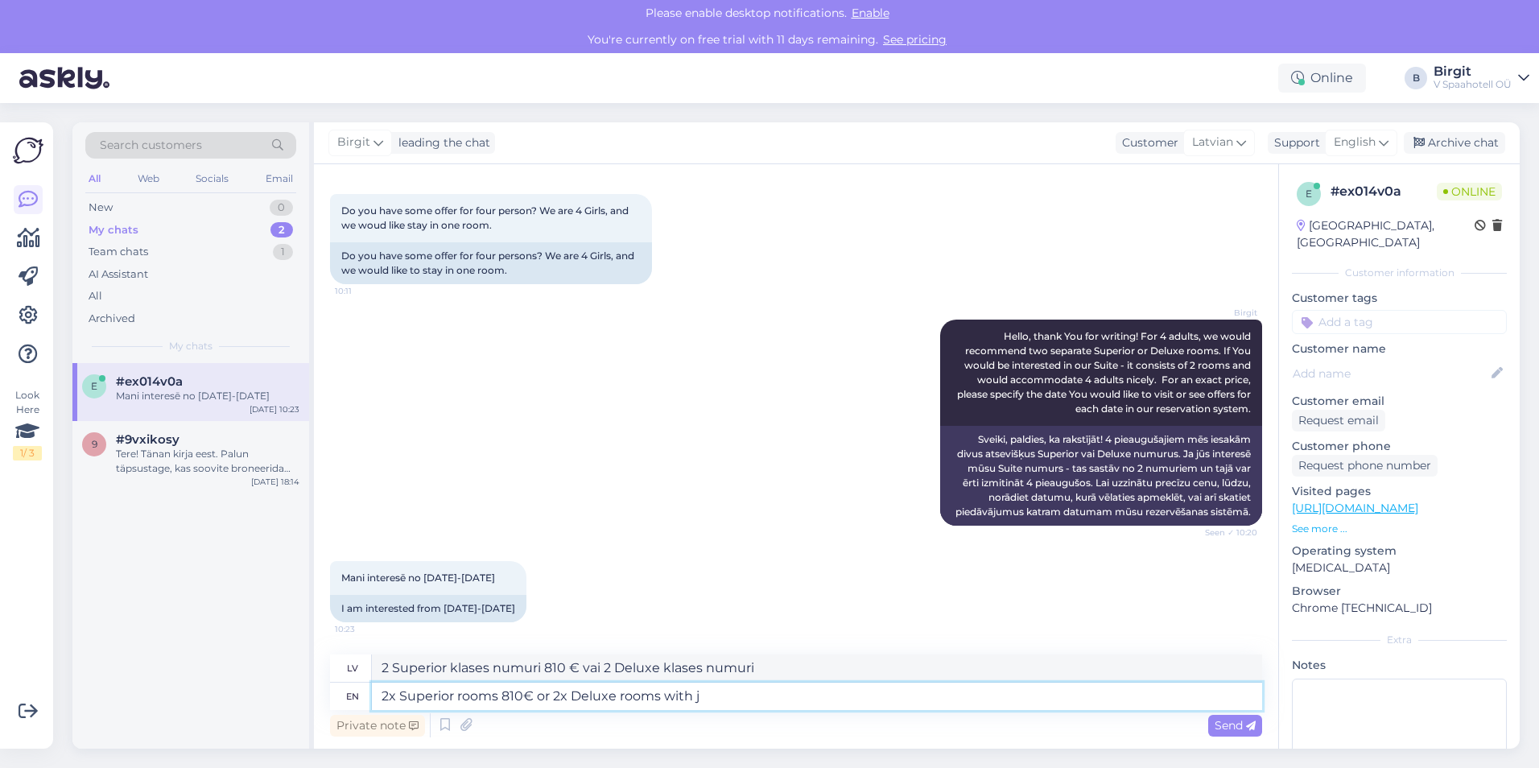
type textarea "2x Superior rooms 810€ or 2x Deluxe rooms with ja"
type textarea "2 Superior klases numuri 810 € vai 2 Deluxe klases numuri ar"
type textarea "2x Superior rooms 810€ or 2x Deluxe rooms with jaccuzzi"
type textarea "2 Superior klases numuri 810 € vai 2 Deluxe klases numuri ar džakuzi"
type textarea "2x Superior rooms 810€ or 2x Deluxe rooms with jaccuzzi 870€."
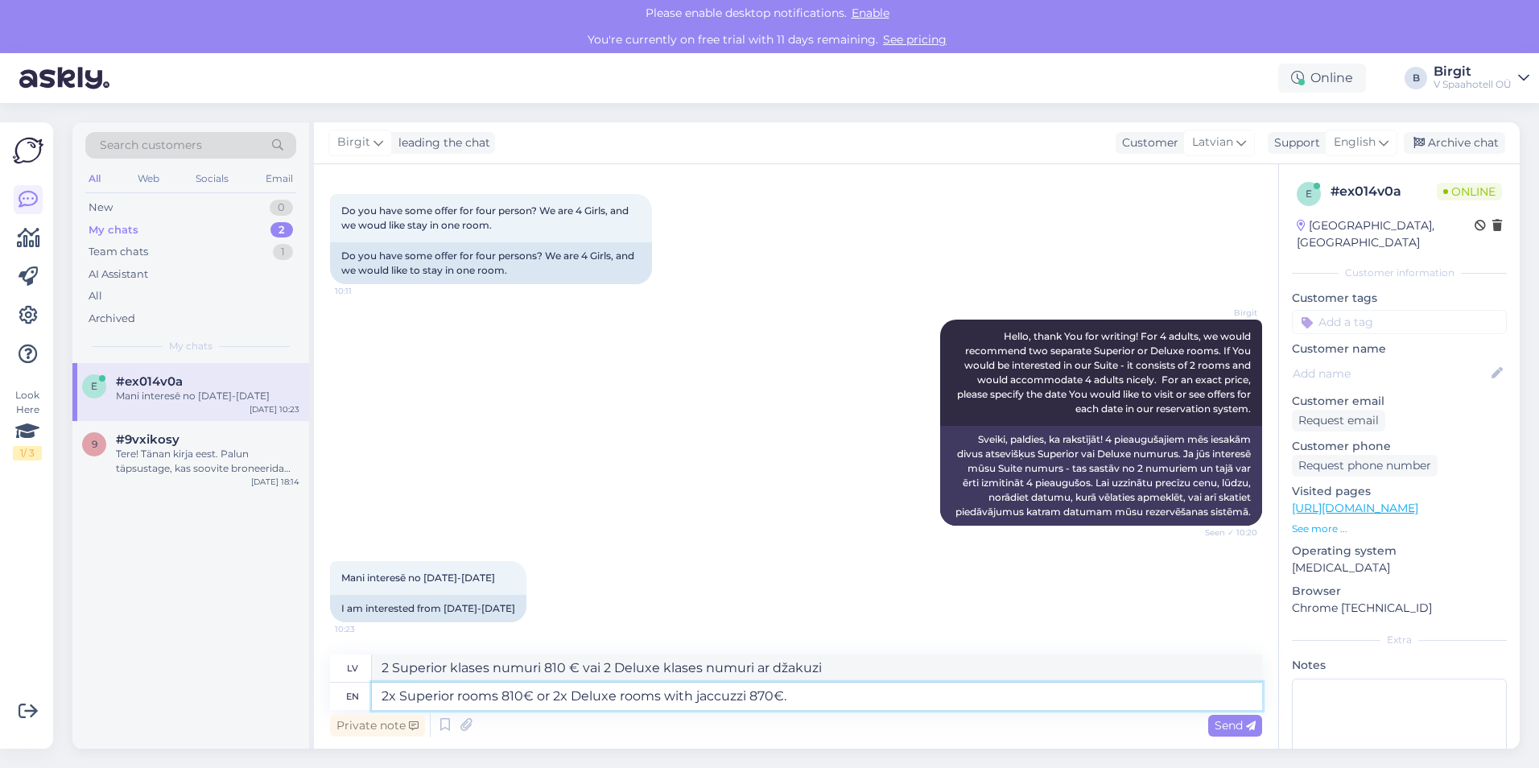
type textarea "2 Superior klases numuri 810 € vai 2 Deluxe klases numuri ar džakuzi 870 €."
type textarea "2x Superior rooms 810€ or 2x Deluxe rooms with jaccuzzi 870€. 1x"
type textarea "2 Superior klases numuri 810 € vai 2 Deluxe klases numuri ar džakuzi 870 €. 1x"
type textarea "2x Superior rooms 810€ or 2x Deluxe rooms with jaccuzzi 870€. 1x Luwurious"
type textarea "2 Superior klases numuri 810 € vai 2 Deluxe klases numuri ar džakuzi 870 €. 1 L…"
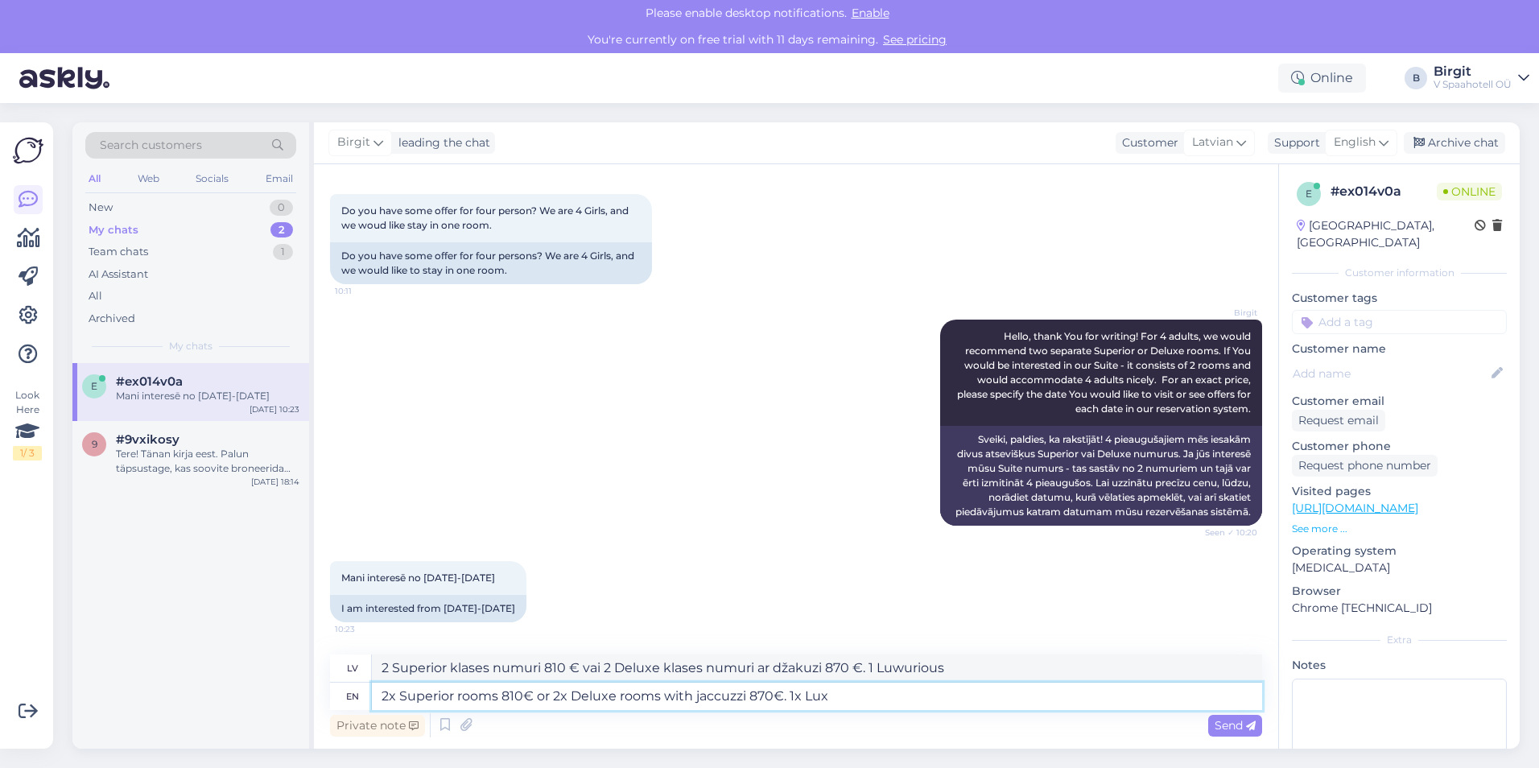
type textarea "2x Superior rooms 810€ or 2x Deluxe rooms with jaccuzzi 870€. 1x Luxu"
type textarea "2 Superior klases numuri 810 € vai 2 Deluxe klases numuri ar džakuzi 870 €. 1 L…"
type textarea "2x Superior rooms 810€ or 2x Deluxe rooms with jaccuzzi 870€. 1x Luxurios"
type textarea "2 Superior klases numuri 810 € vai 2 Deluxe klases numuri ar džakuzi 870 €. 1 L…"
type textarea "2x Superior rooms 810€ or 2x Deluxe rooms with jaccuzzi 870€. 1x Luxurious"
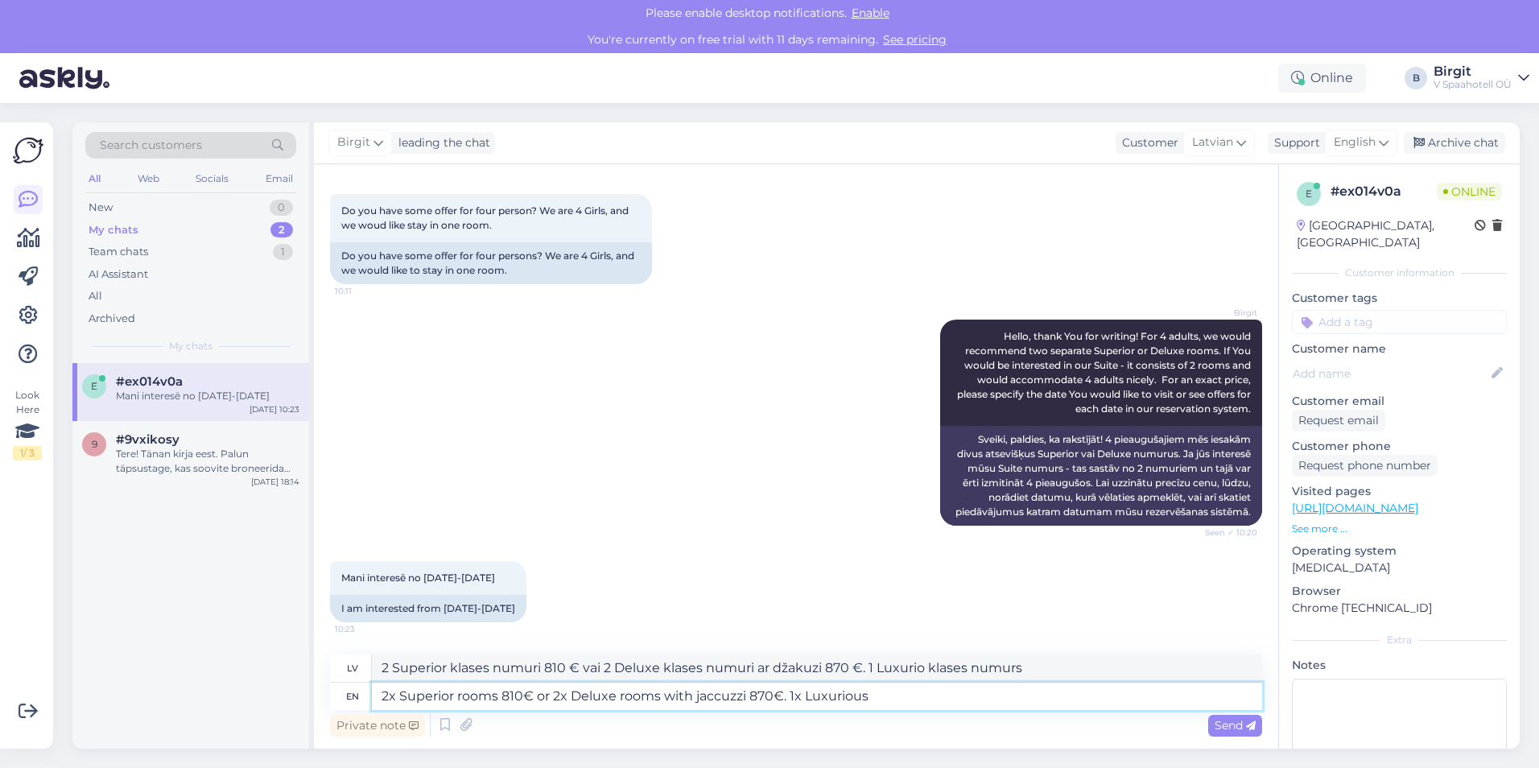
type textarea "2 Superior klases numuri 810 € vai 2 Deluxe klases numuri ar džakuzi 870 €. 1 G…"
type textarea "2x Superior rooms 810€ or 2x Deluxe rooms with jaccuzzi 870€. 1x Luxurious Suit…"
type textarea "2 Superior klases numuri 810 € vai 2 Deluxe klases numuri ar džakuzi 870 €. 1 G…"
type textarea "2x Superior rooms 810€ or 2x Deluxe rooms with jaccuzzi 870€. 1x Luxurious Suit…"
type textarea "2 Superior klases numuri 810 € vai 2 Deluxe klases numuri ar džakuzi 870 €. 1 G…"
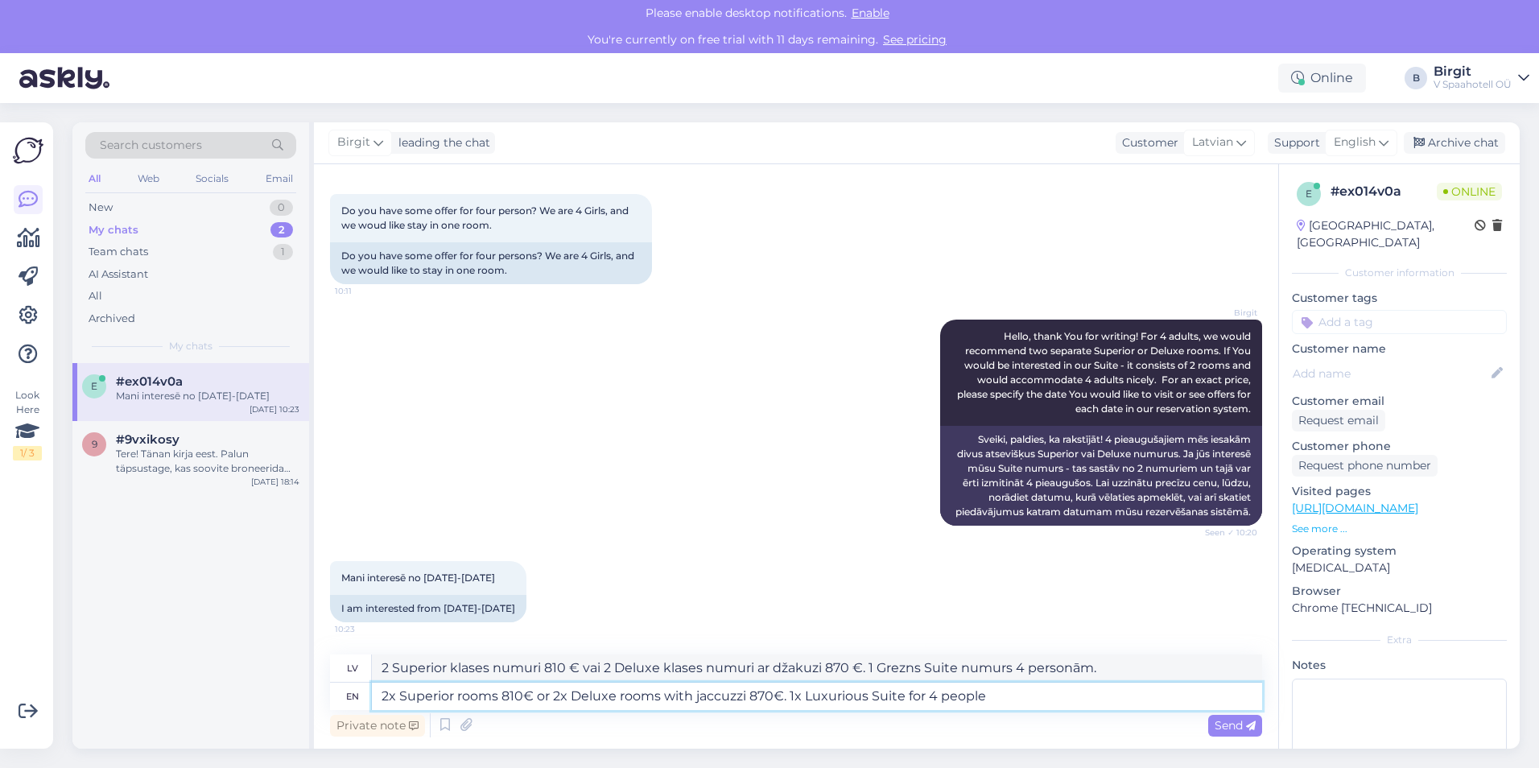
click at [381, 698] on textarea "2x Superior rooms 810€ or 2x Deluxe rooms with jaccuzzi 870€. 1x Luxurious Suit…" at bounding box center [817, 696] width 890 height 27
type textarea "07.2x Superior rooms 810€ or 2x Deluxe rooms with jaccuzzi 870€. 1x Luxurious S…"
type textarea "072x Superior klases numuri 810 € vai 2x Deluxe klases numuri ar džakuzi 870 €.…"
type textarea "07.112x Superior rooms 810€ or 2x Deluxe rooms with jaccuzzi 870€. 1x Luxurious…"
type textarea "07.2x Superior klases numuri 810 € vai 2x Deluxe klases numuri ar džakuzi 870 €…"
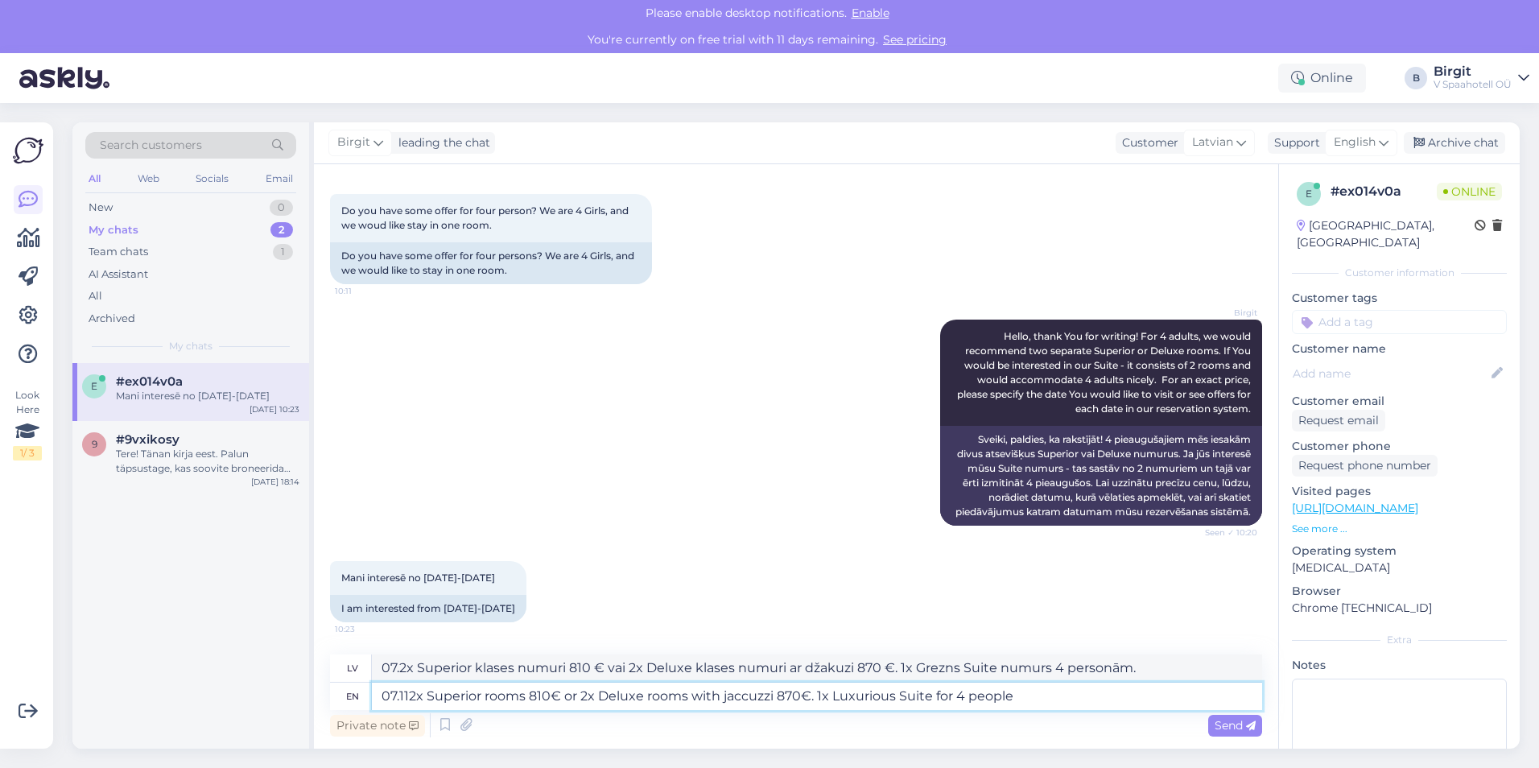
type textarea "07.11-2x Superior rooms 810€ or 2x Deluxe rooms with jaccuzzi 870€. 1x Luxuriou…"
type textarea "07.11-2x Superior klases numuri 810 € vai 2 Deluxe klases numuri ar džakuzi 870…"
type textarea "07.11-092x Superior rooms 810€ or 2x Deluxe rooms with jaccuzzi 870€. 1x Luxuri…"
type textarea "07.11-092x Superior klases numuri 810 € vai 2x Deluxe klases numuri ar džakuzi …"
type textarea "07.11-09.12x Superior rooms 810€ or 2x Deluxe rooms with jaccuzzi 870€. 1x Luxu…"
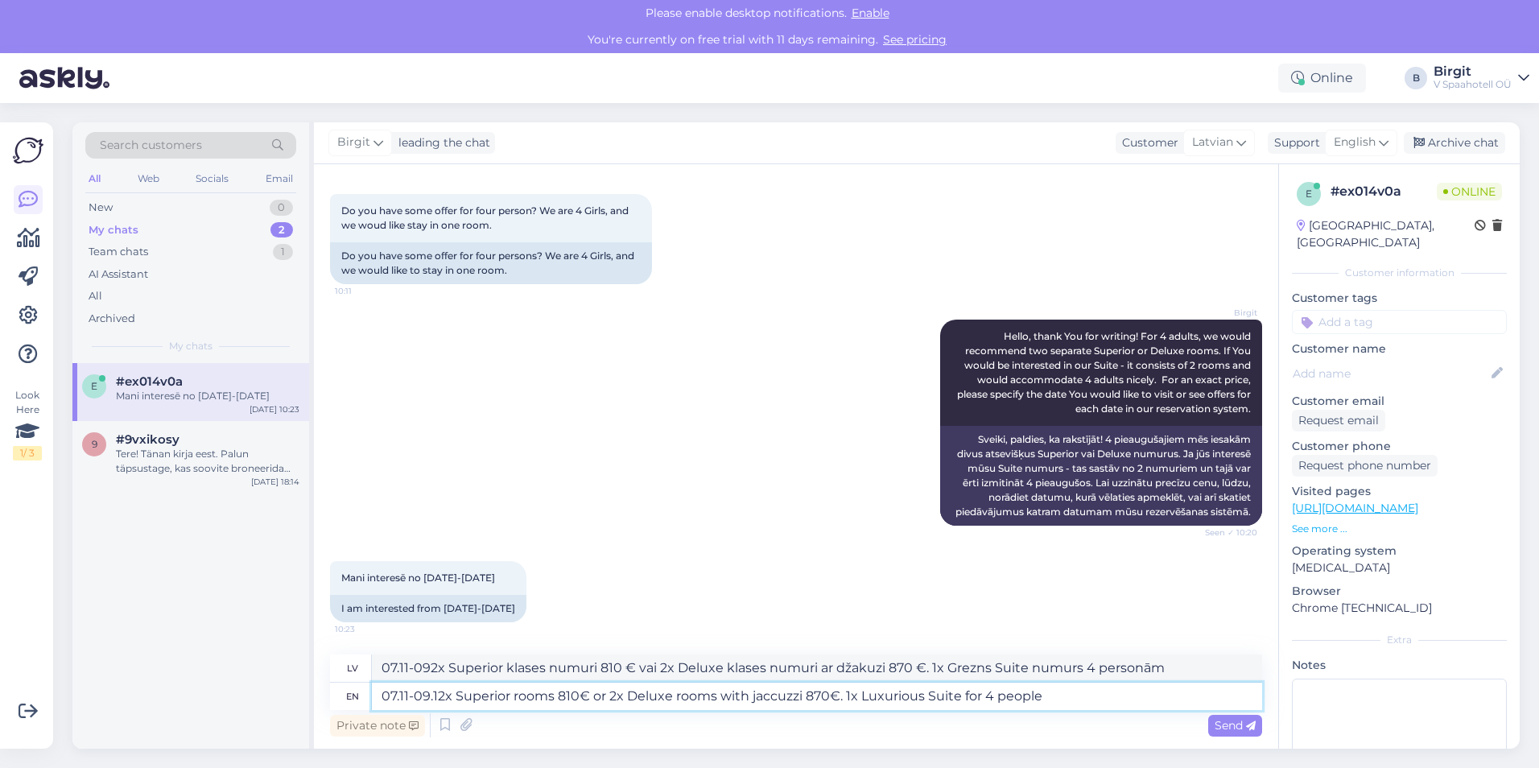
type textarea "07.11-09.2x Superior klases numuri 810 € vai 2 Deluxe klases numuri ar džakuzi …"
type textarea "07.11-09.11.2x Superior rooms 810€ or 2x Deluxe rooms with jaccuzzi 870€. 1x Lu…"
type textarea "07.11-09.11.2x Superior klases numuri 810 € vai 2x Deluxe klases numuri ar džak…"
type textarea "07.11-09.11.2022x Superior rooms 810€ or 2x Deluxe rooms with jaccuzzi 870€. 1x…"
type textarea "07.11-09.11.22x Superior klases numuri — 810 € vai 2 Deluxe klases numuri ar dž…"
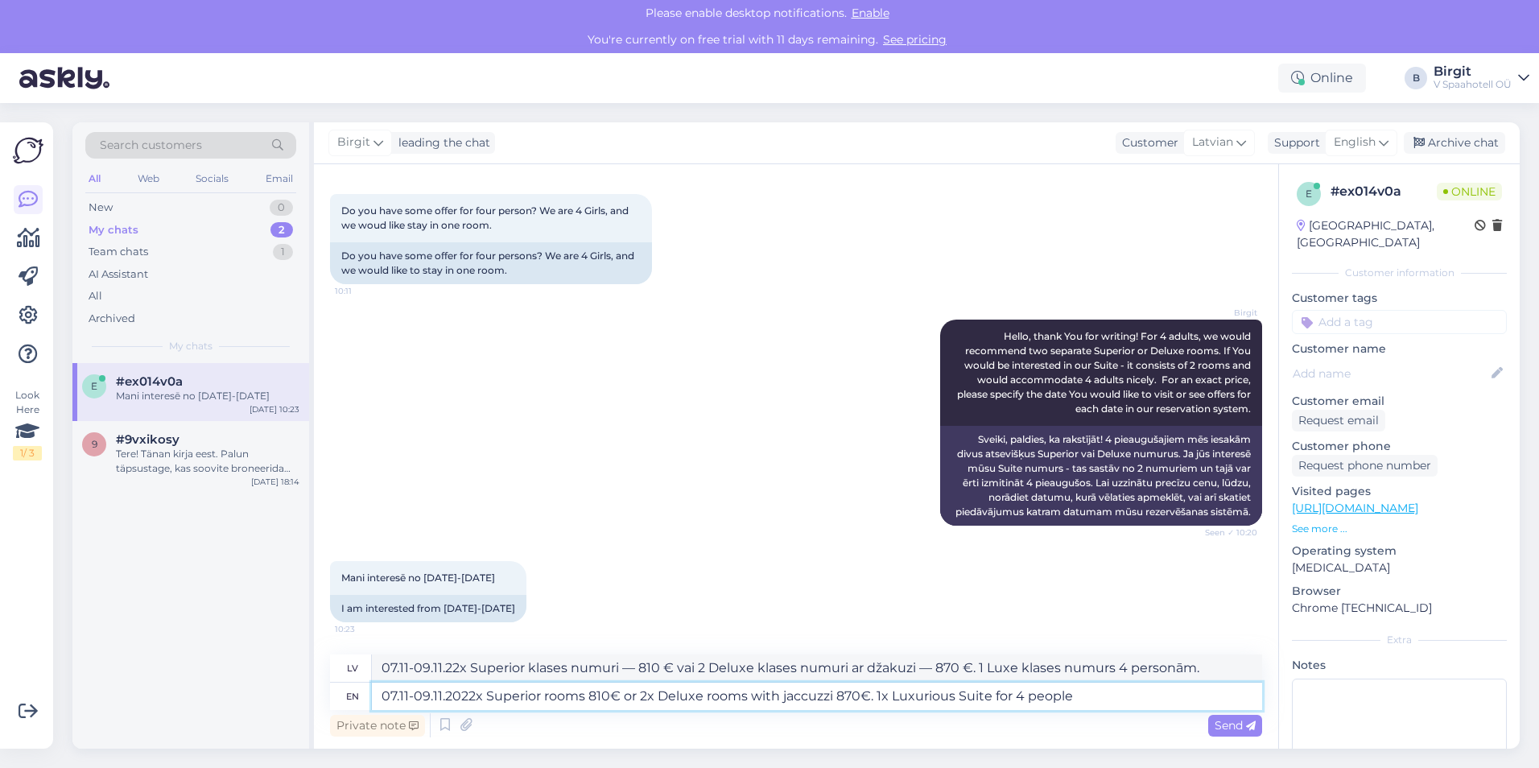
type textarea "07.11-09.11.20252x Superior rooms 810€ or 2x Deluxe rooms with jaccuzzi 870€. 1…"
type textarea "07.11-09.11.20252x 2x Superior klases numuri 810 € vai 2x Deluxe klases numuri …"
type textarea "[DATE]-[DATE] 2x Superior rooms 810€ or 2x Deluxe rooms with jaccuzzi 870€. 1x …"
type textarea "[DATE]-[DATE] 2 Superior klases numuri 810 € vai 2 Deluxe klases numuri ar džak…"
click at [1093, 695] on textarea "[DATE]-[DATE] 2x Superior rooms 810€ or 2x Deluxe rooms with jaccuzzi 870€. 1x …" at bounding box center [817, 696] width 890 height 27
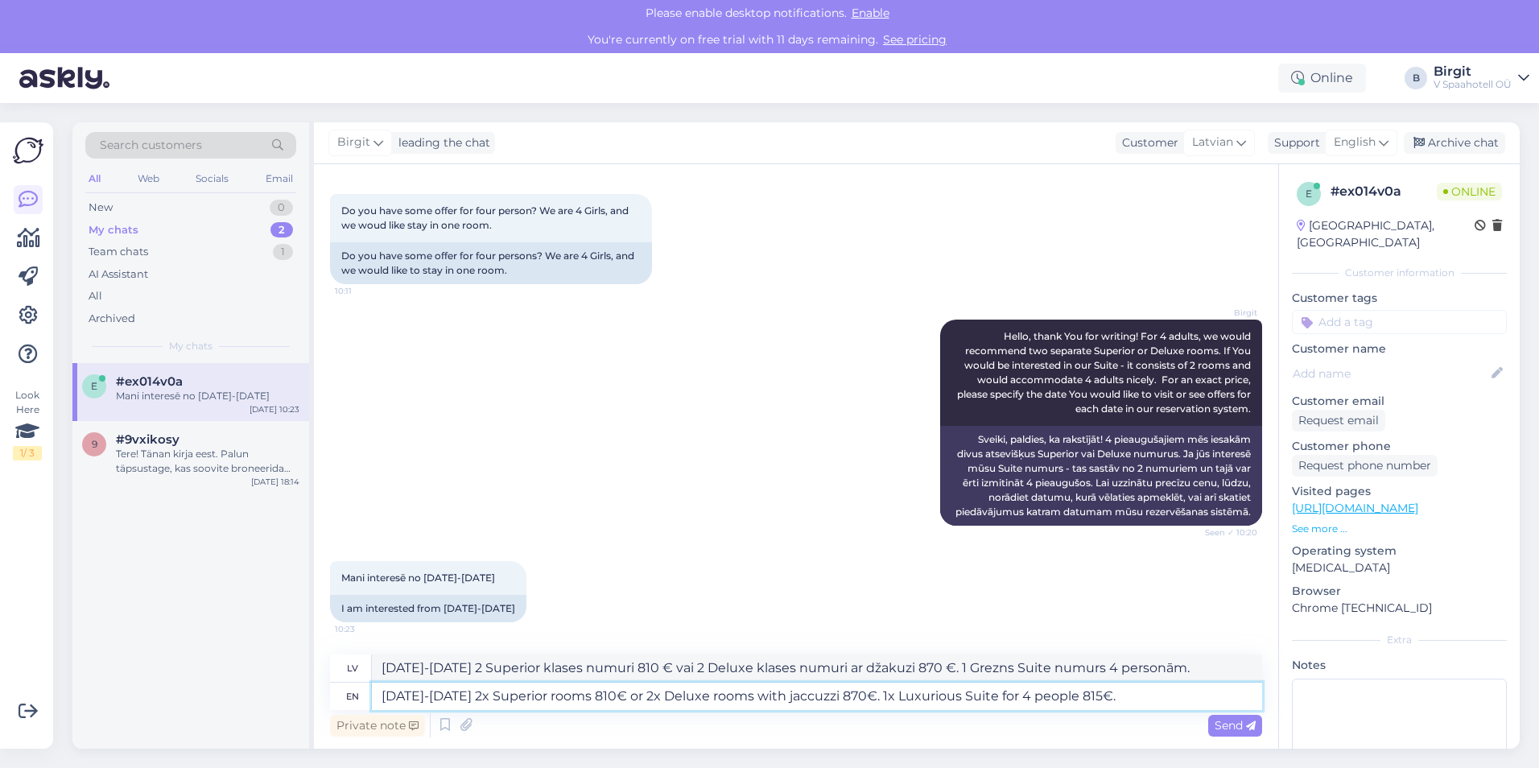
type textarea "[DATE]-[DATE] 2x Superior rooms 810€ or 2x Deluxe rooms with jaccuzzi 870€. 1x …"
type textarea "[DATE]-[DATE] 2 Superior klases numuri 810 € vai 2 Deluxe klases numuri ar džak…"
type textarea "[DATE]-[DATE] 2x Superior rooms 810€ or 2x Deluxe rooms with jaccuzzi 870€. 1x …"
type textarea "[DATE]-[DATE] 2 Superior klases numuri 810 € vai 2 Deluxe klases numuri ar džak…"
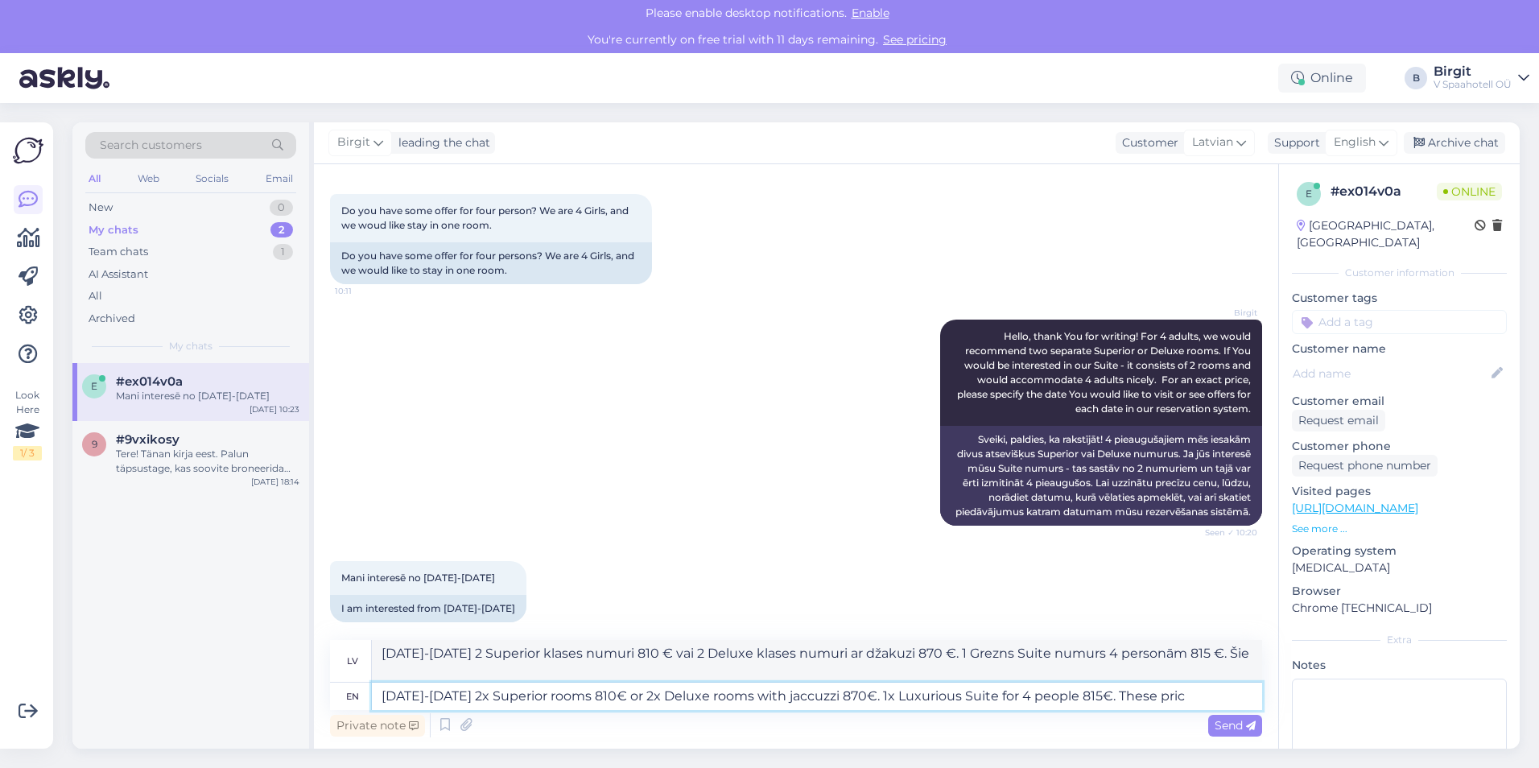
type textarea "[DATE]-[DATE] 2x Superior rooms 810€ or 2x Deluxe rooms with jaccuzzi 870€. 1x …"
type textarea "[DATE]-[DATE] 2 Superior klases numuri 810 € vai 2 Deluxe klases numuri ar džak…"
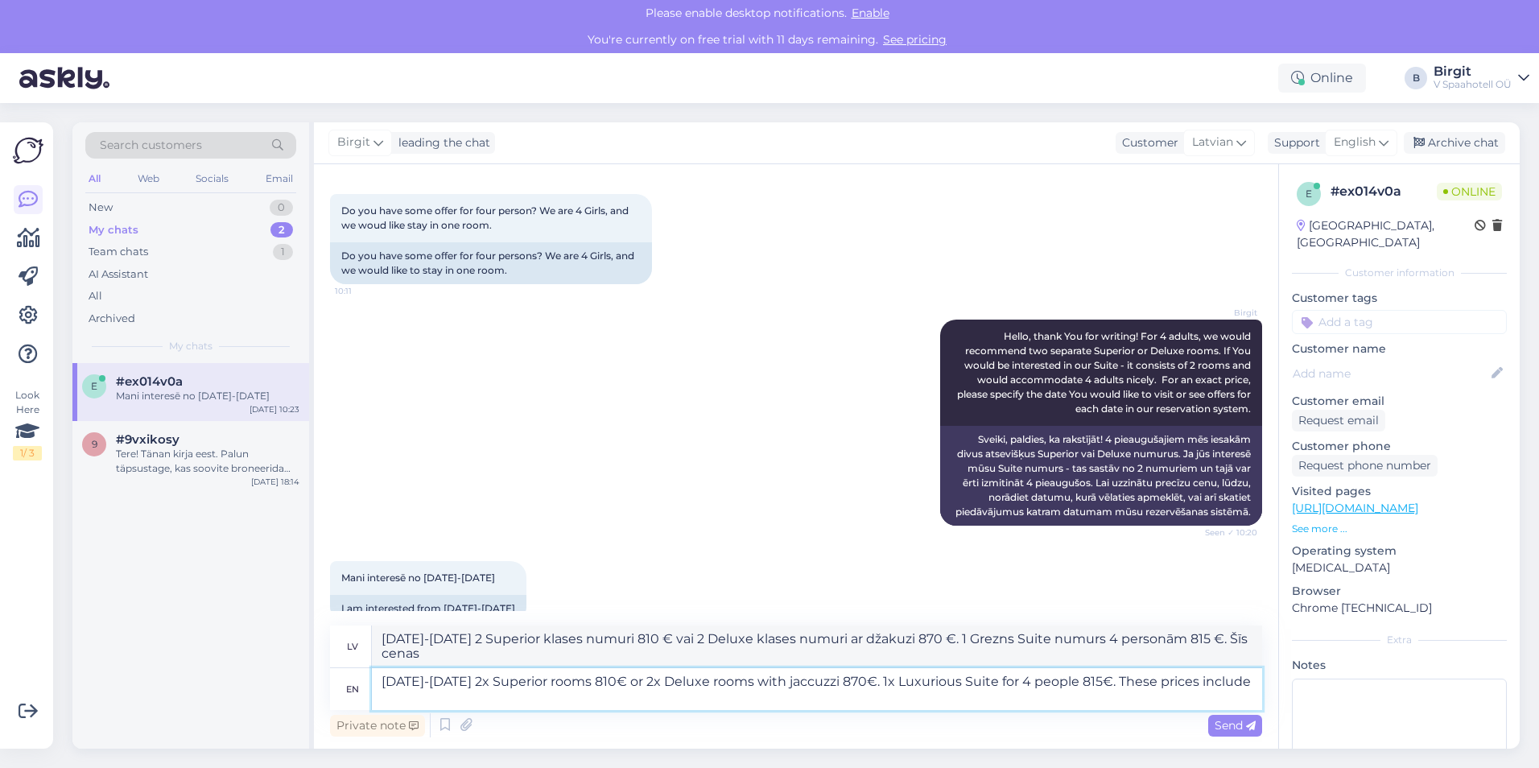
type textarea "[DATE]-[DATE] 2x Superior rooms 810€ or 2x Deluxe rooms with jaccuzzi 870€. 1x …"
type textarea "[DATE]-[DATE] 2 Superior klases numuri 810 € vai 2 Deluxe klases numuri ar džak…"
type textarea "[DATE]-[DATE] 2x Superior rooms 810€ or 2x Deluxe rooms with jaccuzzi 870€. 1x …"
type textarea "[DATE]-[DATE] 2 Superior klases numuri 810 € vai 2 Deluxe klases numuri ar džak…"
type textarea "[DATE]-[DATE] 2x Superior rooms 810€ or 2x Deluxe rooms with jaccuzzi 870€. 1x …"
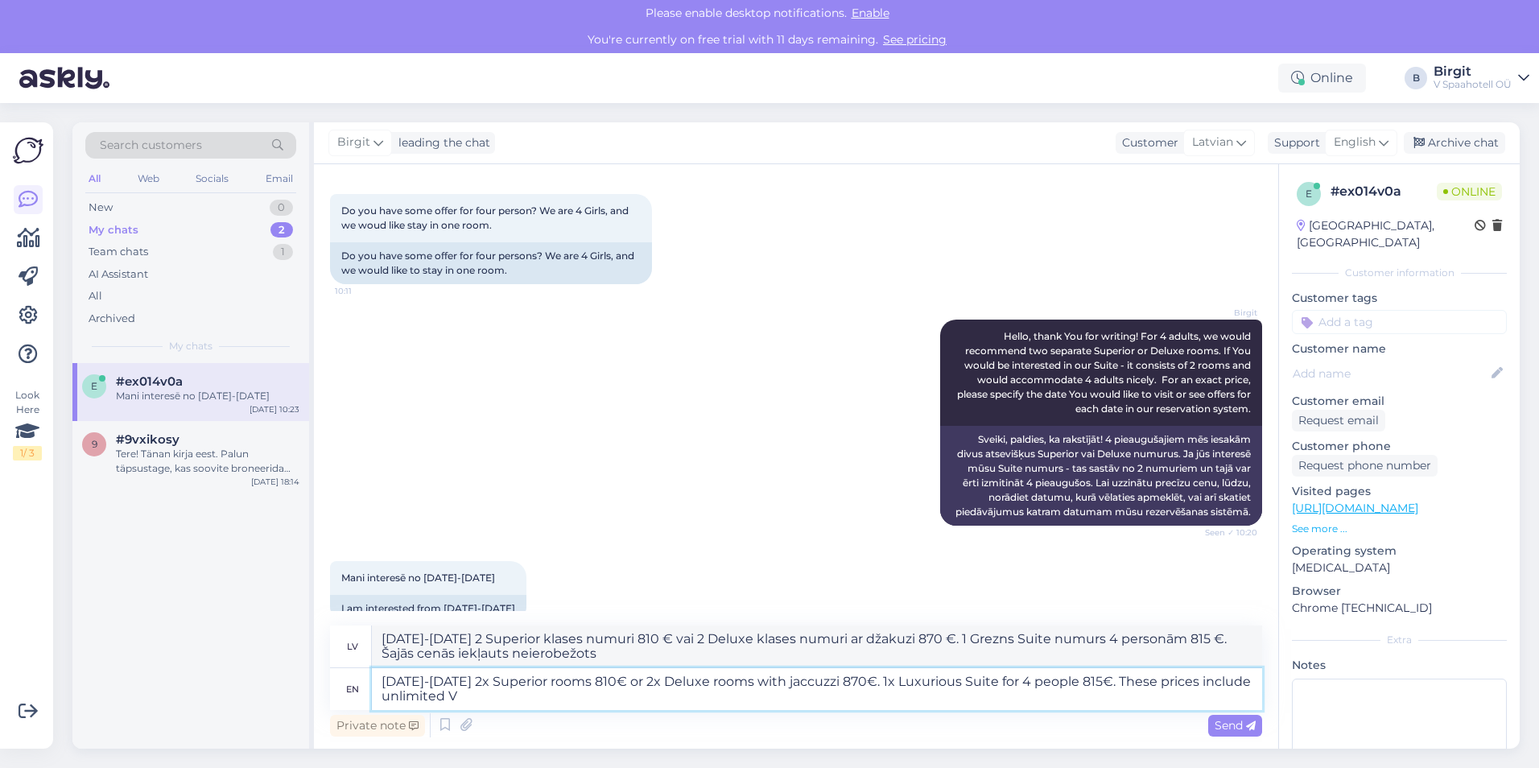
type textarea "[DATE]-[DATE] 2 Superior klases numuri 810 € vai 2 Deluxe klases numuri ar džak…"
type textarea "[DATE]-[DATE] 2x Superior rooms 810€ or 2x Deluxe rooms with jaccuzzi 870€. 1x …"
type textarea "[DATE]-[DATE] 2 Superior klases numuri 810 € vai 2 Deluxe klases numuri ar džak…"
type textarea "[DATE]-[DATE] 2x Superior rooms 810€ or 2x Deluxe rooms with jaccuzzi 870€. 1x …"
type textarea "[DATE]-[DATE] 2 Superior klases numuri 810 € vai 2 Deluxe klases numuri ar džak…"
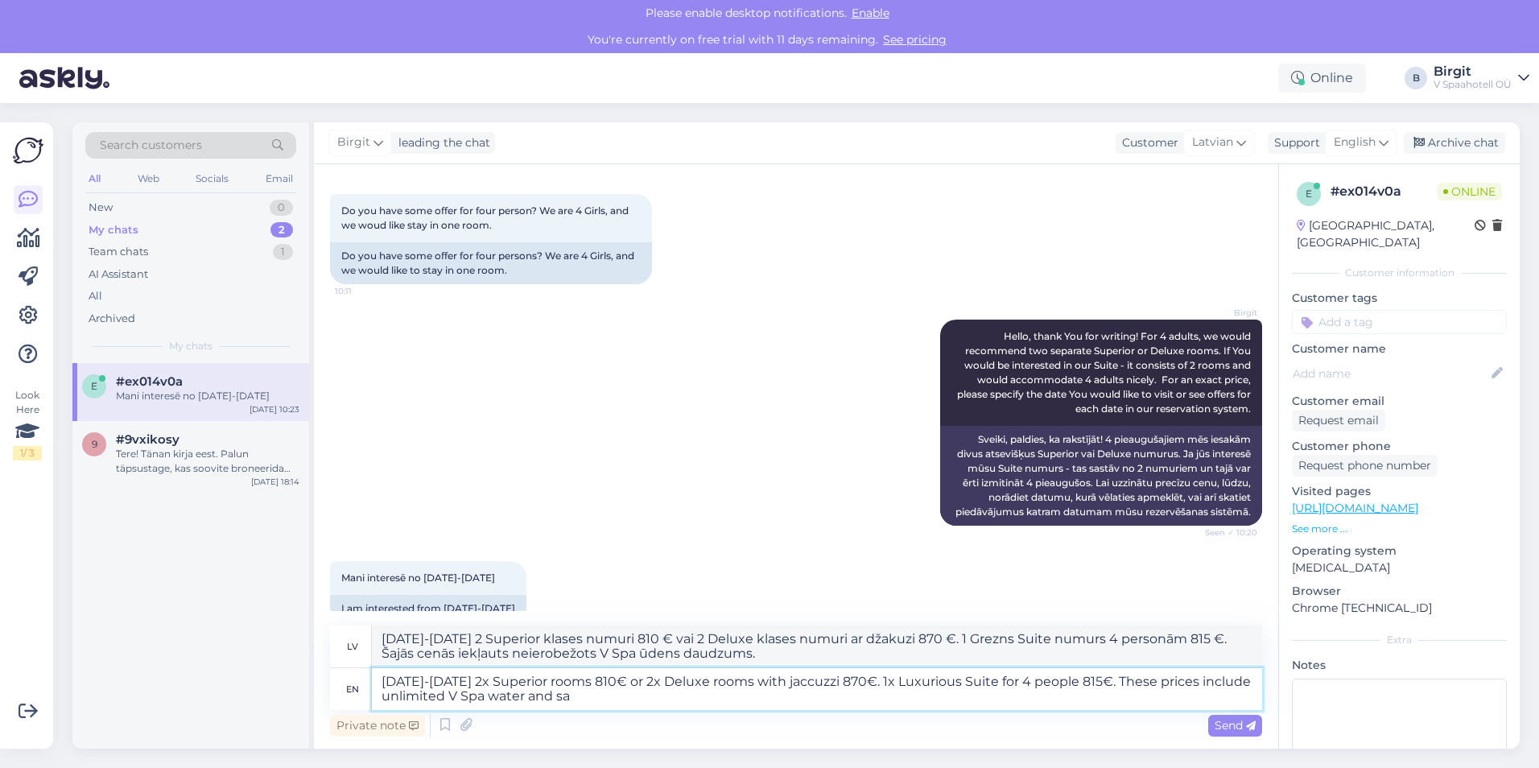
type textarea "[DATE]-[DATE] 2x Superior rooms 810€ or 2x Deluxe rooms with jaccuzzi 870€. 1x …"
type textarea "[DATE]-[DATE] 2 Superior klases numuri 810 € vai 2 Deluxe klases numuri ar džak…"
type textarea "[DATE]-[DATE] 2x Superior rooms 810€ or 2x Deluxe rooms with jaccuzzi 870€. 1x …"
type textarea "[DATE]-[DATE] 2 Superior klases numuri 810 € vai 2 Deluxe klases numuri ar džak…"
type textarea "[DATE]-[DATE] 2x Superior rooms 810€ or 2x Deluxe rooms with jaccuzzi 870€. 1x …"
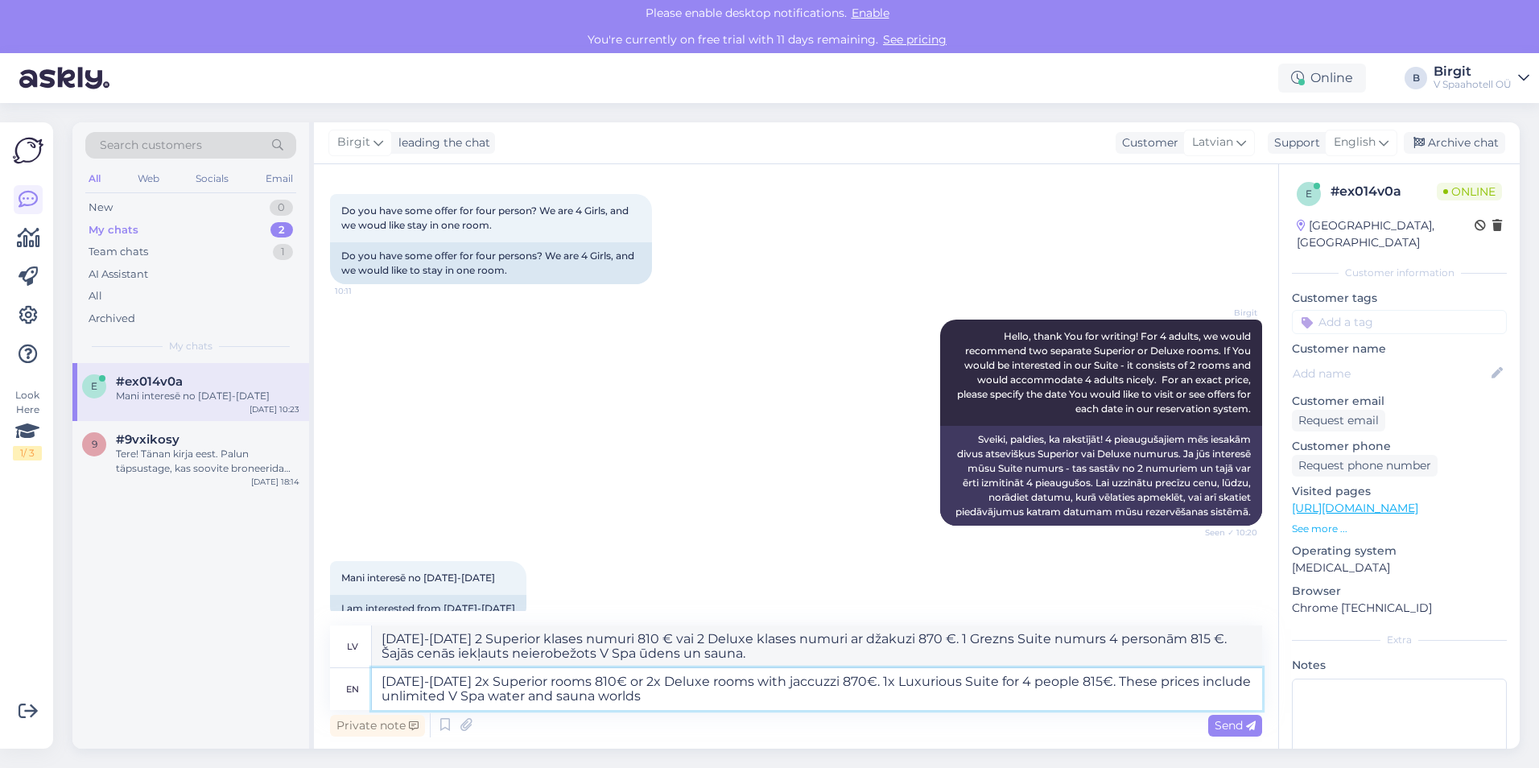
type textarea "[DATE]-[DATE] 2 Superior klases numuri 810 € vai 2 Deluxe klases numuri ar džak…"
type textarea "[DATE]-[DATE] 2x Superior rooms 810€ or 2x Deluxe rooms with jaccuzzi 870€. 1x …"
type textarea "[DATE]-[DATE] 2 Superior klases numuri 810 € vai 2 Deluxe klases numuri ar džak…"
type textarea "[DATE]-[DATE] 2x Superior rooms 810€ or 2x Deluxe rooms with jaccuzzi 870€. 1x …"
type textarea "[DATE]-[DATE] 2 Superior klases numuri 810 € vai 2 Deluxe klases numuri ar džak…"
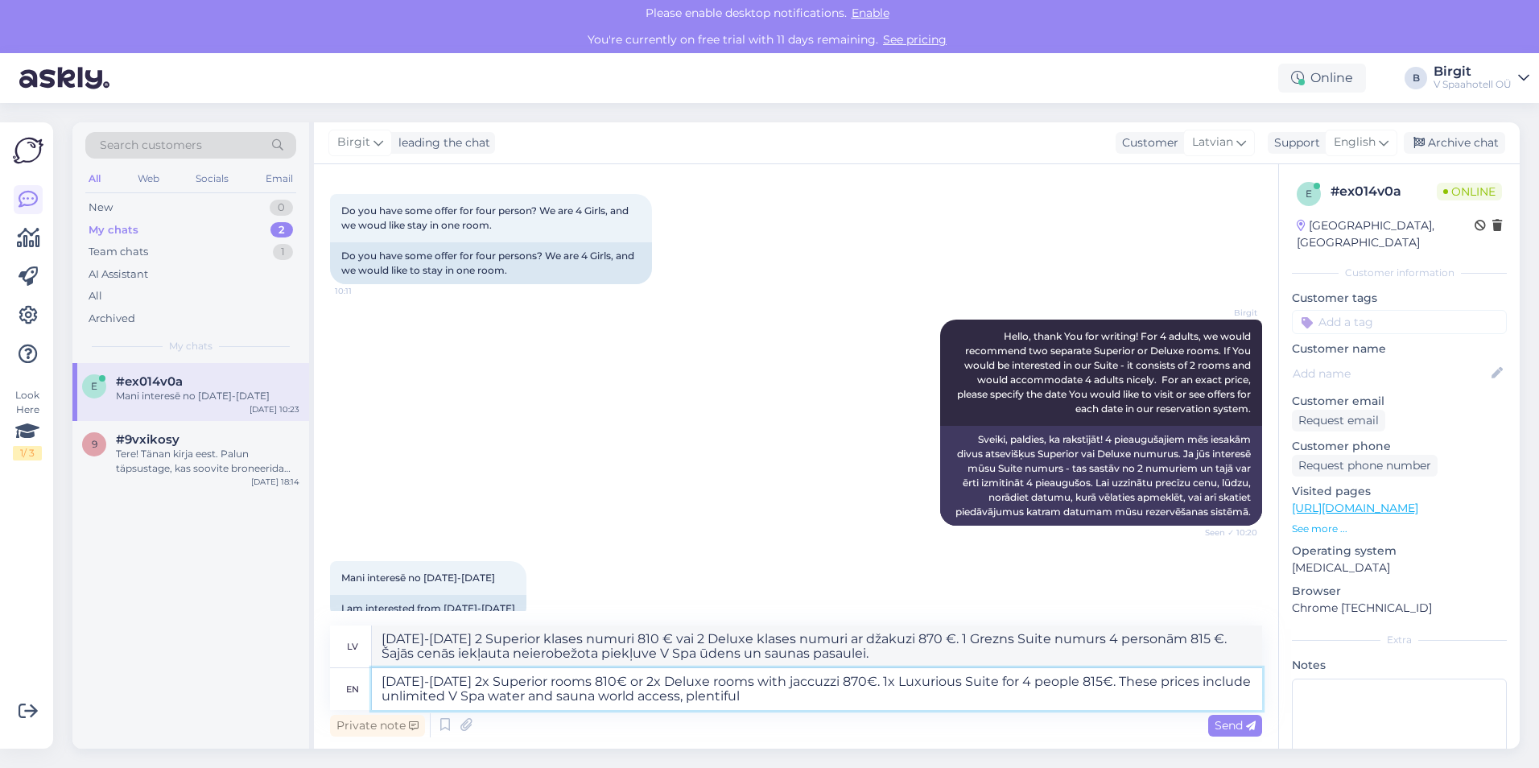
type textarea "[DATE]-[DATE] 2x Superior rooms 810€ or 2x Deluxe rooms with jaccuzzi 870€. 1x …"
type textarea "[DATE]-[DATE] 2 Superior klases numuri 810 € vai 2 Deluxe klases numuri ar džak…"
type textarea "[DATE]-[DATE] 2x Superior rooms 810€ or 2x Deluxe rooms with jaccuzzi 870€. 1x …"
type textarea "[DATE]-[DATE] 2 Superior klases numuri 810 € vai 2 Deluxe klases numuri ar džak…"
type textarea "[DATE]-[DATE] 2x Superior rooms 810€ or 2x Deluxe rooms with jaccuzzi 870€. 1x …"
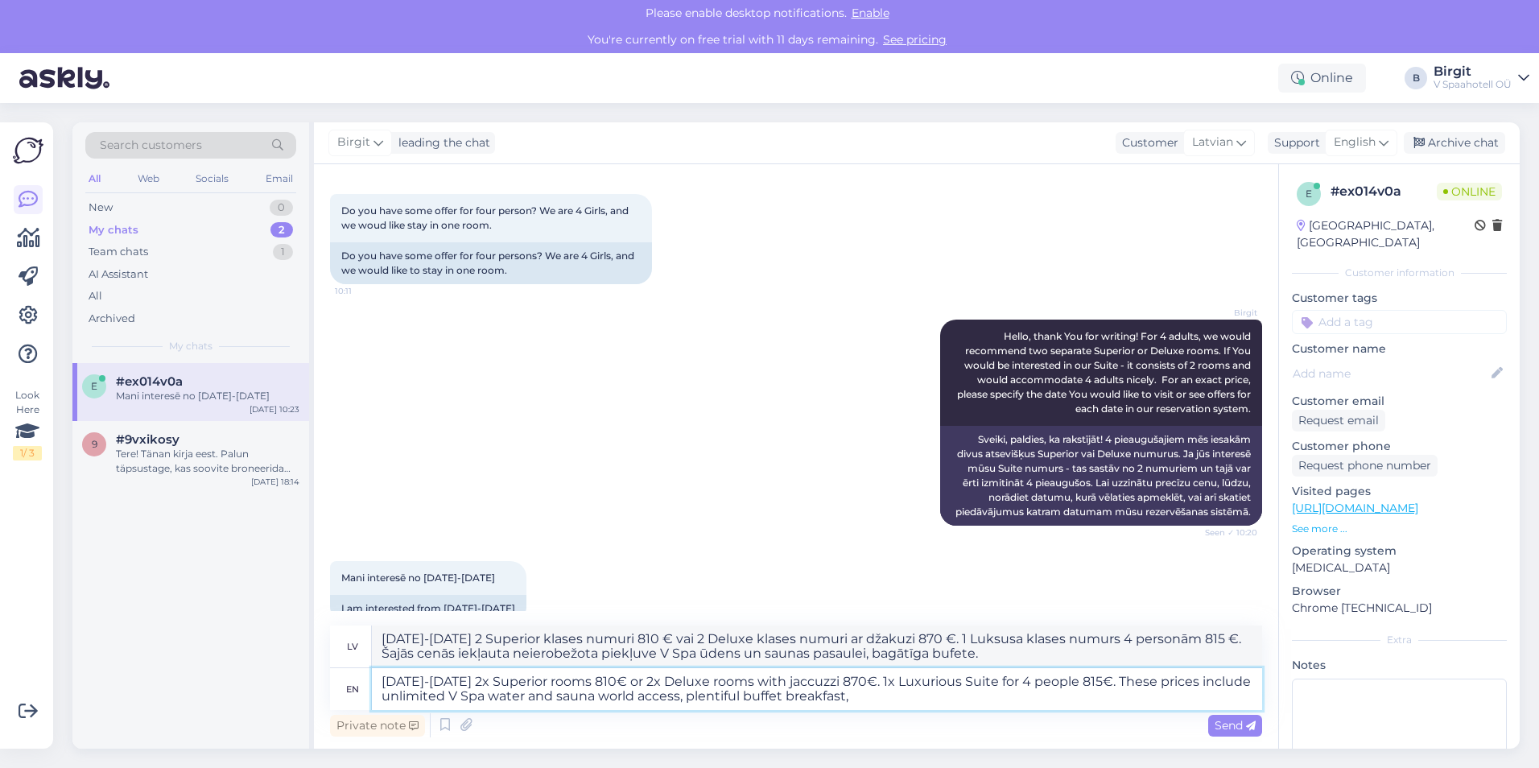
type textarea "[DATE]-[DATE] 2 Superior klases numuri 810 € vai 2 Deluxe klases numuri ar džak…"
click at [1035, 680] on textarea "[DATE]-[DATE] 2x Superior rooms 810€ or 2x Deluxe rooms with jaccuzzi 870€. 1x …" at bounding box center [817, 689] width 890 height 42
drag, startPoint x: 1082, startPoint y: 680, endPoint x: 1004, endPoint y: 681, distance: 78.1
click at [1004, 681] on textarea "[DATE]-[DATE] 2x Superior rooms 810€ or 2x Deluxe rooms with jaccuzzi 870€. 1x …" at bounding box center [817, 689] width 890 height 42
type textarea "[DATE]-[DATE] 2x Superior rooms 810€ or 2x Deluxe rooms with jaccuzzi 870€. 1x …"
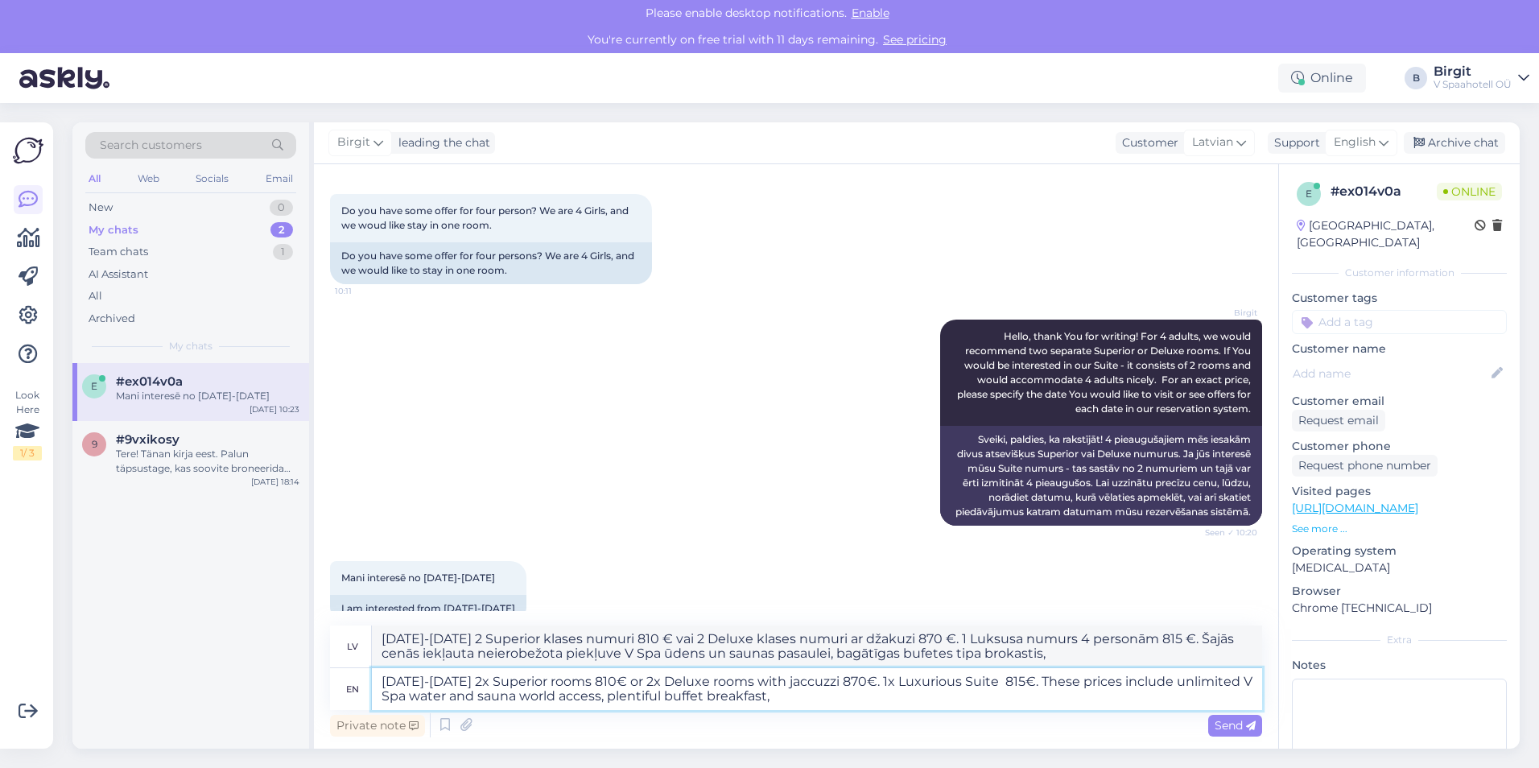
type textarea "[DATE]-[DATE] 2 Superior klases numuri 810 € vai 2 Deluxe klases numuri ar džak…"
click at [884, 682] on textarea "[DATE]-[DATE] 2x Superior rooms 810€ or 2x Deluxe rooms with jaccuzzi 870€. 1x …" at bounding box center [817, 689] width 890 height 42
type textarea "[DATE]-[DATE] 2x Superior rooms 810€ or 2x Deluxe rooms with jaccuzzi 870€ or 1…"
type textarea "[DATE]-[DATE] 2 Superior klases numuri 810 € vai 2 Deluxe klases numuri ar džak…"
click at [964, 699] on textarea "[DATE]-[DATE] 2x Superior rooms 810€ or 2x Deluxe rooms with jaccuzzi 870€ or 1…" at bounding box center [817, 689] width 890 height 42
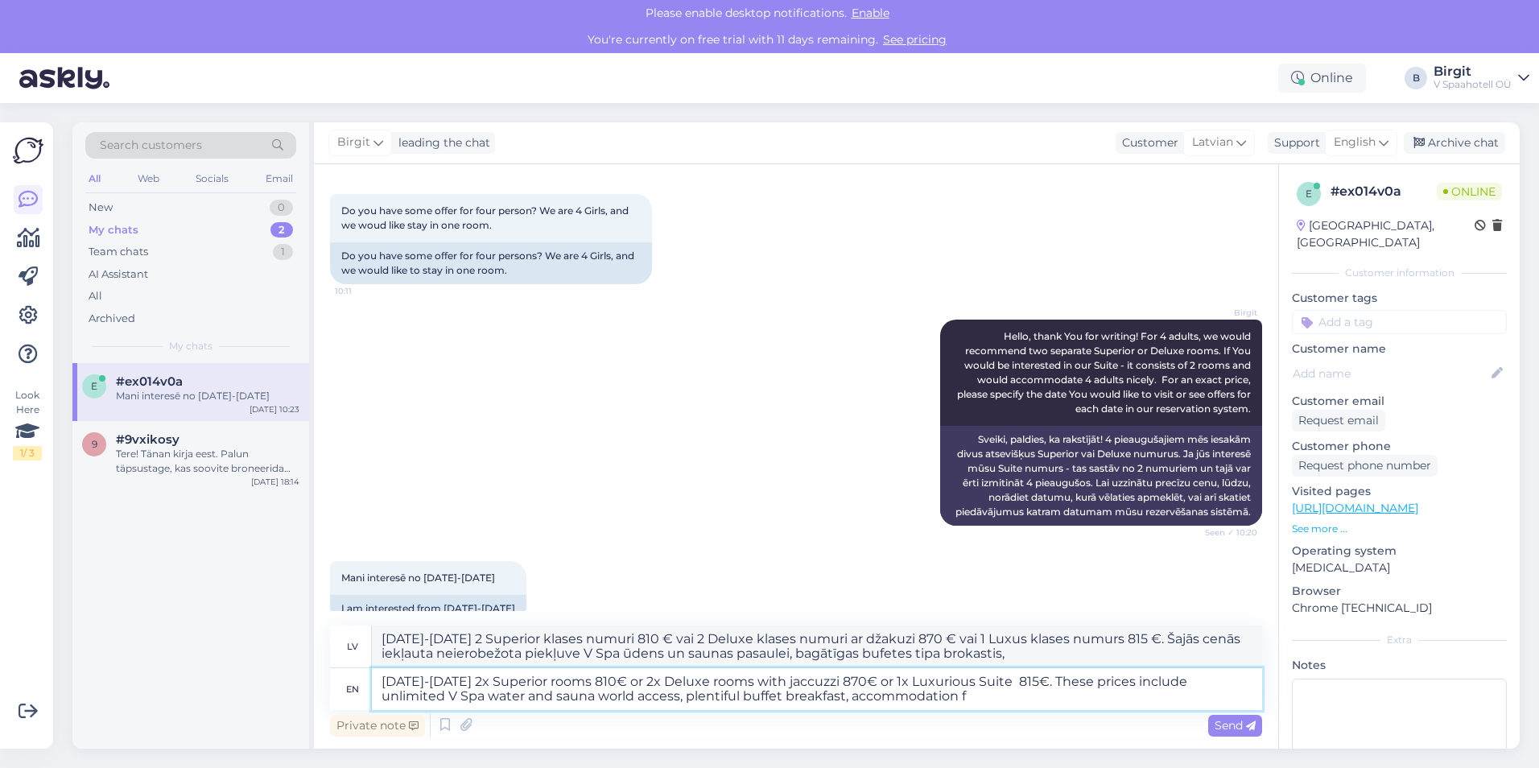
type textarea "[DATE]-[DATE] 2x Superior rooms 810€ or 2x Deluxe rooms with jaccuzzi 870€ or 1…"
type textarea "[DATE]-[DATE] 2 Superior klases numuri 810 € vai 2 Deluxe klases numuri ar džak…"
type textarea "[DATE]-[DATE] 2x Superior rooms 810€ or 2x Deluxe rooms with jaccuzzi 870€ or 1…"
type textarea "[DATE]-[DATE] 2 Superior klases numuri 810 € vai 2 Deluxe klases numuri ar džak…"
type textarea "[DATE]-[DATE] 2x Superior rooms 810€ or 2x Deluxe rooms with jaccuzzi 870€ or 1…"
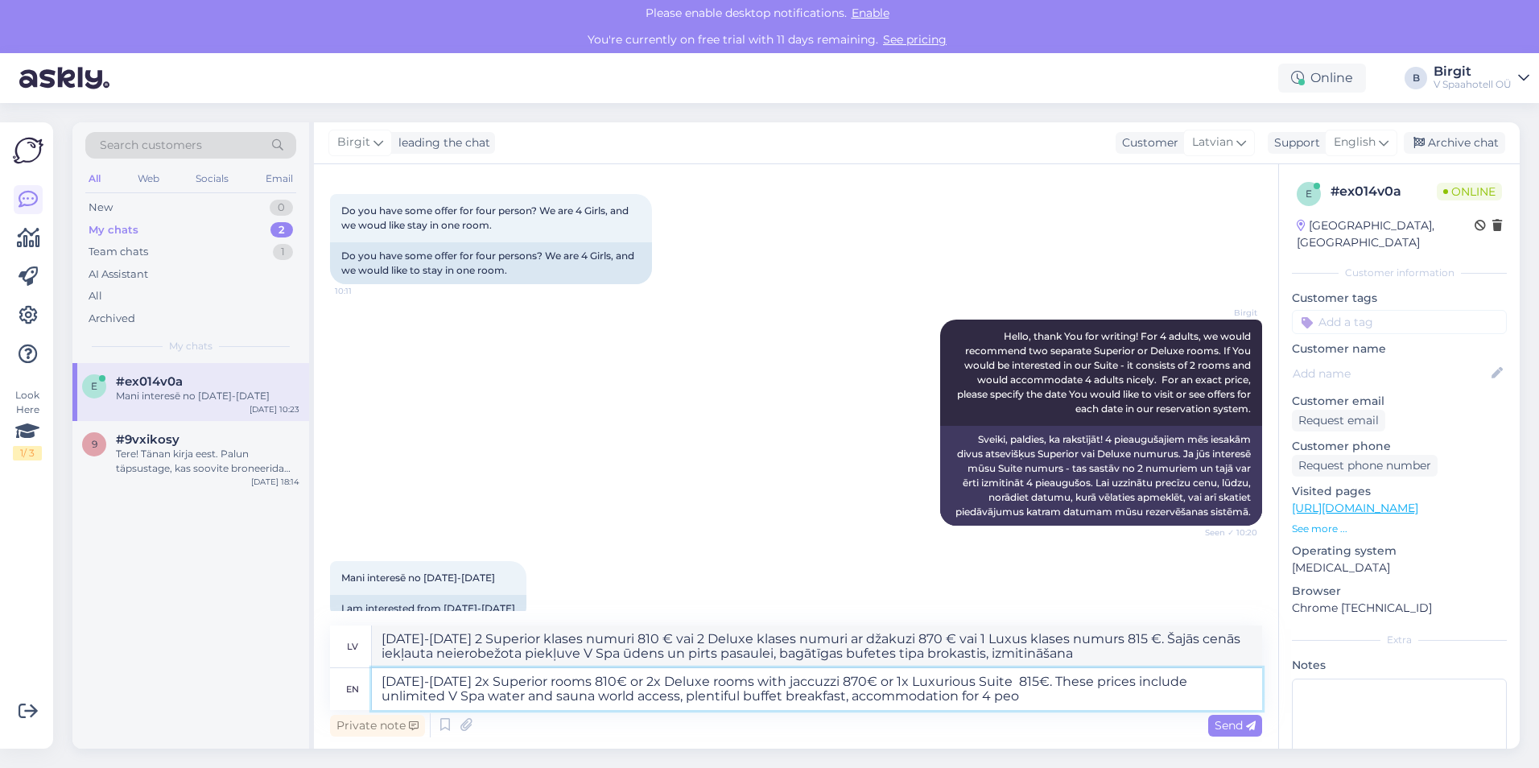
type textarea "[DATE]-[DATE] 2 Superior klases numuri 810 € vai 2 Deluxe klases numuri ar džak…"
drag, startPoint x: 1042, startPoint y: 699, endPoint x: 999, endPoint y: 697, distance: 42.7
click at [999, 697] on textarea "[DATE]-[DATE] 2x Superior rooms 810€ or 2x Deluxe rooms with jaccuzzi 870€ or 1…" at bounding box center [817, 689] width 890 height 42
type textarea "[DATE]-[DATE] 2x Superior rooms 810€ or 2x Deluxe rooms with jaccuzzi 870€ or 1…"
type textarea "[DATE]-[DATE] 2 Superior klases numuri 810 € vai 2 Deluxe klases numuri ar džak…"
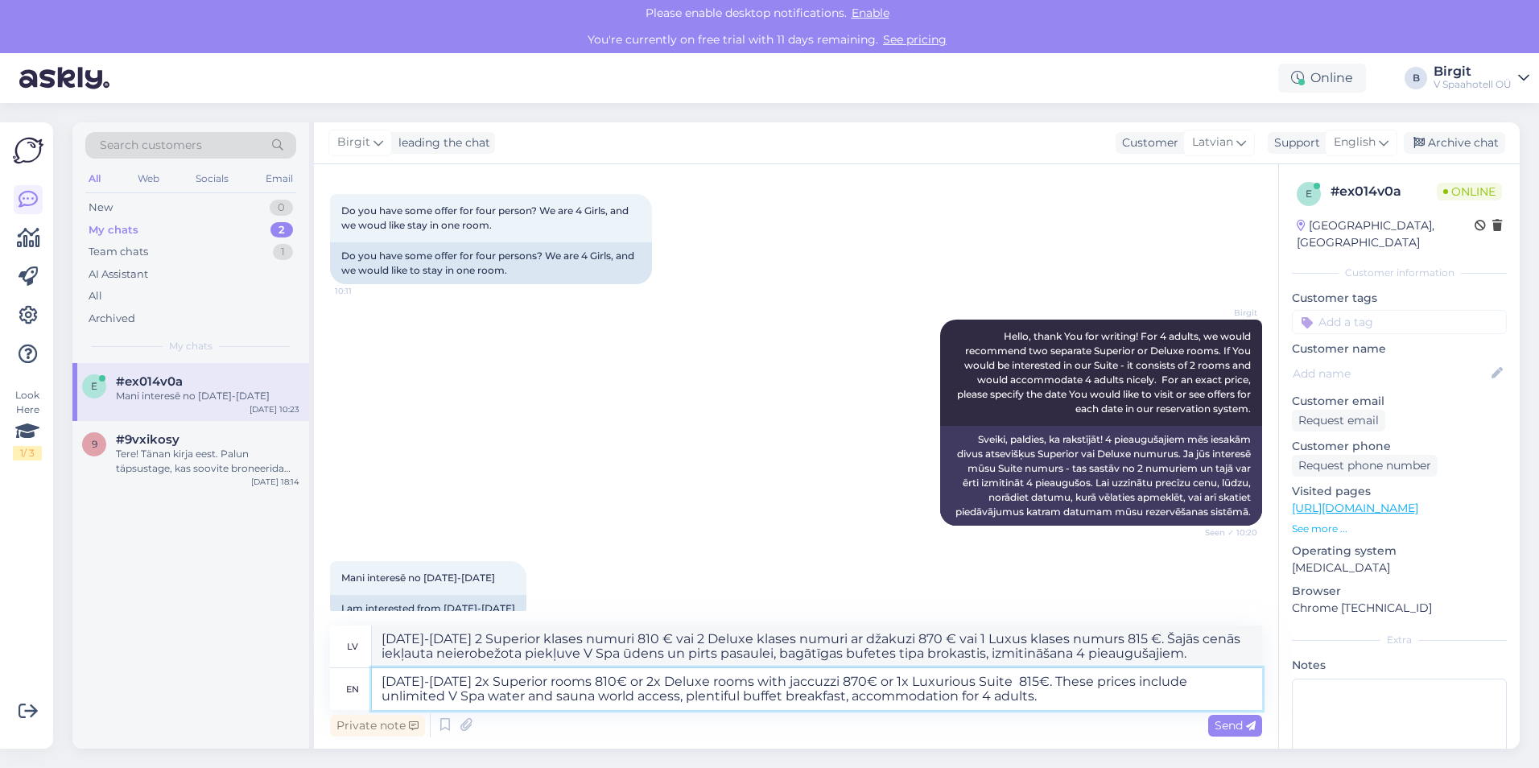
click at [1016, 683] on textarea "[DATE]-[DATE] 2x Superior rooms 810€ or 2x Deluxe rooms with jaccuzzi 870€ or 1…" at bounding box center [817, 689] width 890 height 42
click at [1051, 701] on textarea "[DATE]-[DATE] 2x Superior rooms 810€ or 2x Deluxe rooms with jaccuzzi 870€ or 1…" at bounding box center [817, 689] width 890 height 42
type textarea "[DATE]-[DATE] 2x Superior rooms 810€ or 2x Deluxe rooms with jaccuzzi 870€ or 1…"
type textarea "[DATE]-[DATE] 2 Superior klases numuri 810 € vai 2 Deluxe klases numuri ar džak…"
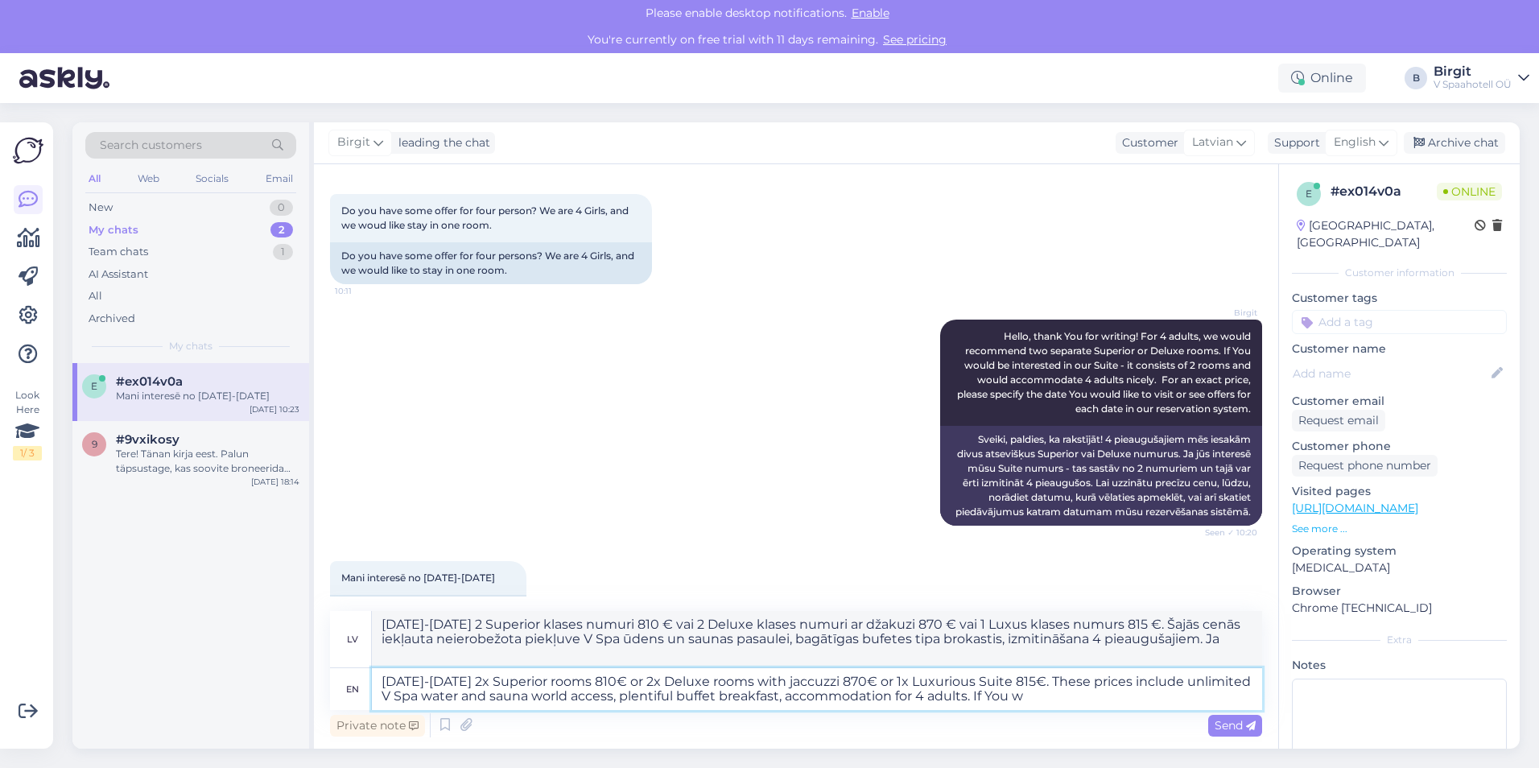
type textarea "[DATE]-[DATE] 2x Superior rooms 810€ or 2x Deluxe rooms with jaccuzzi 870€ or 1…"
type textarea "[DATE]-[DATE] 2 Superior klases numuri 810 € vai 2 Deluxe klases numuri ar džak…"
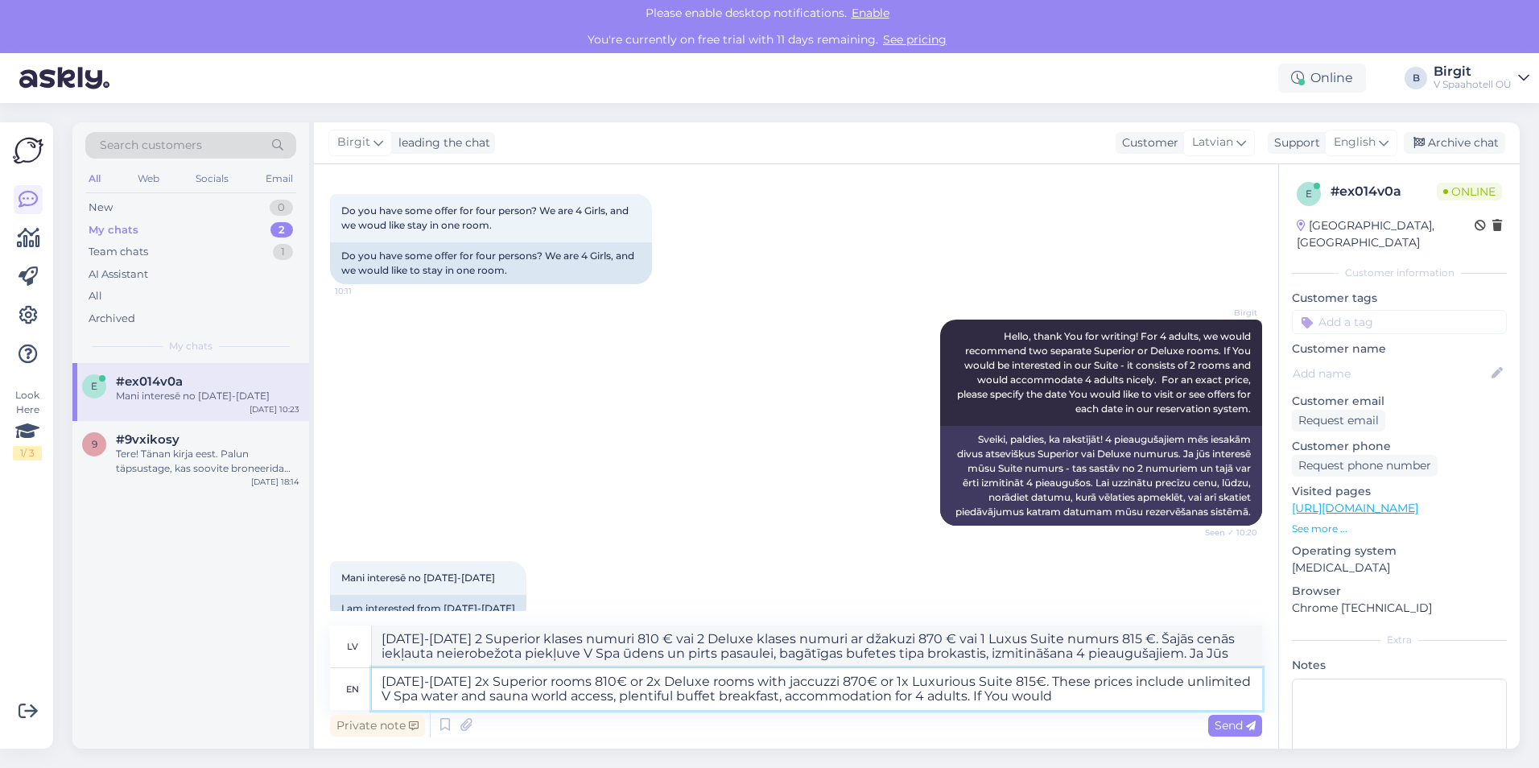
type textarea "[DATE]-[DATE] 2x Superior rooms 810€ or 2x Deluxe rooms with jaccuzzi 870€ or 1…"
type textarea "[DATE]-[DATE] 2 Superior klases numuri 810 € vai 2 Deluxe klases numuri ar džak…"
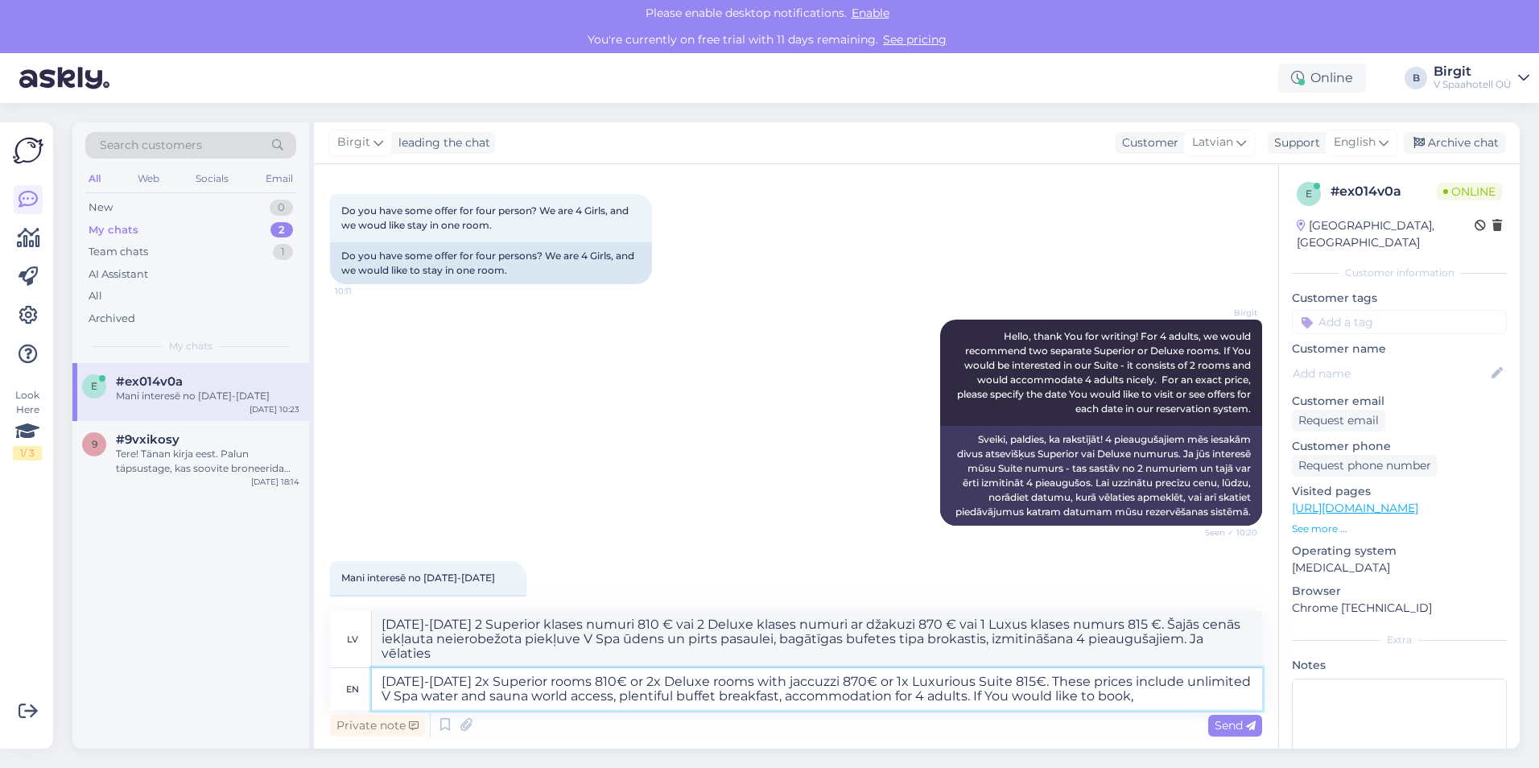
type textarea "[DATE]-[DATE] 2x Superior rooms 810€ or 2x Deluxe rooms with jaccuzzi 870€ or 1…"
type textarea "[DATE]-[DATE] 2 Superior klases numuri 810 € vai 2 Deluxe klases numuri ar džak…"
type textarea "[DATE]-[DATE] 2x Superior rooms 810€ or 2x Deluxe rooms with jaccuzzi 870€ or 1…"
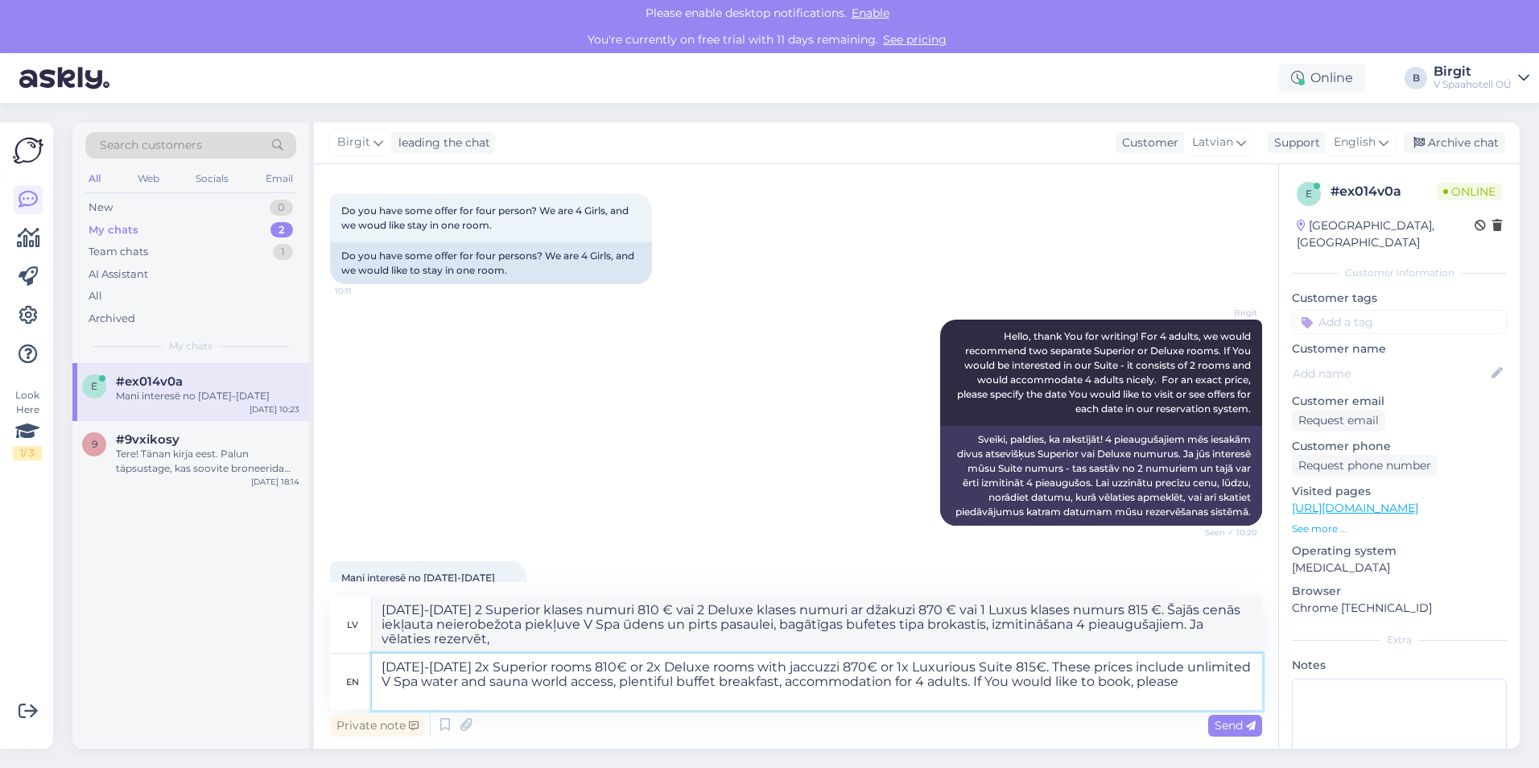
type textarea "[DATE]-[DATE] 2 Superior klases numuri 810 € vai 2 Deluxe klases numuri ar džak…"
type textarea "[DATE]-[DATE] 2x Superior rooms 810€ or 2x Deluxe rooms with jaccuzzi 870€ or 1…"
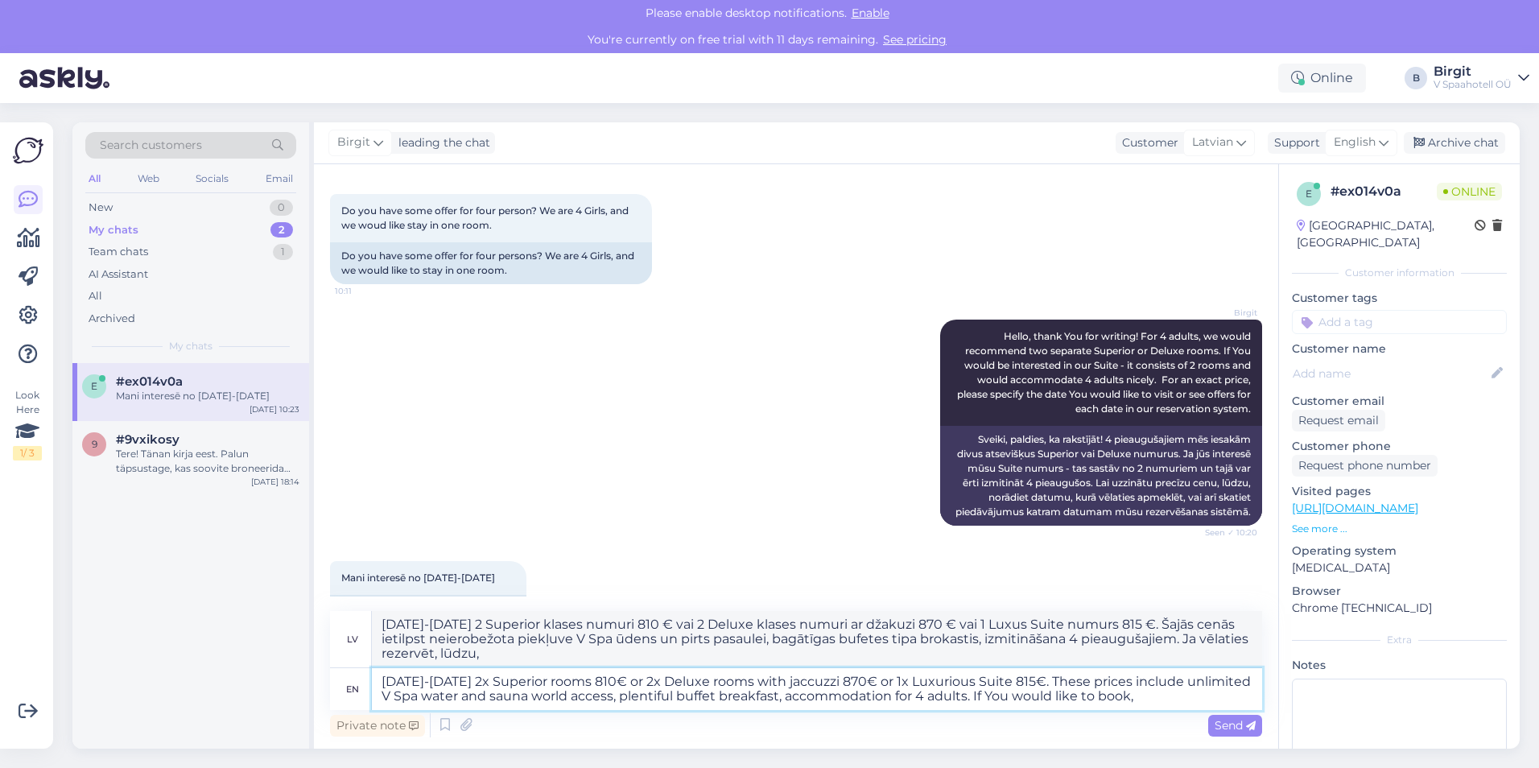
type textarea "[DATE]-[DATE] 2 Superior klases numuri 810 € vai 2 Deluxe klases numuri ar džak…"
type textarea "[DATE]-[DATE] 2x Superior rooms 810€ or 2x Deluxe rooms with jaccuzzi 870€ or 1…"
type textarea "[DATE]-[DATE] 2 Superior klases numuri 810 € vai 2 Deluxe klases numuri ar džak…"
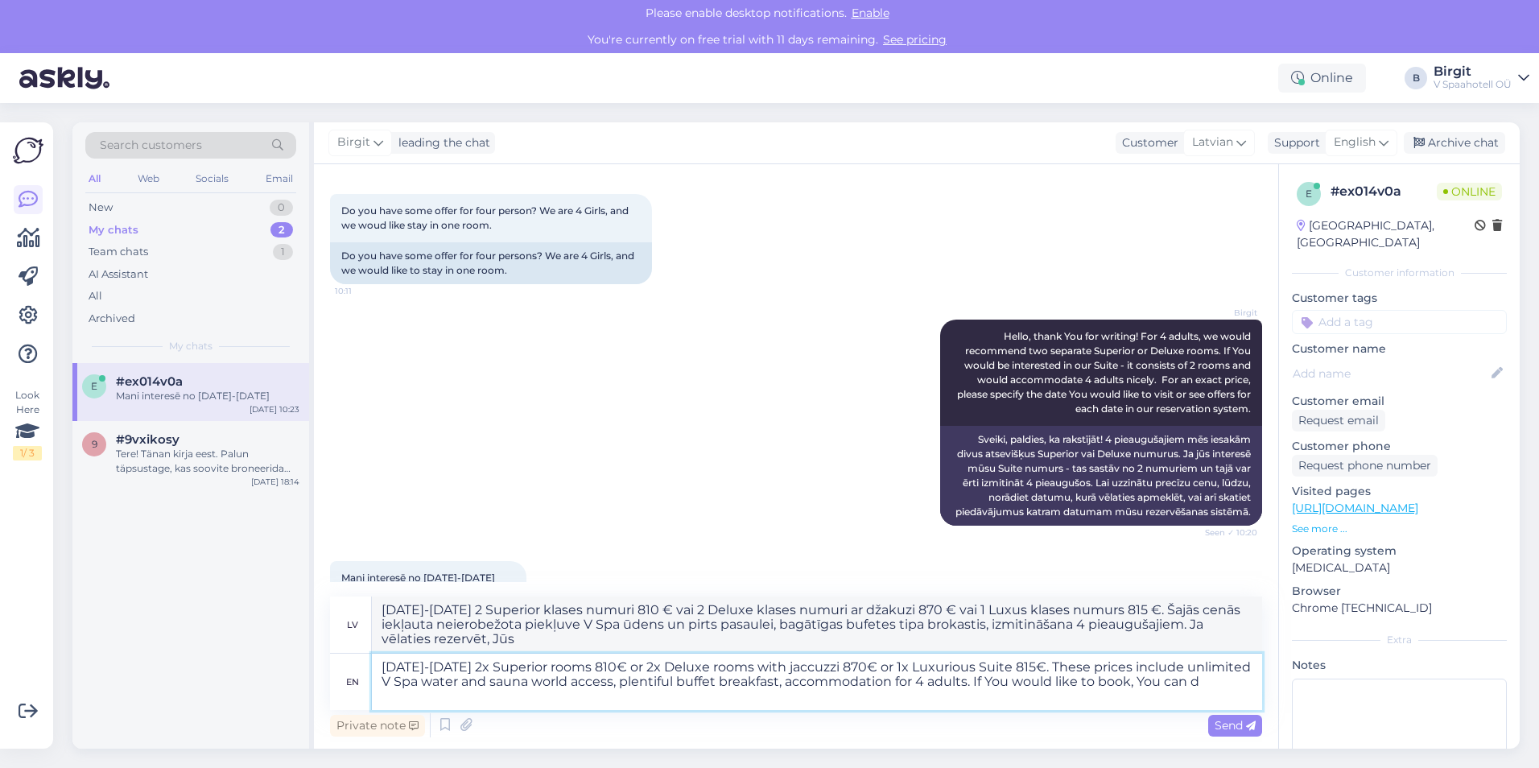
type textarea "[DATE]-[DATE] 2x Superior rooms 810€ or 2x Deluxe rooms with jaccuzzi 870€ or 1…"
type textarea "[DATE]-[DATE] 2 Superior klases numuri 810 € vai 2 Deluxe klases numuri ar džak…"
type textarea "[DATE]-[DATE] 2x Superior rooms 810€ or 2x Deluxe rooms with jaccuzzi 870€ or 1…"
type textarea "[DATE]-[DATE] 2 Superior klases numuri 810 € vai 2 Deluxe klases numuri ar džak…"
type textarea "[DATE]-[DATE] 2x Superior rooms 810€ or 2x Deluxe rooms with jaccuzzi 870€ or 1…"
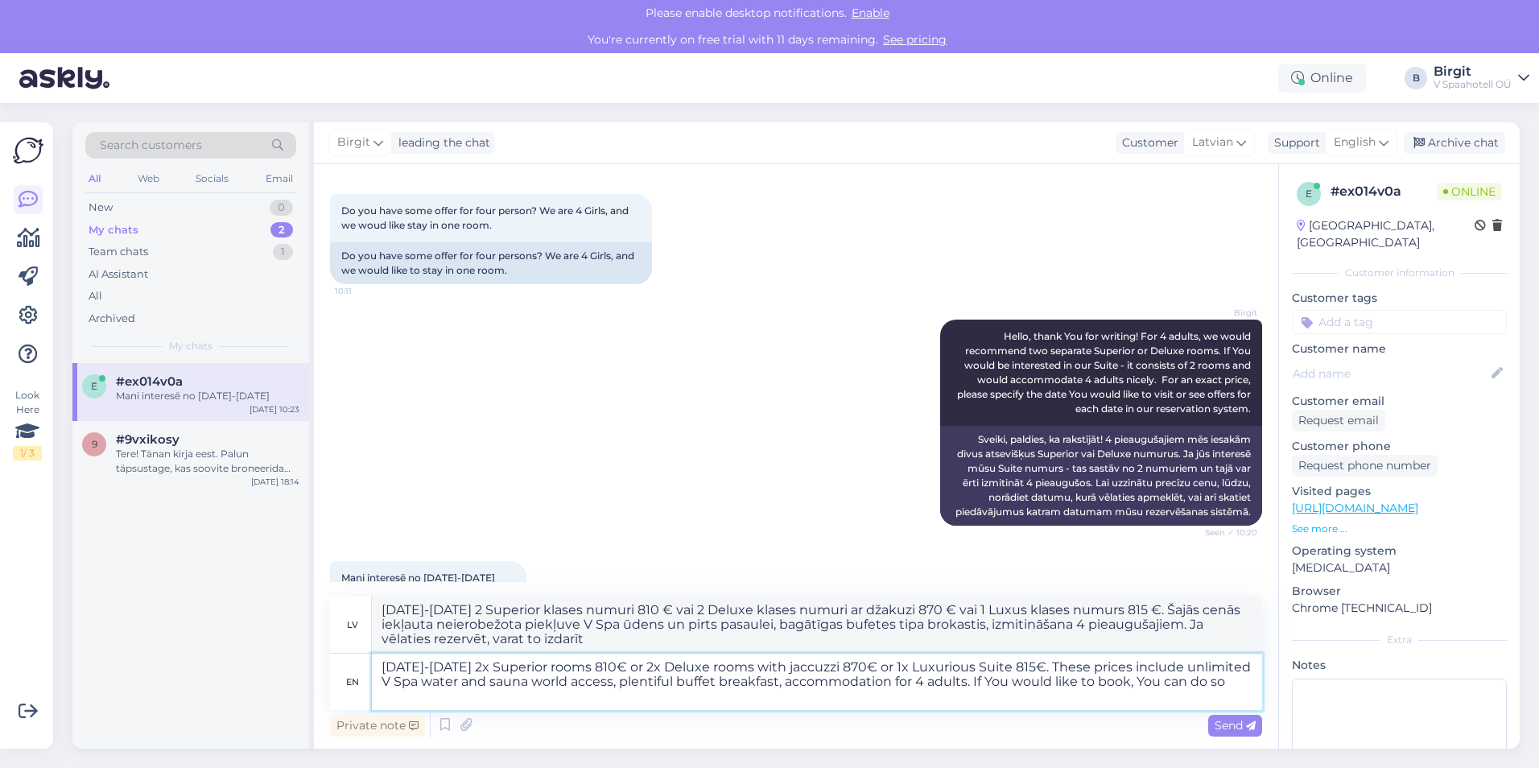
type textarea "[DATE]-[DATE] 2 Superior klases numuri 810 € vai 2 Deluxe klases numuri ar džak…"
type textarea "[DATE]-[DATE] 2x Superior rooms 810€ or 2x Deluxe rooms with jaccuzzi 870€ or 1…"
type textarea "[DATE]-[DATE] 2 Superior klases numuri 810 € vai 2 Deluxe klases numuri ar džak…"
type textarea "[DATE]-[DATE] 2x Superior rooms 810€ or 2x Deluxe rooms with jaccuzzi 870€ or 1…"
type textarea "[DATE]-[DATE] 2 Superior klases numuri 810 € vai 2 Deluxe klases numuri ar džak…"
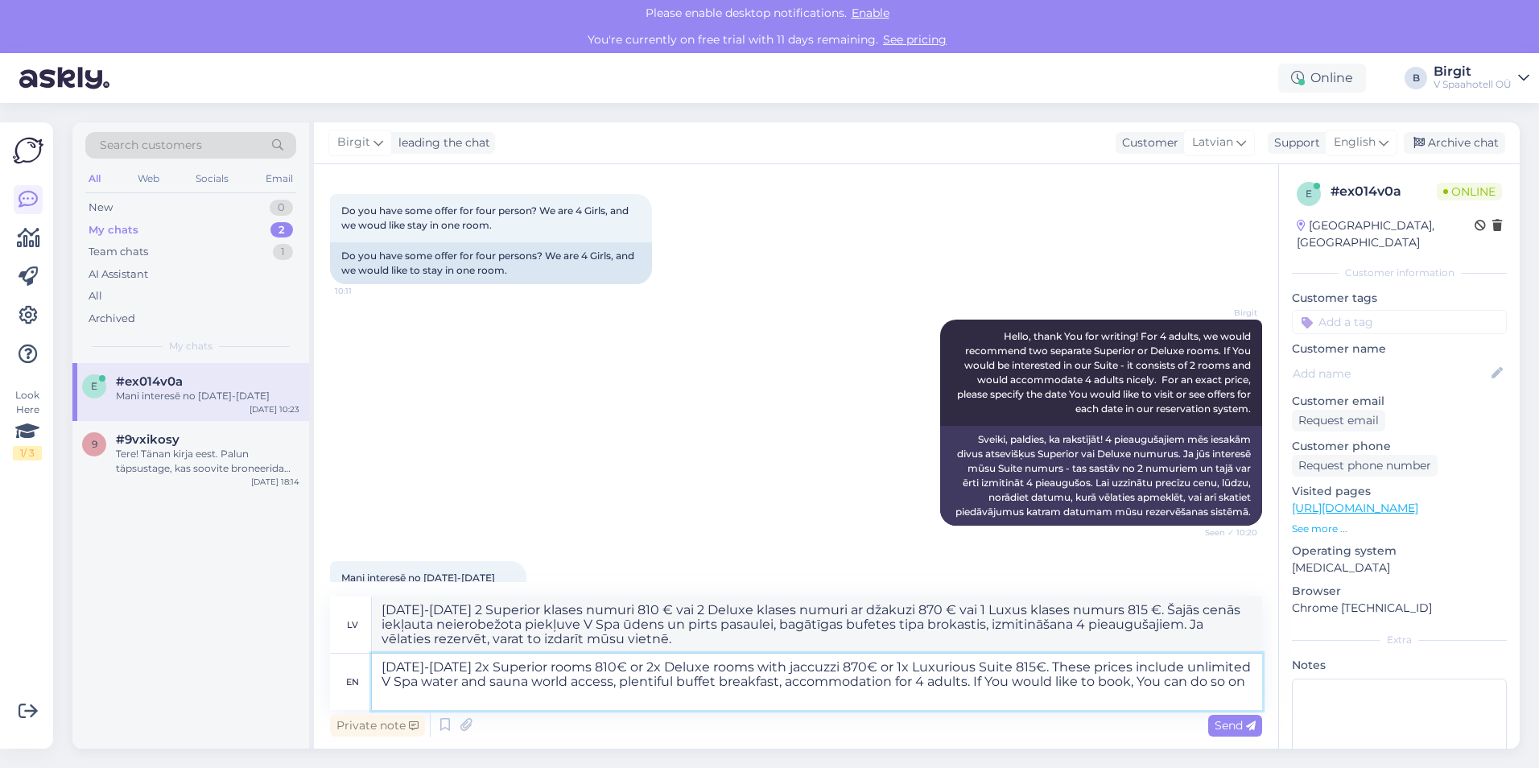
type textarea "[DATE]-[DATE] 2x Superior rooms 810€ or 2x Deluxe rooms with jaccuzzi 870€ or 1…"
type textarea "[DATE]-[DATE] 2 Superior klases numuri 810 € vai 2 Deluxe klases numuri ar džak…"
type textarea "[DATE]-[DATE] 2x Superior rooms 810€ or 2x Deluxe rooms with jaccuzzi 870€ or 1…"
type textarea "[DATE]-[DATE] 2 Superior klases numuri 810 € vai 2 Deluxe klases numuri ar džak…"
type textarea "[DATE]-[DATE] 2x Superior rooms 810€ or 2x Deluxe rooms with jaccuzzi 870€ or 1…"
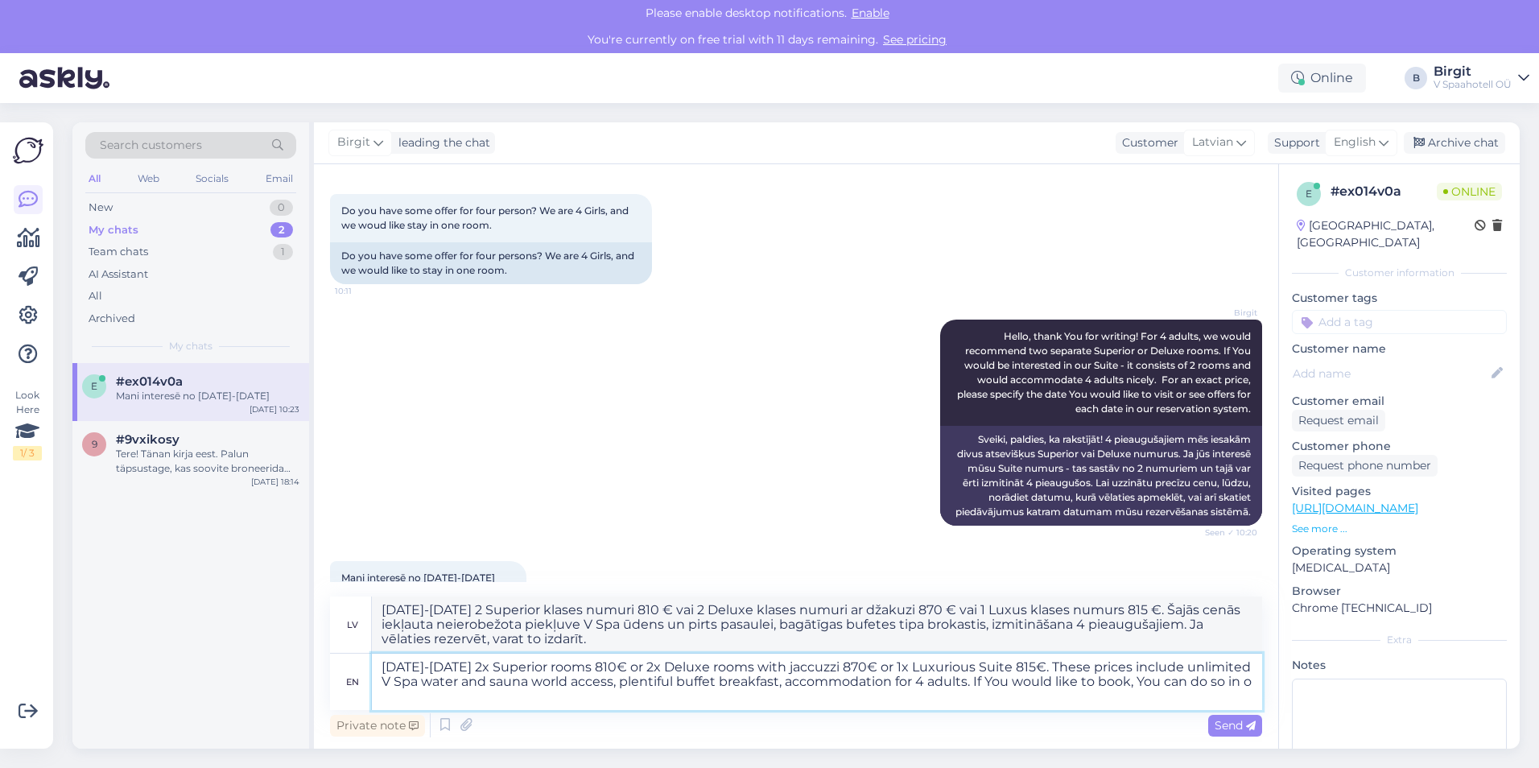
type textarea "[DATE]-[DATE] 2 Superior klases numuri 810 € vai 2 Deluxe klases numuri ar džak…"
type textarea "[DATE]-[DATE] 2x Superior rooms 810€ or 2x Deluxe rooms with jaccuzzi 870€ or 1…"
type textarea "[DATE]-[DATE] 2 Superior klases numuri 810 € vai 2 Deluxe klases numuri ar džak…"
type textarea "[DATE]-[DATE] 2x Superior rooms 810€ or 2x Deluxe rooms with jaccuzzi 870€ or 1…"
type textarea "[DATE]-[DATE] 2 Superior klases numuri 810 € vai 2 Deluxe klases numuri ar džak…"
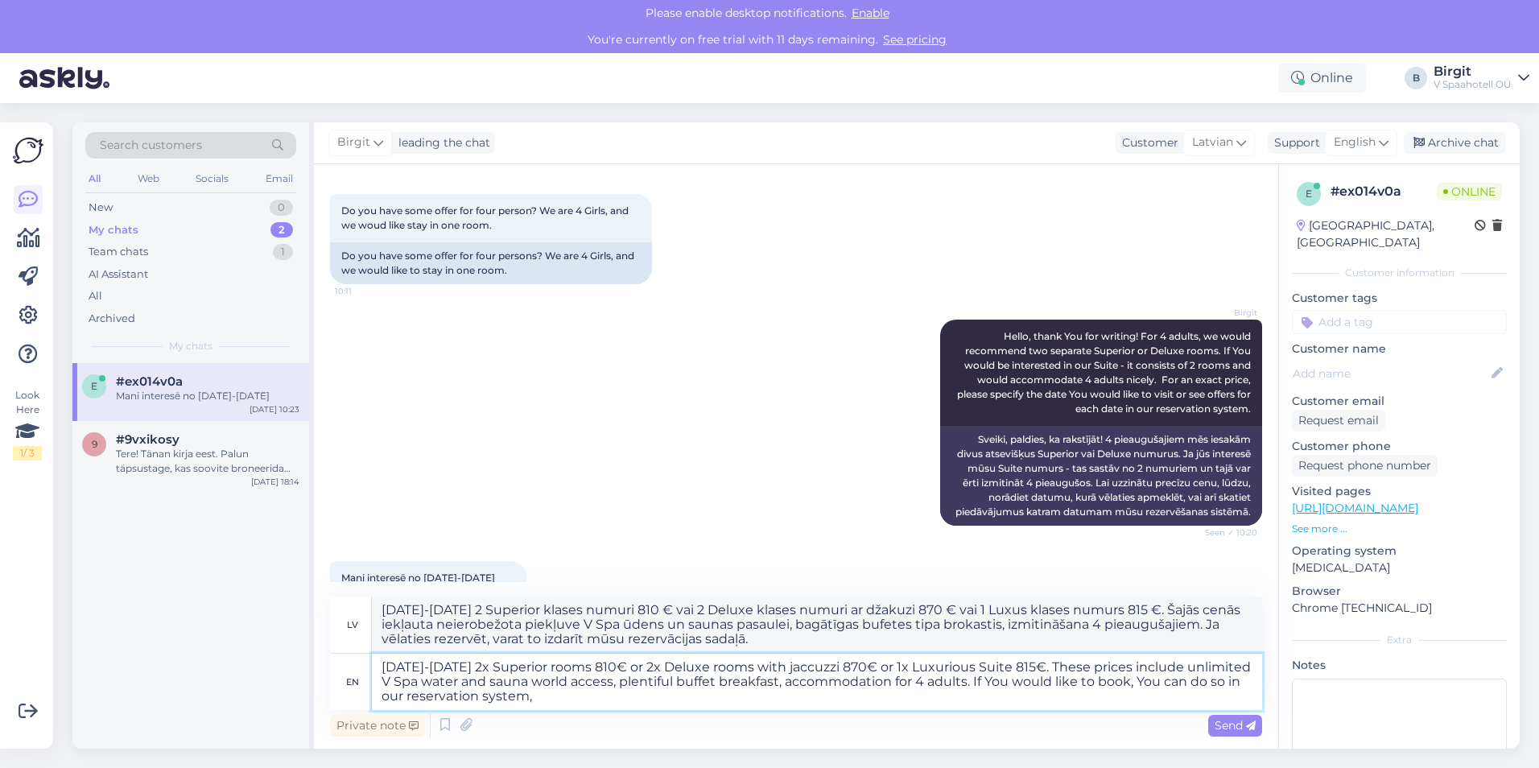
type textarea "[DATE]-[DATE] 2x Superior rooms 810€ or 2x Deluxe rooms with jaccuzzi 870€ or 1…"
type textarea "[DATE]-[DATE] 2 Superior klases numuri 810 € vai 2 Deluxe klases numuri ar džak…"
type textarea "[DATE]-[DATE] 2x Superior rooms 810€ or 2x Deluxe rooms with jaccuzzi 870€ or 1…"
type textarea "[DATE]-[DATE] 2 Superior klases numuri 810 € vai 2 Deluxe klases numuri ar džak…"
type textarea "[DATE]-[DATE] 2x Superior rooms 810€ or 2x Deluxe rooms with jaccuzzi 870€ or 1…"
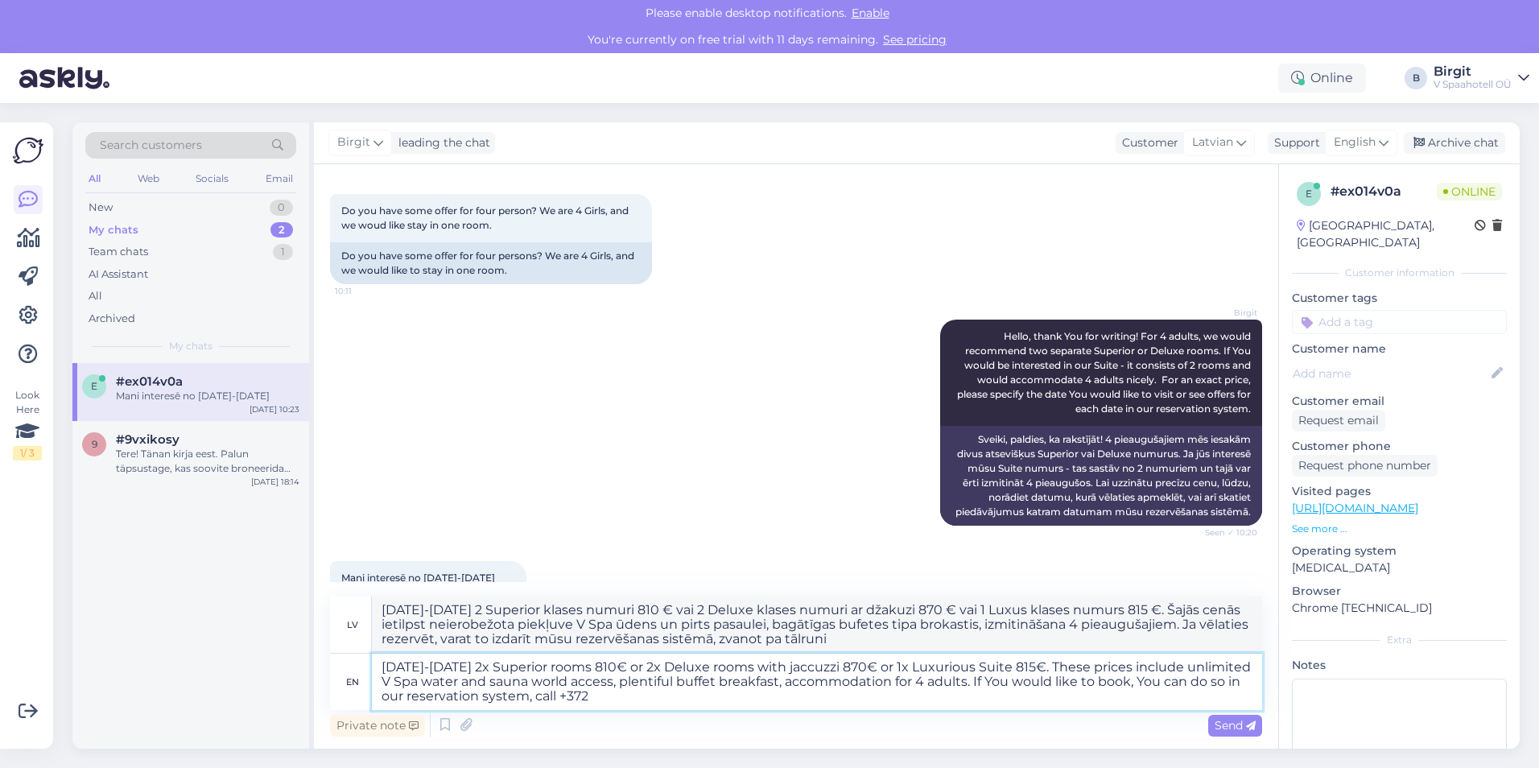
type textarea "[DATE]-[DATE] 2 Superior klases numuri 810 € vai 2 Deluxe klases numuri ar džak…"
type textarea "[DATE]-[DATE] 2x Superior rooms 810€ or 2x Deluxe rooms with jaccuzzi 870€ or 1…"
type textarea "[DATE]-[DATE] 2 Superior klases numuri 810 € vai 2 Deluxe klases numuri ar džak…"
type textarea "[DATE]-[DATE] 2x Superior rooms 810€ or 2x Deluxe rooms with jaccuzzi 870€ or 1…"
type textarea "[DATE]-[DATE] 2 Superior klases numuri 810 € vai 2 Deluxe klases numuri ar džak…"
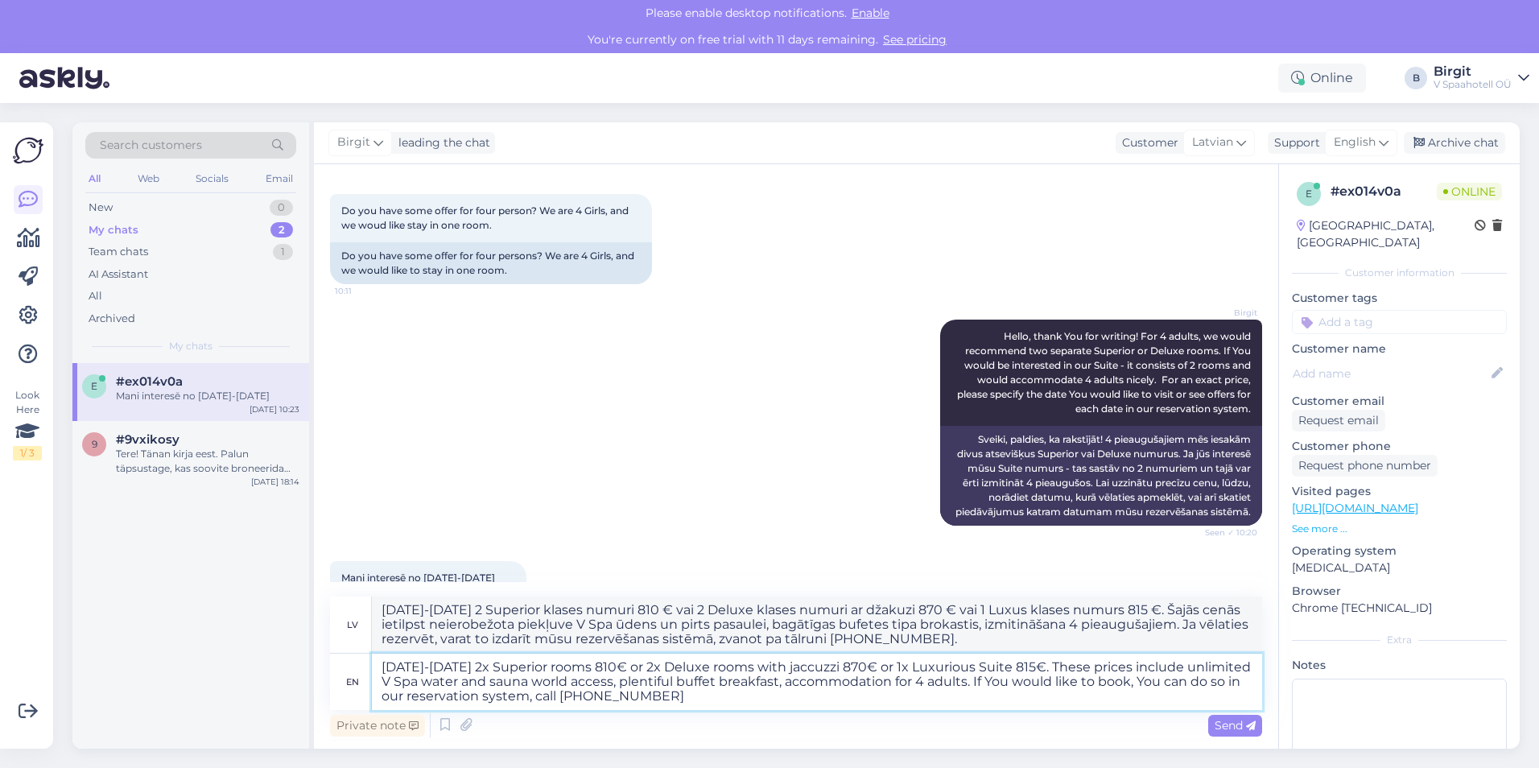
type textarea "[DATE]-[DATE] 2x Superior rooms 810€ or 2x Deluxe rooms with jaccuzzi 870€ or 1…"
type textarea "[DATE]-[DATE] 2 Superior klases numuri 810 € vai 2 Deluxe klases numuri ar džak…"
type textarea "[DATE]-[DATE] 2x Superior rooms 810€ or 2x Deluxe rooms with jaccuzzi 870€ or 1…"
type textarea "[DATE]-[DATE] 2 Superior klases numuri 810 € vai 2 Deluxe klases numuri ar džak…"
type textarea "[DATE]-[DATE] 2x Superior rooms 810€ or 2x Deluxe rooms with jaccuzzi 870€ or 1…"
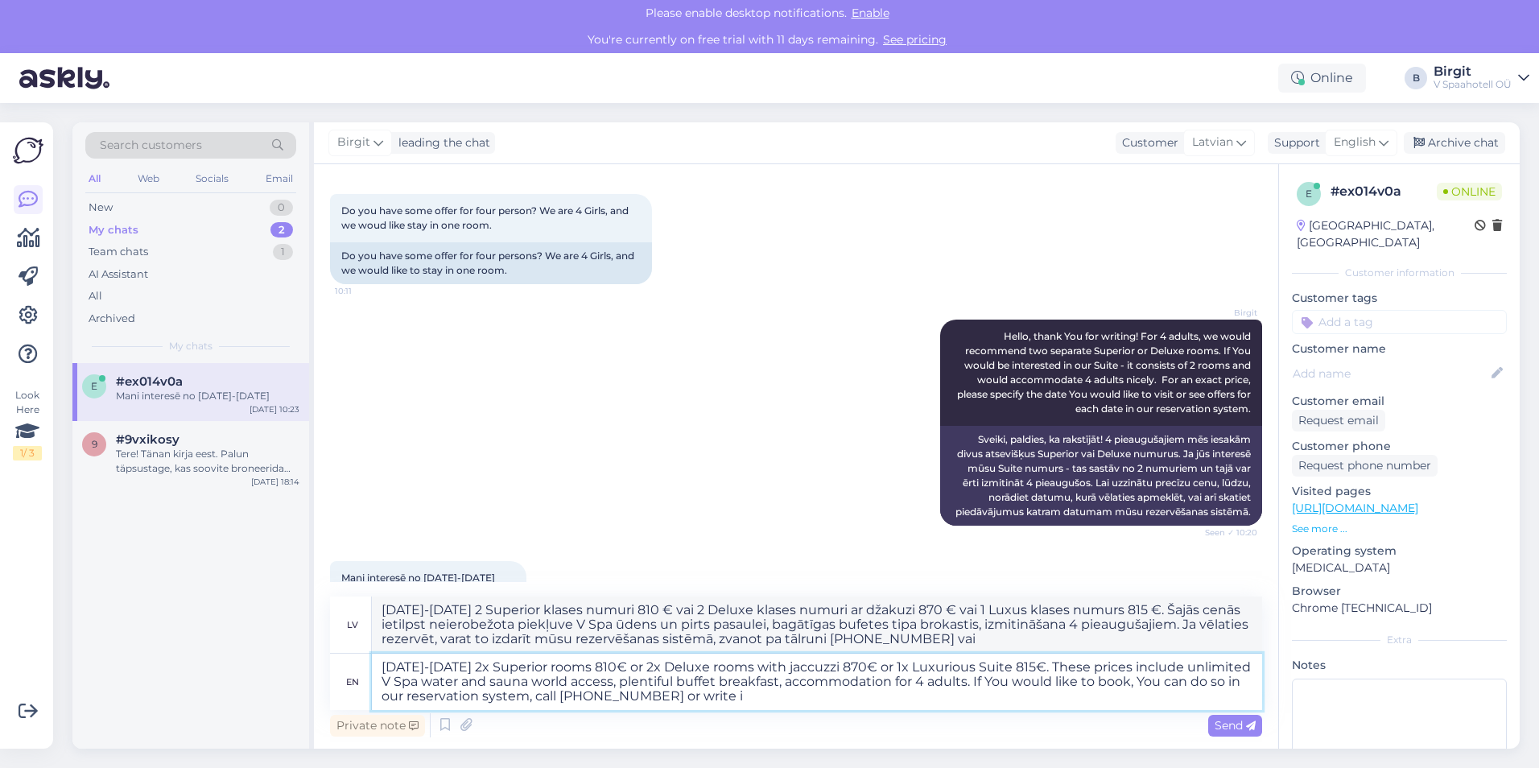
type textarea "[DATE]-[DATE] 2 Superior klases numuri 810 € vai 2 Deluxe klases numuri ar džak…"
type textarea "[DATE]-[DATE] 2x Superior rooms 810€ or 2x Deluxe rooms with jaccuzzi 870€ or 1…"
type textarea "[DATE]-[DATE] 2 Superior klases numuri 810 € vai 2 Deluxe klases numuri ar džak…"
click at [559, 695] on textarea "[DATE]-[DATE] 2x Superior rooms 810€ or 2x Deluxe rooms with jaccuzzi 870€ or 1…" at bounding box center [817, 682] width 890 height 56
type textarea "[DATE]-[DATE] 2x Superior rooms 810€ or 2x Deluxe rooms with jaccuzzi 870€ or 1…"
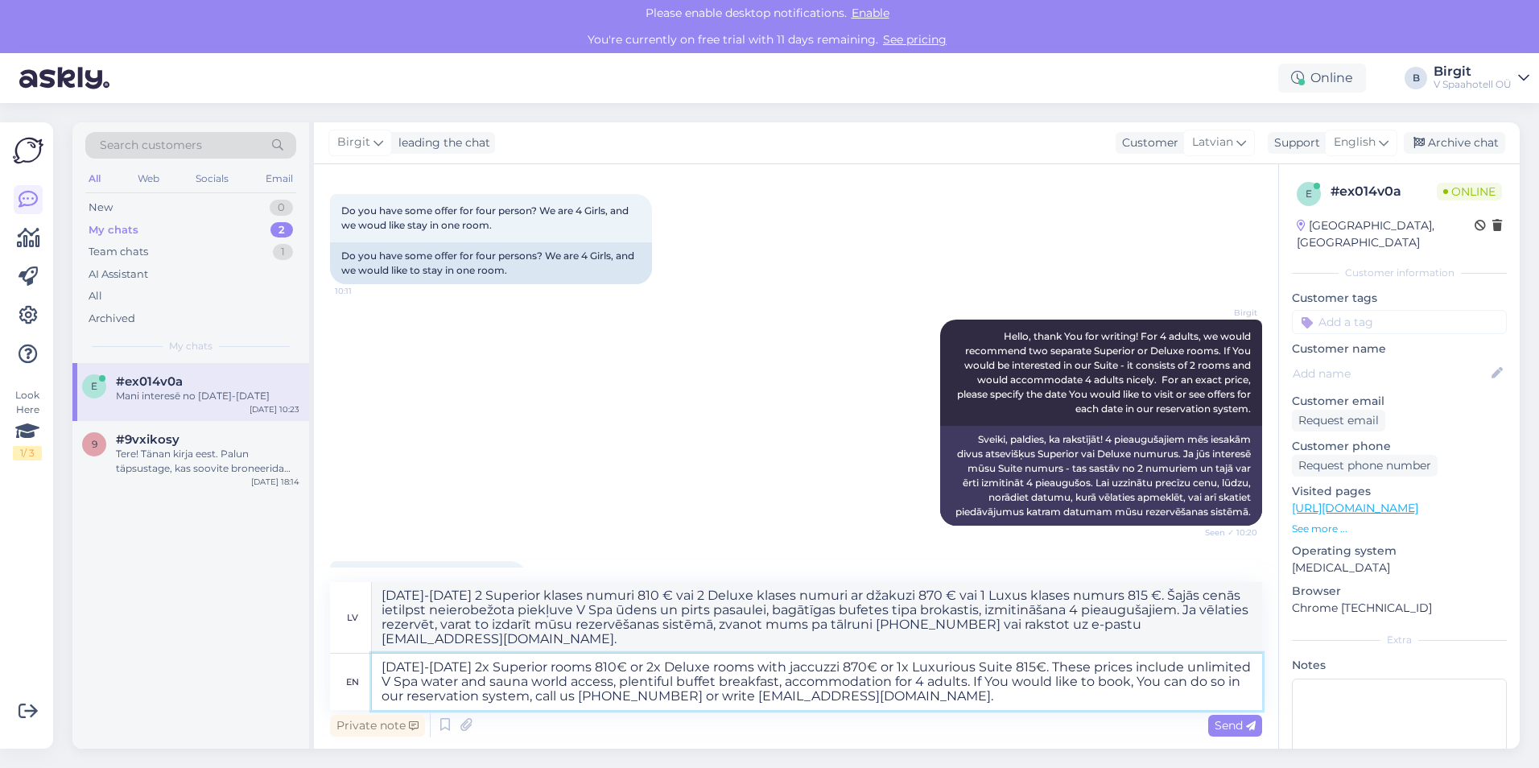
type textarea "[DATE]-[DATE] 2 Superior klases numuri 810 € vai 2 Deluxe klases numuri ar džak…"
type textarea "[DATE]-[DATE] 2x Superior rooms 810€ or 2x Deluxe rooms with jaccuzzi 870€ or 1…"
click at [1227, 731] on span "Send" at bounding box center [1235, 725] width 41 height 14
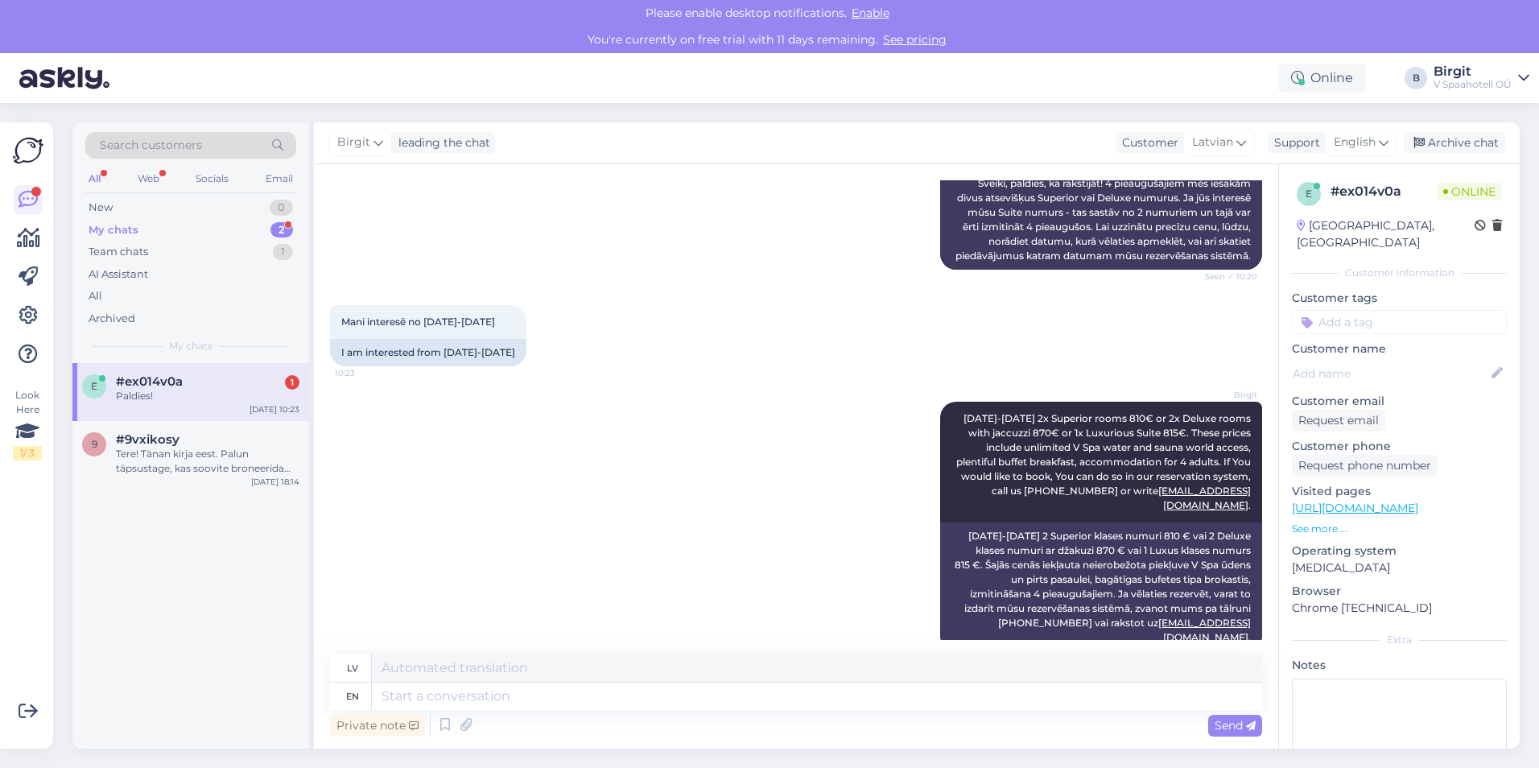
scroll to position [617, 0]
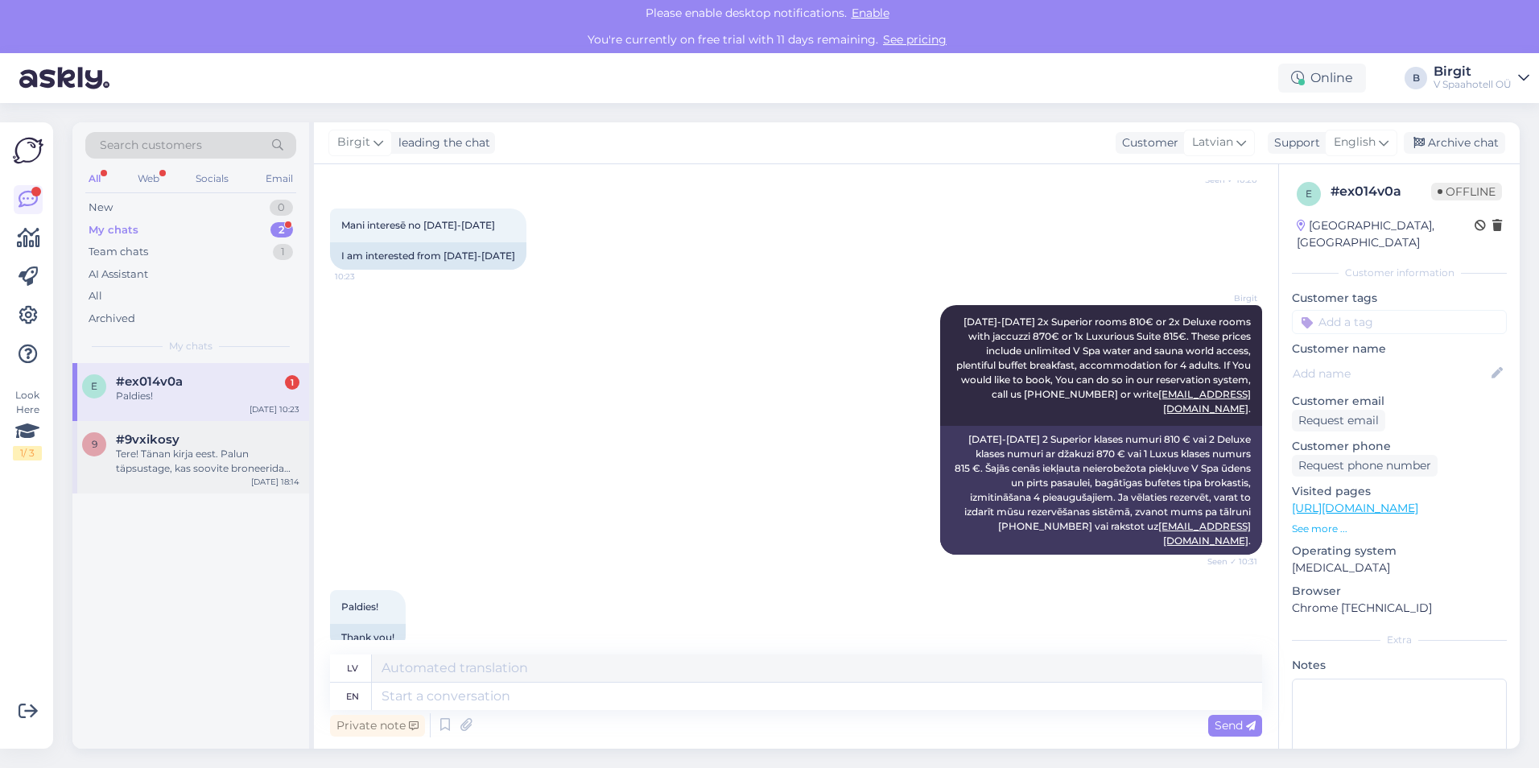
click at [217, 444] on div "#9vxikosy" at bounding box center [208, 439] width 184 height 14
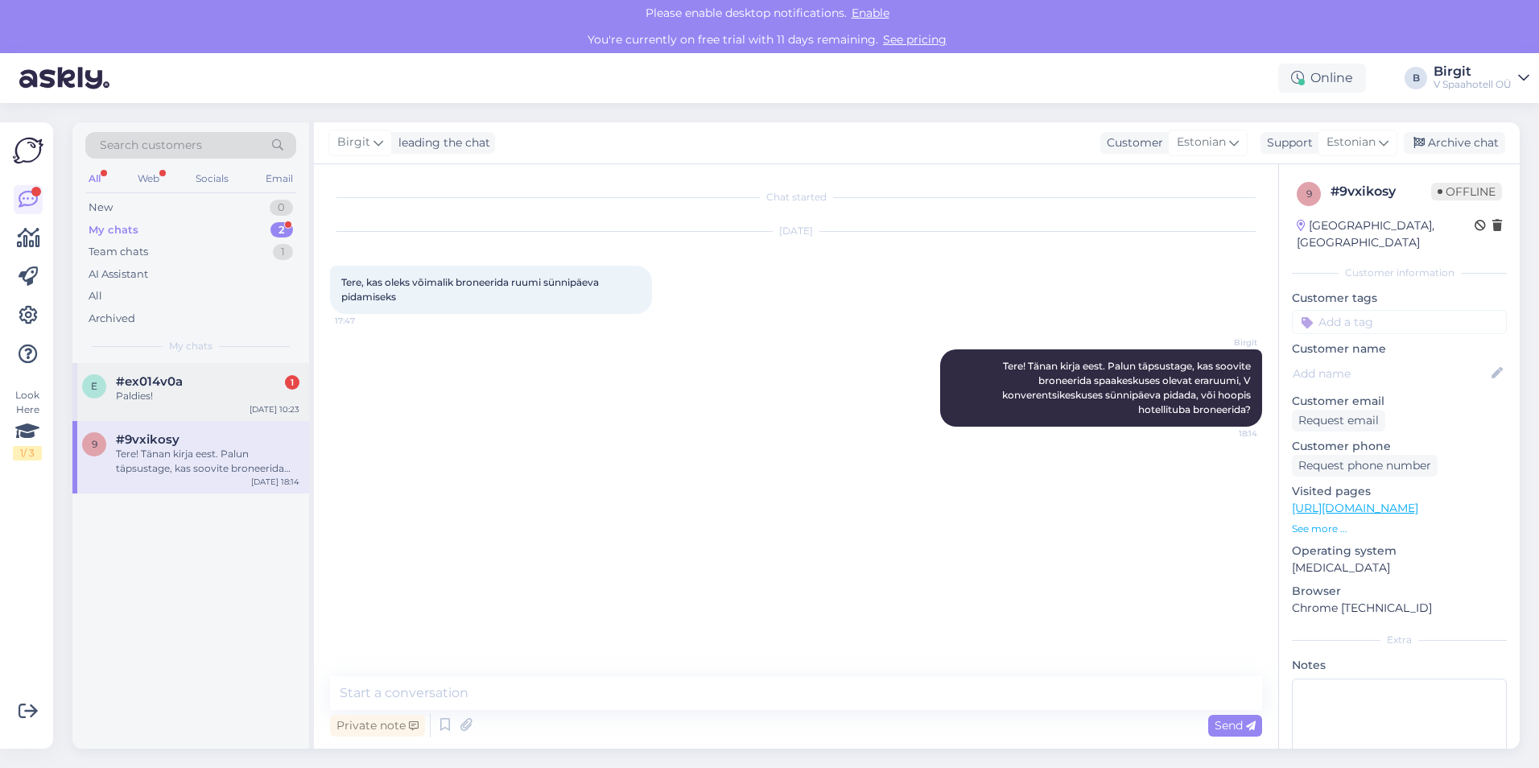
click at [212, 384] on div "#ex014v0a 1" at bounding box center [208, 381] width 184 height 14
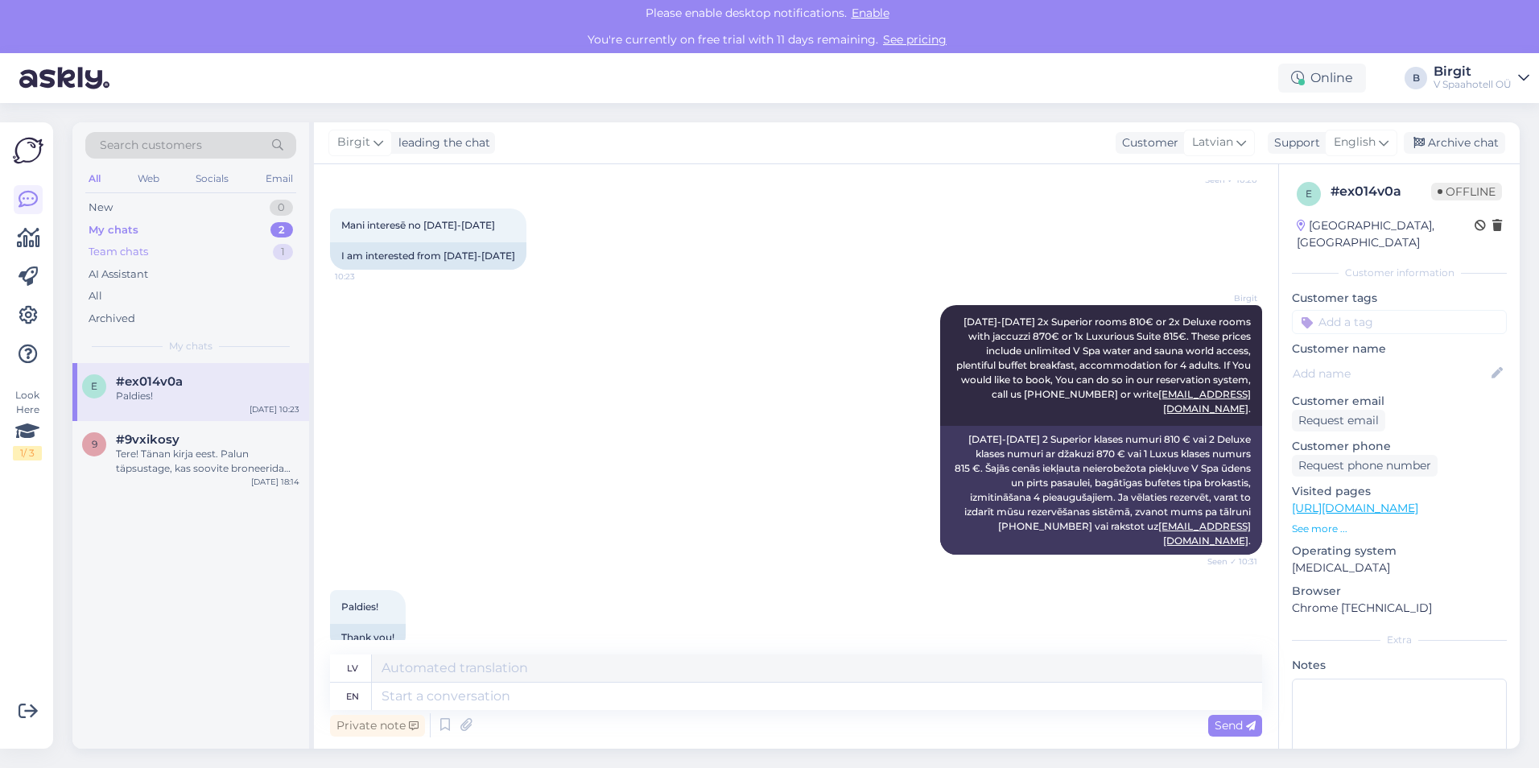
click at [208, 255] on div "Team chats 1" at bounding box center [190, 252] width 211 height 23
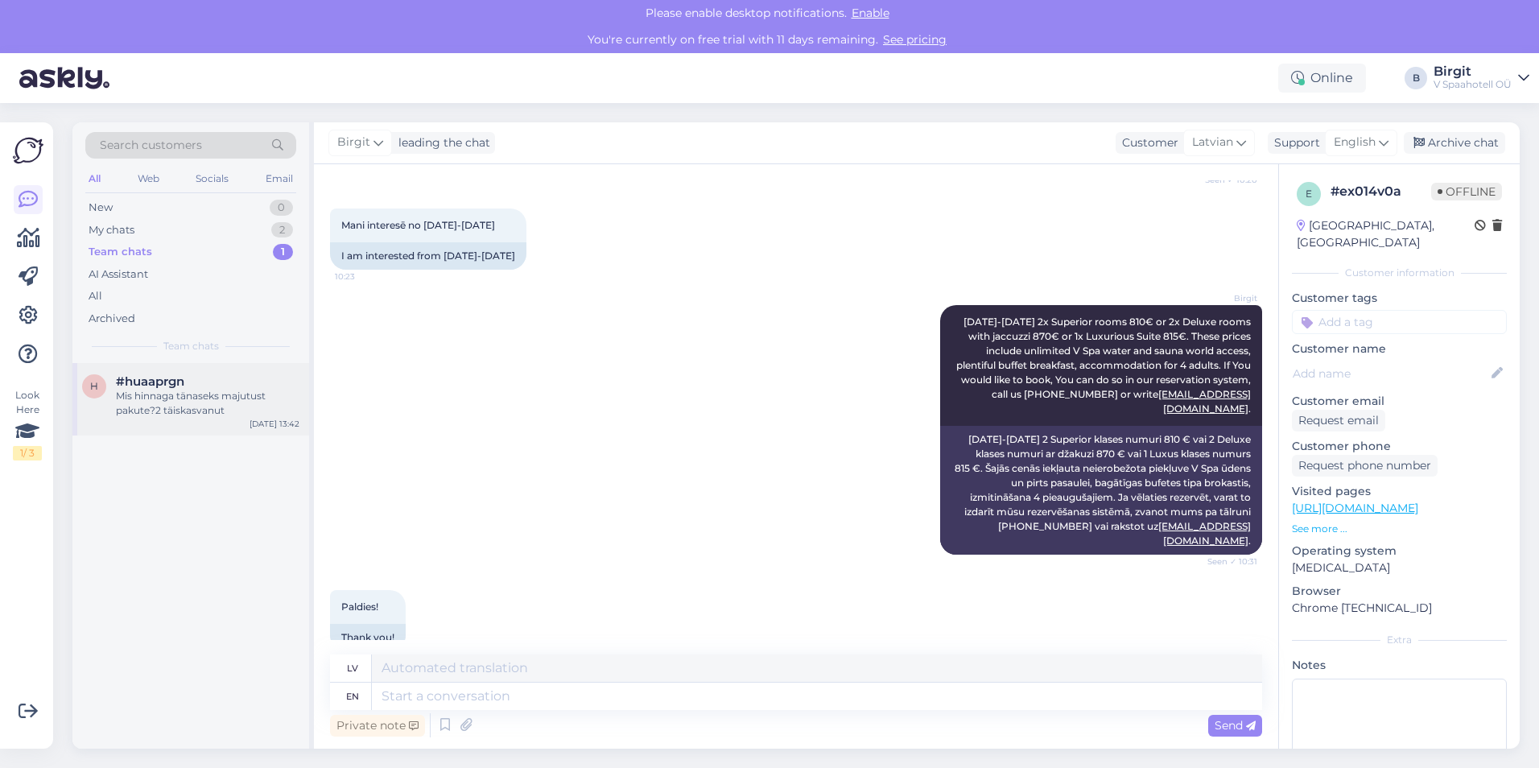
click at [226, 378] on div "#huaaprgn" at bounding box center [208, 381] width 184 height 14
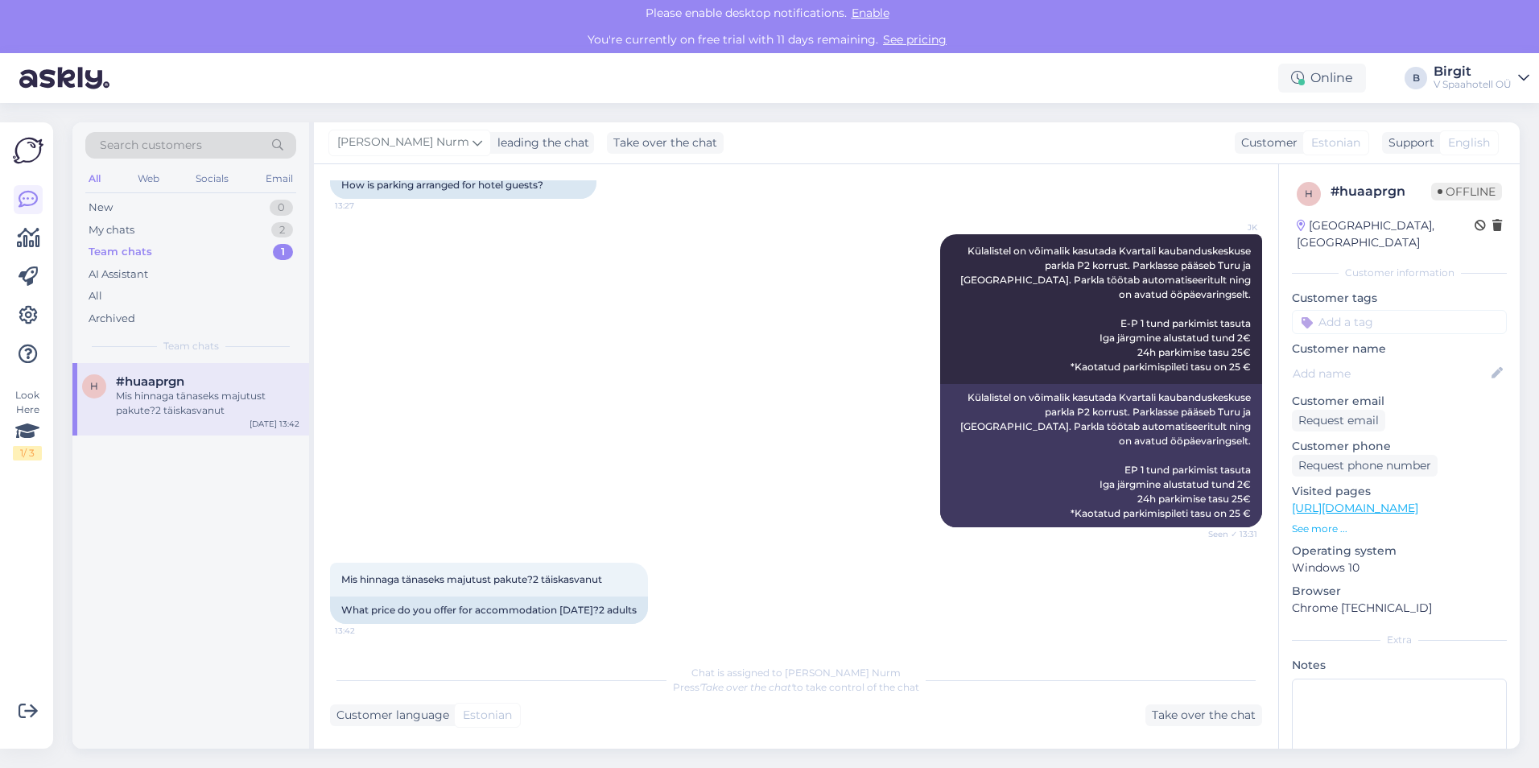
scroll to position [128, 0]
click at [199, 234] on div "My chats 2" at bounding box center [190, 230] width 211 height 23
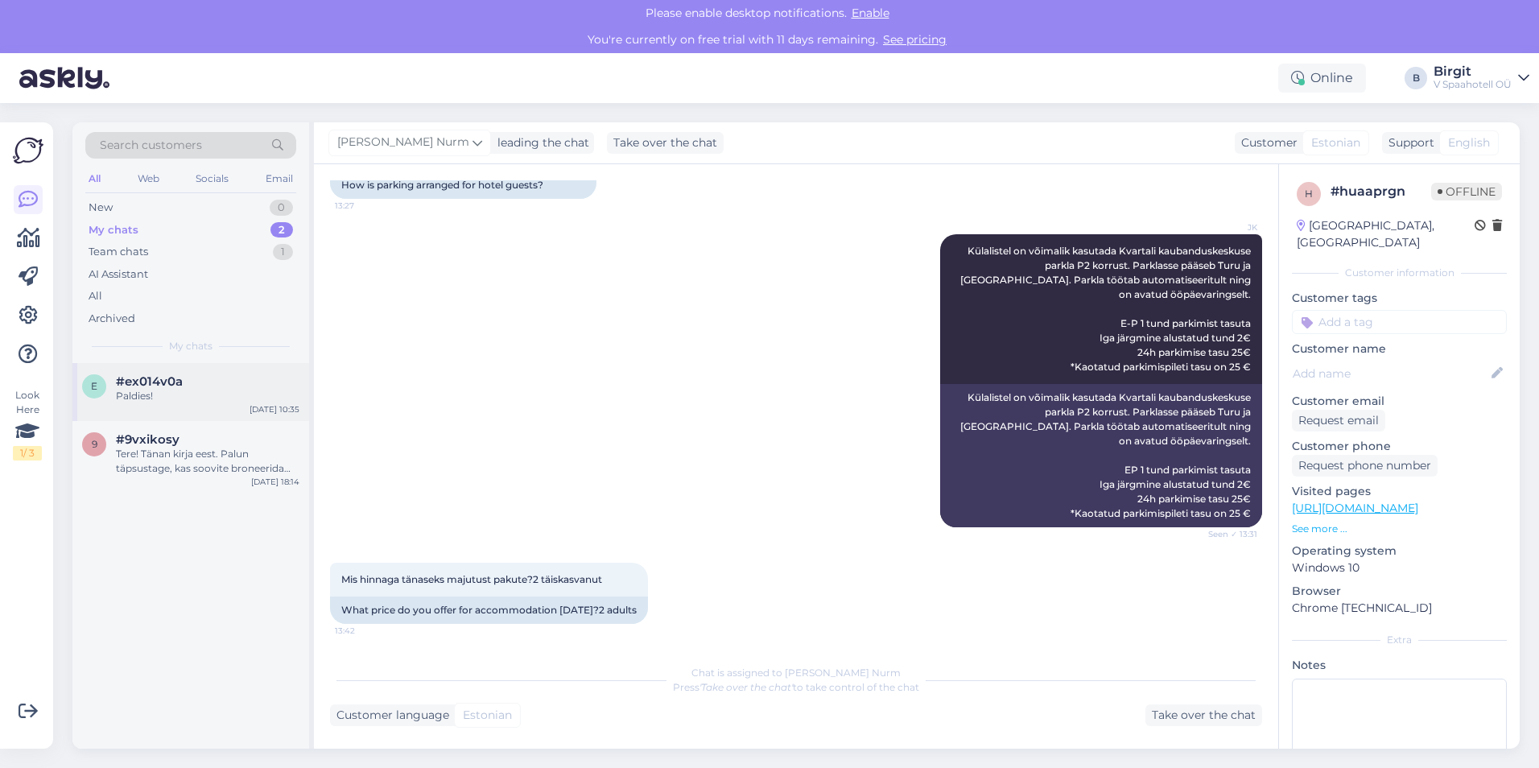
click at [211, 390] on div "Paldies!" at bounding box center [208, 396] width 184 height 14
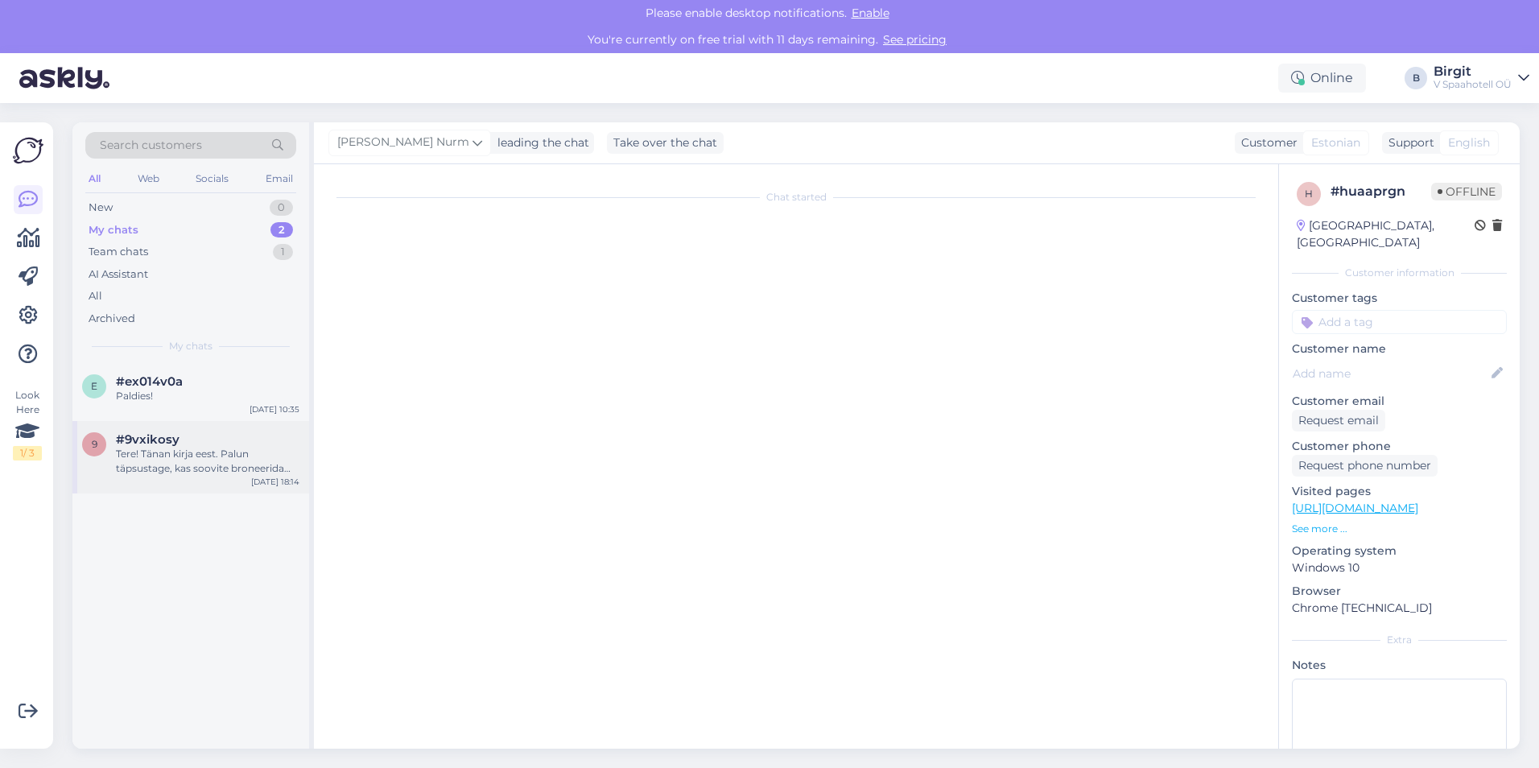
scroll to position [617, 0]
